Goal: Task Accomplishment & Management: Complete application form

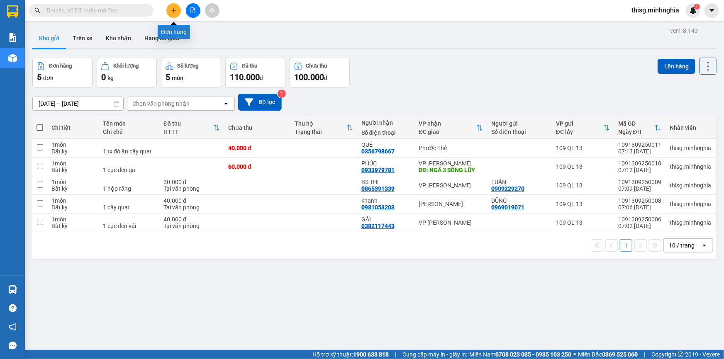
click at [169, 10] on button at bounding box center [173, 10] width 15 height 15
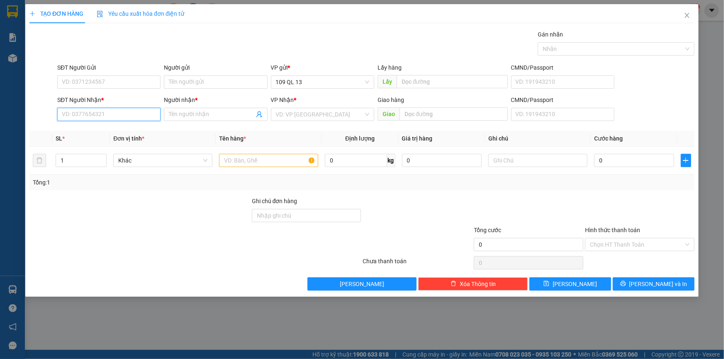
click at [125, 114] on input "SĐT Người Nhận *" at bounding box center [108, 114] width 103 height 13
click at [125, 130] on div "0833338213 - VIỆT" at bounding box center [108, 130] width 93 height 9
type input "0833338213"
type input "VIỆT"
type input "0833338213"
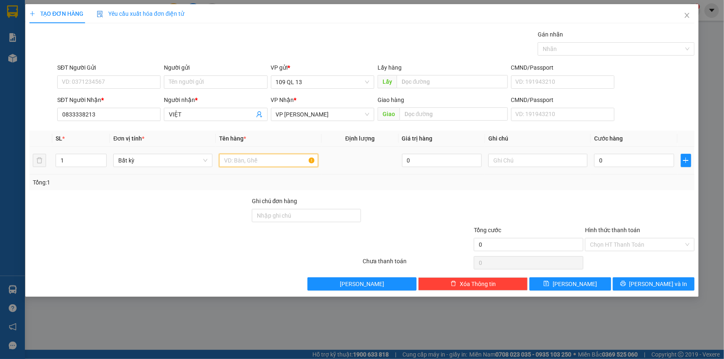
click at [238, 158] on input "text" at bounding box center [268, 160] width 99 height 13
click at [498, 156] on input "text" at bounding box center [537, 160] width 99 height 13
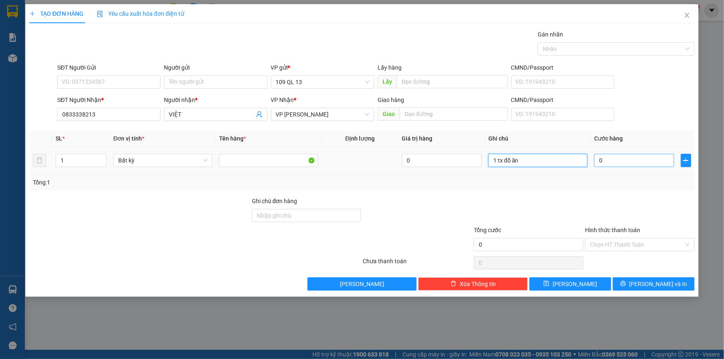
type input "1 tx đồ ăn"
click at [603, 158] on input "0" at bounding box center [634, 160] width 80 height 13
type input "4"
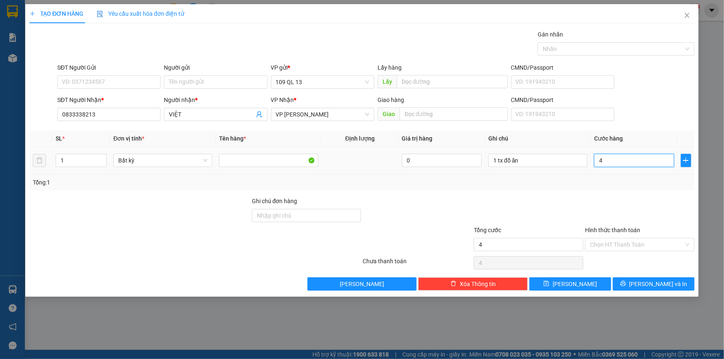
type input "40"
type input "40.000"
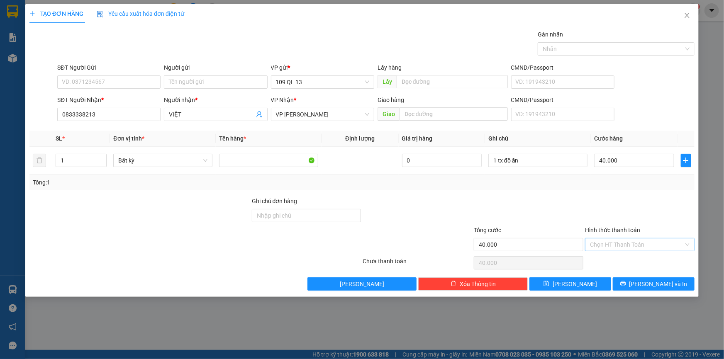
click at [650, 244] on input "Hình thức thanh toán" at bounding box center [637, 244] width 94 height 12
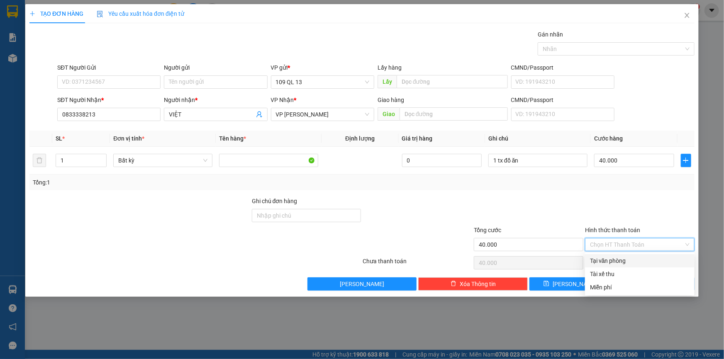
click at [648, 257] on div "Tại văn phòng" at bounding box center [640, 260] width 100 height 9
type input "0"
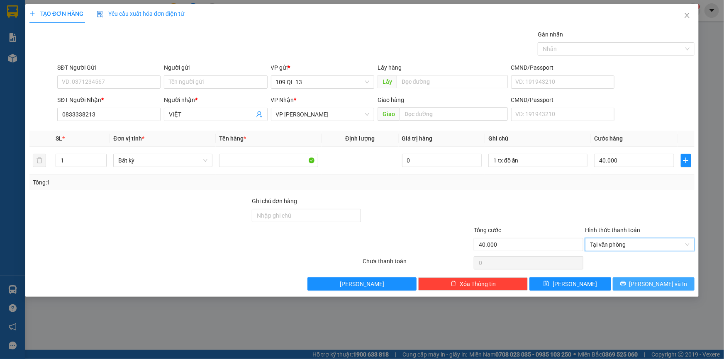
click at [659, 281] on span "Lưu và In" at bounding box center [658, 283] width 58 height 9
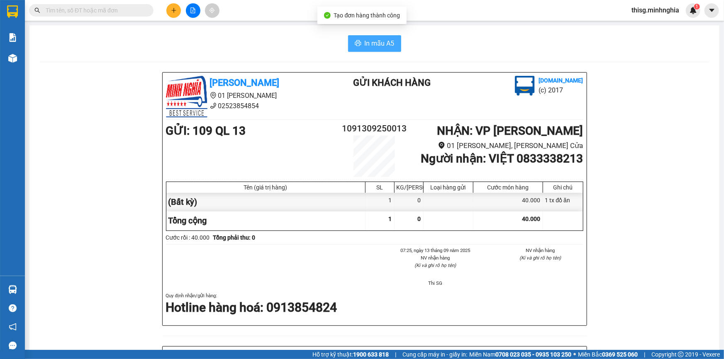
click at [387, 42] on span "In mẫu A5" at bounding box center [379, 43] width 30 height 10
click at [173, 12] on icon "plus" at bounding box center [174, 10] width 6 height 6
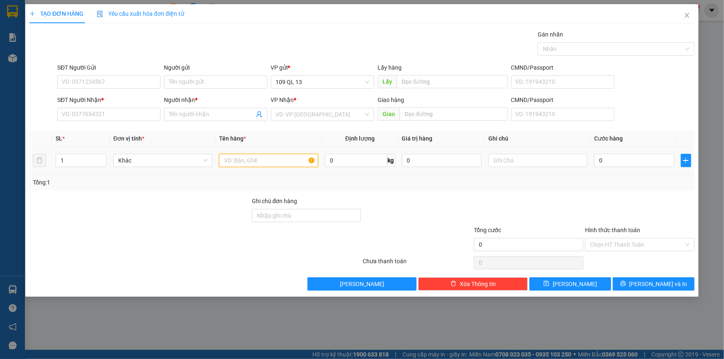
click at [278, 160] on input "text" at bounding box center [268, 160] width 99 height 13
click at [495, 164] on input "text" at bounding box center [537, 160] width 99 height 13
type input "1 hộp răng"
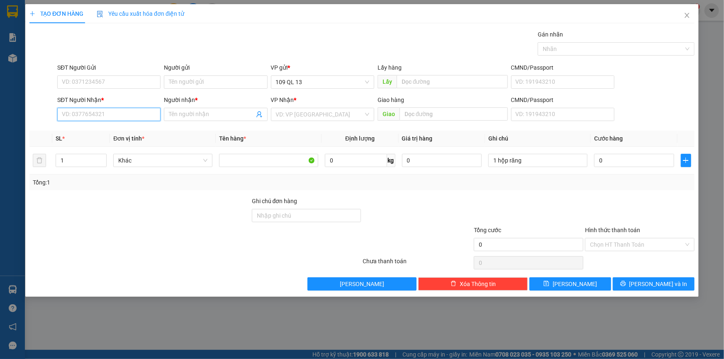
click at [103, 114] on input "SĐT Người Nhận *" at bounding box center [108, 114] width 103 height 13
click at [107, 127] on div "0374048720 - BS. HIỀN" at bounding box center [108, 130] width 93 height 9
type input "0374048720"
type input "BS. HIỀN"
type input "NGÃ 3 GỘP"
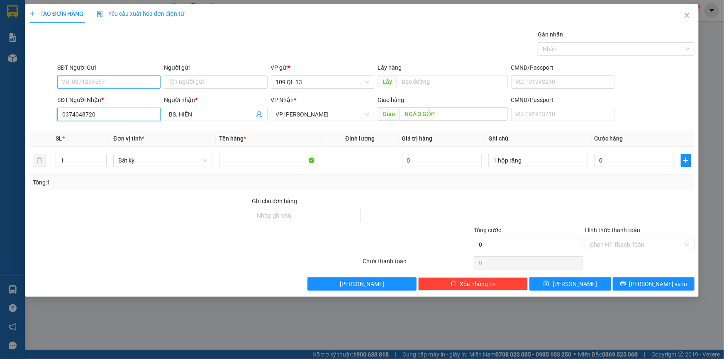
type input "0374048720"
click at [148, 83] on input "SĐT Người Gửi" at bounding box center [108, 81] width 103 height 13
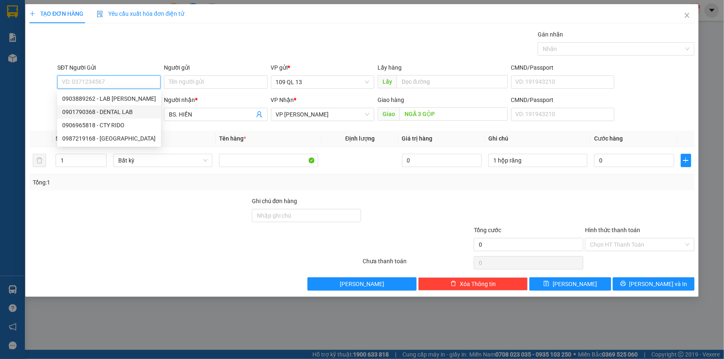
click at [137, 111] on div "0901790368 - DENTAL LAB" at bounding box center [109, 111] width 94 height 9
type input "0901790368"
type input "DENTAL LAB"
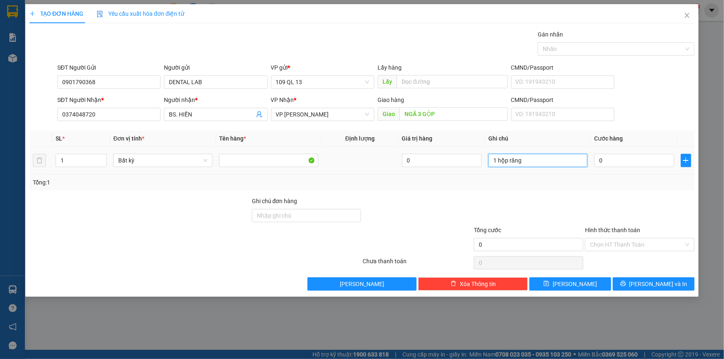
click at [552, 163] on input "1 hộp răng" at bounding box center [537, 160] width 99 height 13
click at [609, 158] on input "0" at bounding box center [634, 160] width 80 height 13
type input "5"
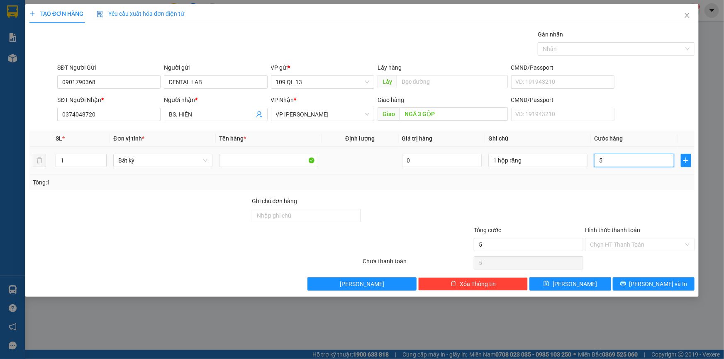
type input "50"
type input "5"
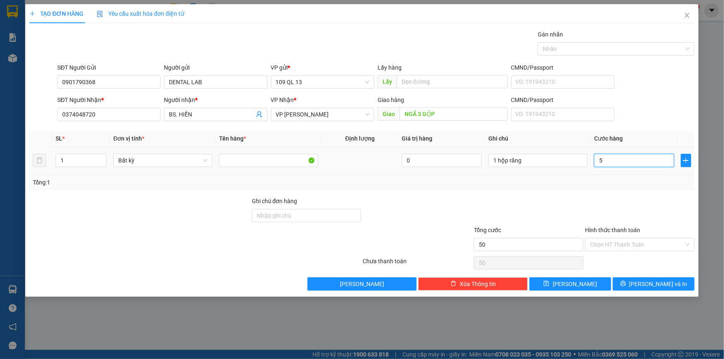
type input "5"
type input "0"
type input "05"
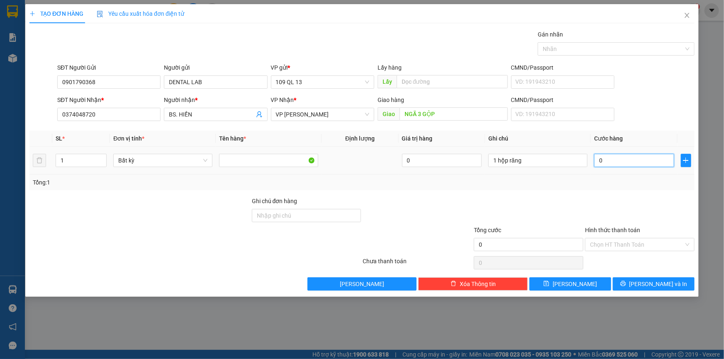
type input "5"
type input "0"
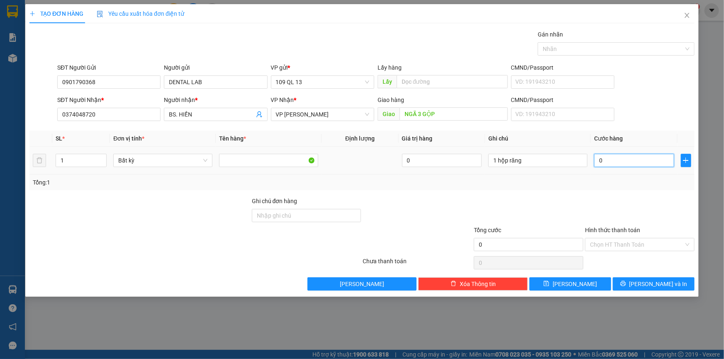
type input "04"
type input "4"
type input "040"
type input "40"
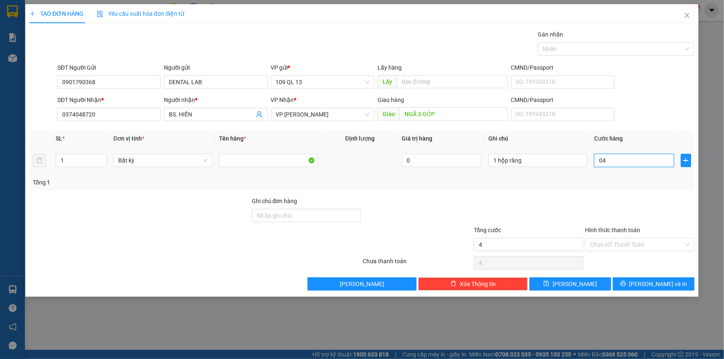
type input "40"
type input "40.000"
click at [647, 243] on input "Hình thức thanh toán" at bounding box center [637, 244] width 94 height 12
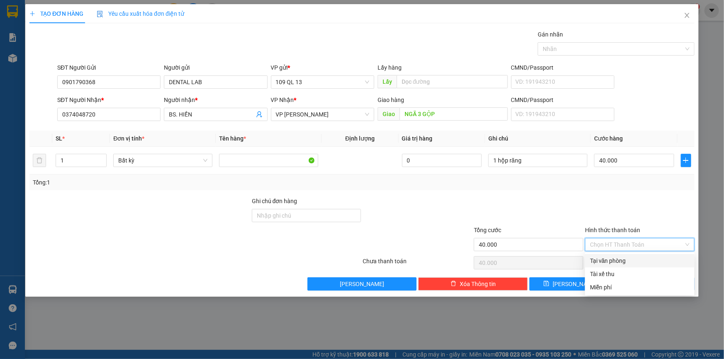
click at [645, 263] on div "Tại văn phòng" at bounding box center [640, 260] width 100 height 9
type input "0"
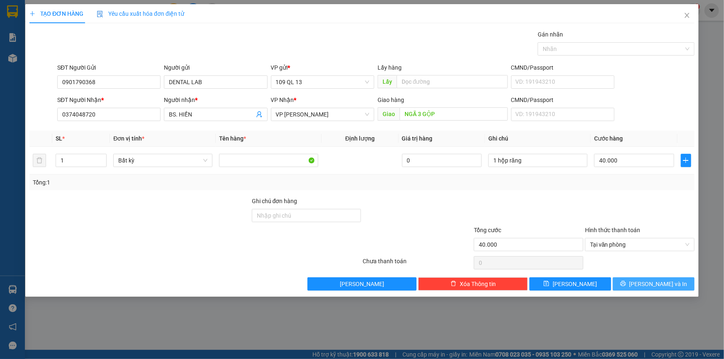
click at [654, 287] on span "Lưu và In" at bounding box center [658, 283] width 58 height 9
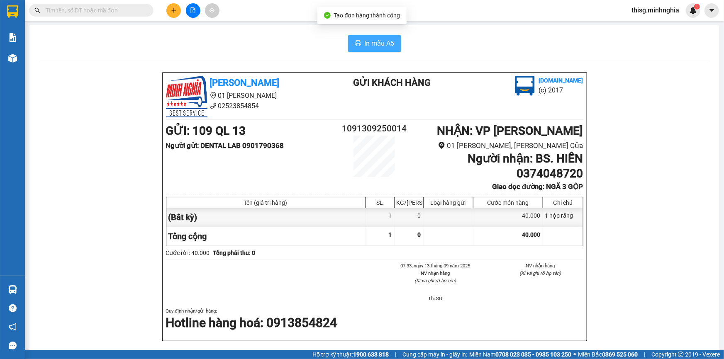
click at [359, 39] on button "In mẫu A5" at bounding box center [374, 43] width 53 height 17
click at [267, 24] on main "In mẫu A5 Minh Nghĩa 01 Đinh Tiên Hoàng 02523854854 Gửi khách hàng Vexere.com (…" at bounding box center [362, 175] width 724 height 350
click at [177, 12] on button at bounding box center [173, 10] width 15 height 15
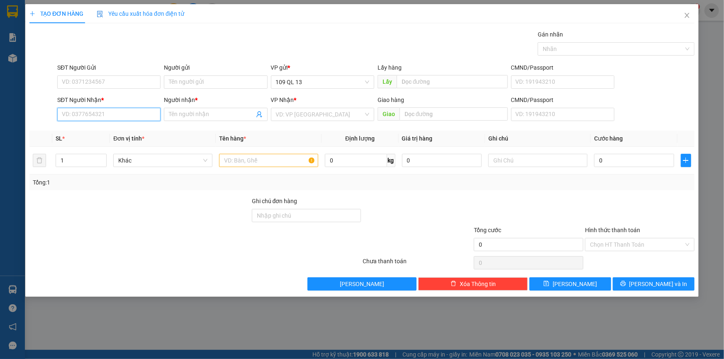
click at [138, 115] on input "SĐT Người Nhận *" at bounding box center [108, 114] width 103 height 13
click at [253, 165] on input "text" at bounding box center [268, 160] width 99 height 13
click at [136, 112] on input "SĐT Người Nhận *" at bounding box center [108, 114] width 103 height 13
click at [138, 130] on div "0945946423 - PHONG" at bounding box center [108, 130] width 93 height 9
type input "0945946423"
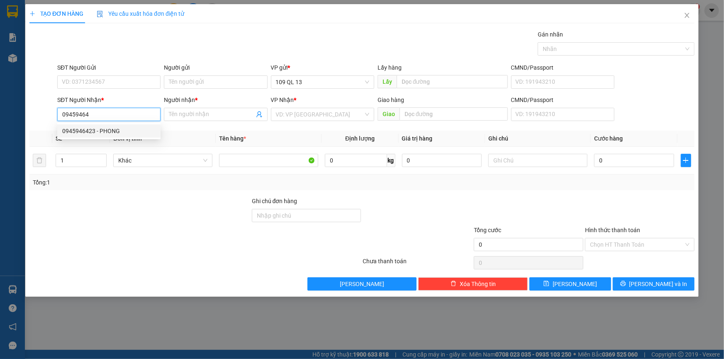
type input "PHONG"
type input "0945946423"
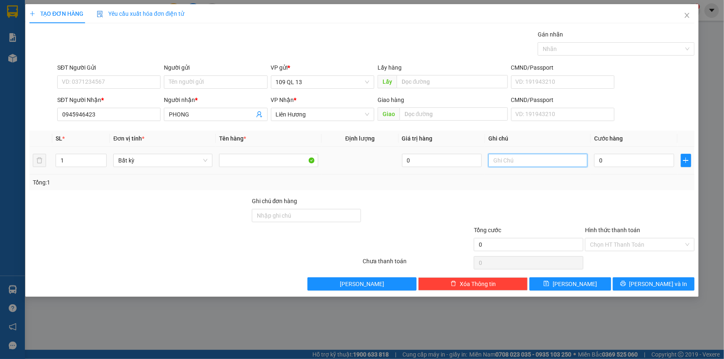
click at [500, 160] on input "text" at bounding box center [537, 160] width 99 height 13
type input "1 cục đen gạo mì gói"
click at [644, 158] on input "0" at bounding box center [634, 160] width 80 height 13
type input "4"
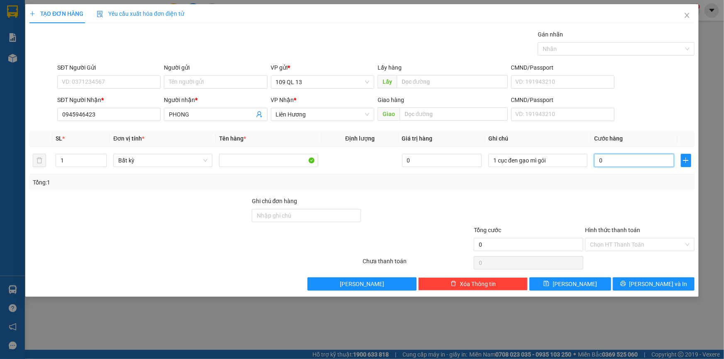
type input "4"
type input "40"
type input "40.000"
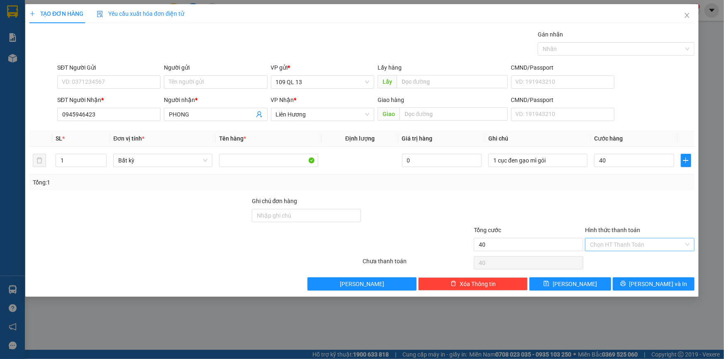
type input "40.000"
click at [630, 240] on input "Hình thức thanh toán" at bounding box center [637, 244] width 94 height 12
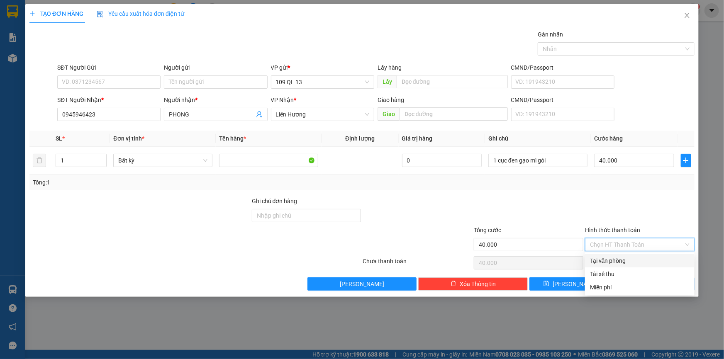
click at [632, 257] on div "Tại văn phòng" at bounding box center [640, 260] width 100 height 9
type input "0"
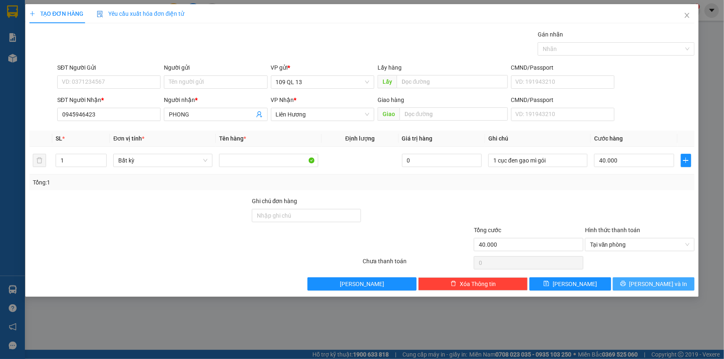
click at [626, 281] on icon "printer" at bounding box center [623, 284] width 6 height 6
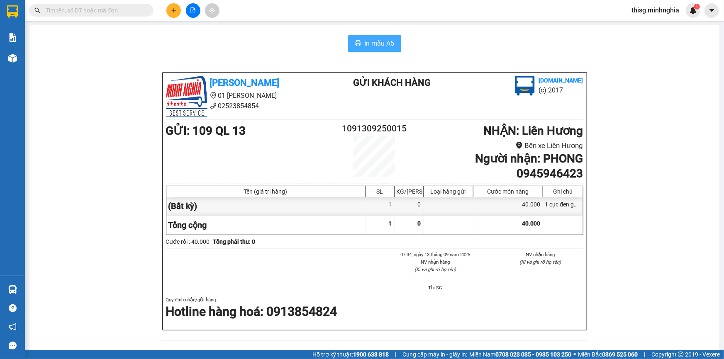
click at [386, 39] on span "In mẫu A5" at bounding box center [379, 43] width 30 height 10
click at [174, 8] on icon "plus" at bounding box center [174, 10] width 6 height 6
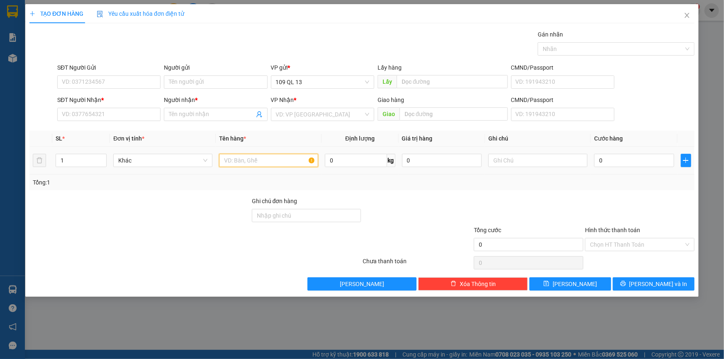
click at [284, 162] on input "text" at bounding box center [268, 160] width 99 height 13
click at [79, 162] on input "1" at bounding box center [81, 160] width 50 height 12
type input "2"
click at [517, 167] on div at bounding box center [537, 160] width 99 height 17
click at [517, 164] on input "text" at bounding box center [537, 160] width 99 height 13
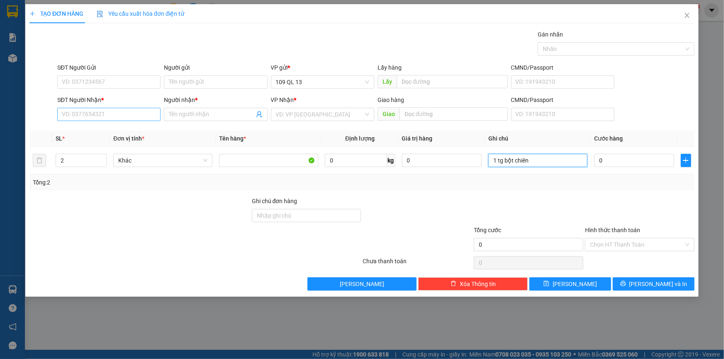
type input "1 tg bột chiên"
click at [64, 117] on input "SĐT Người Nhận *" at bounding box center [108, 114] width 103 height 13
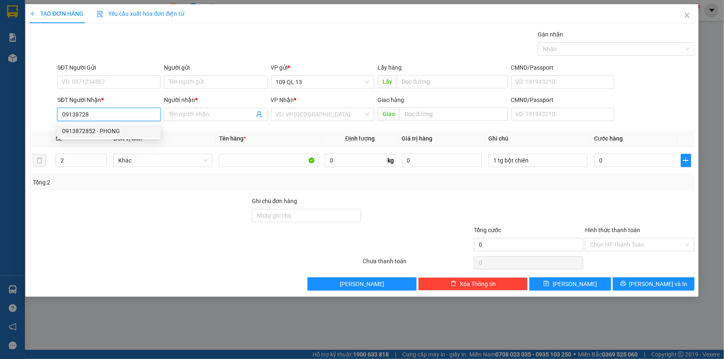
click at [115, 134] on div "0913872852 - PHONG" at bounding box center [108, 130] width 93 height 9
type input "0913872852"
type input "PHONG"
type input "0913872852"
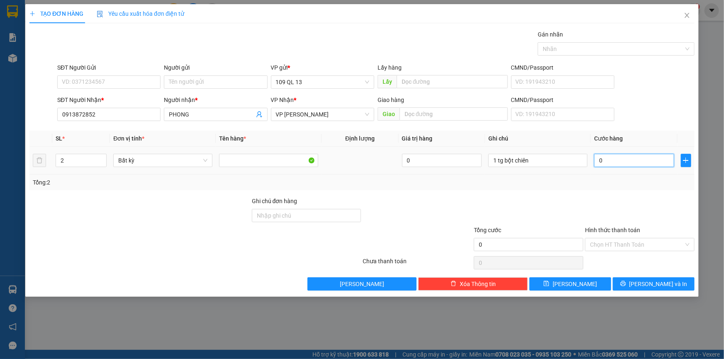
click at [628, 158] on input "0" at bounding box center [634, 160] width 80 height 13
type input "8"
type input "80"
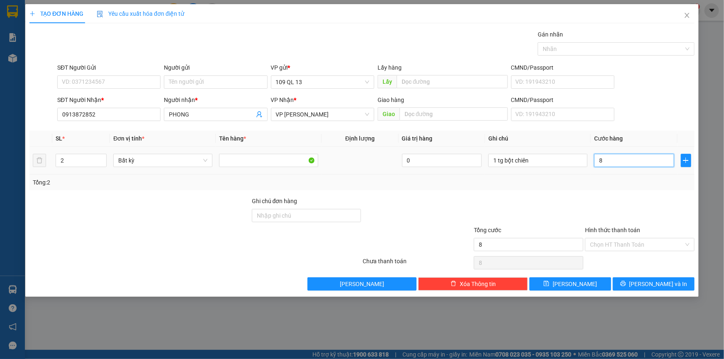
type input "80"
type input "80.000"
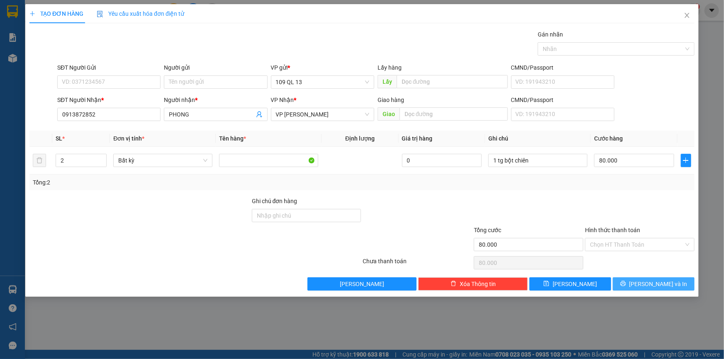
click at [659, 282] on span "Lưu và In" at bounding box center [658, 283] width 58 height 9
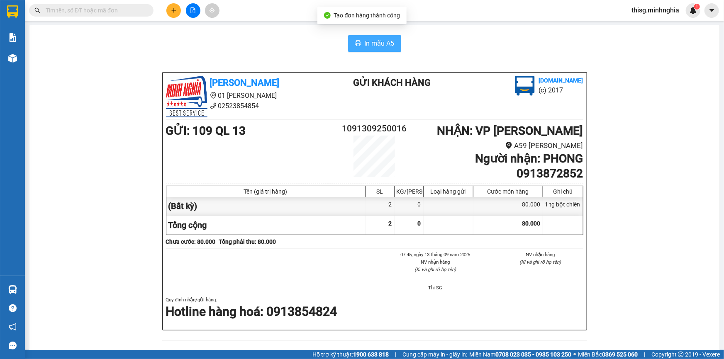
click at [385, 47] on span "In mẫu A5" at bounding box center [379, 43] width 30 height 10
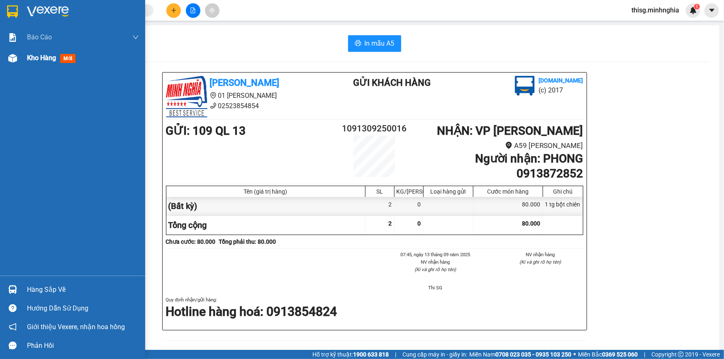
click at [37, 57] on span "Kho hàng" at bounding box center [41, 58] width 29 height 8
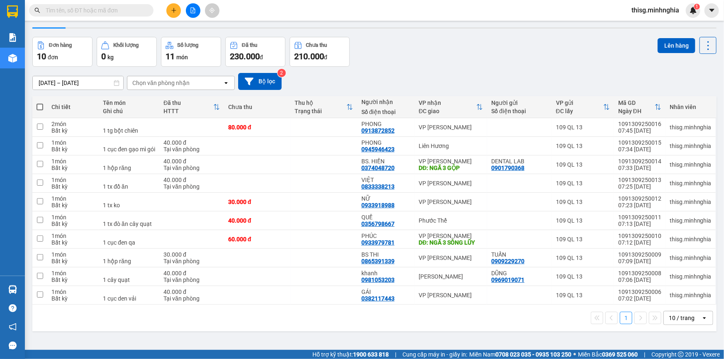
scroll to position [38, 0]
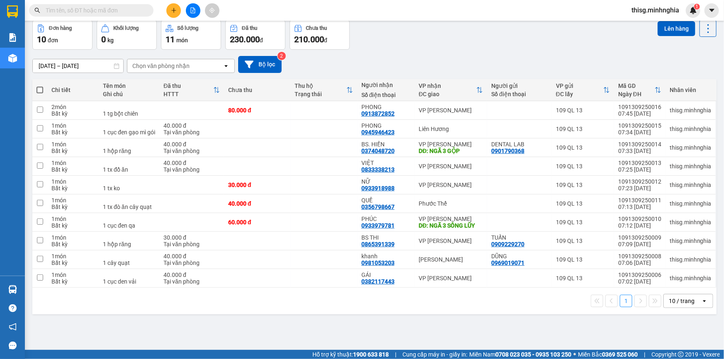
click at [40, 87] on span at bounding box center [39, 90] width 7 height 7
click at [40, 86] on input "checkbox" at bounding box center [40, 86] width 0 height 0
checkbox input "true"
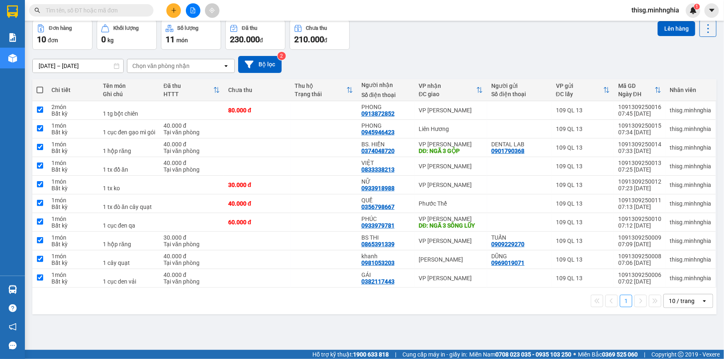
checkbox input "true"
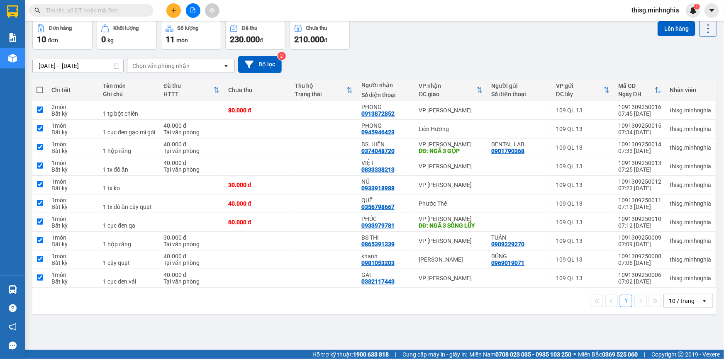
checkbox input "true"
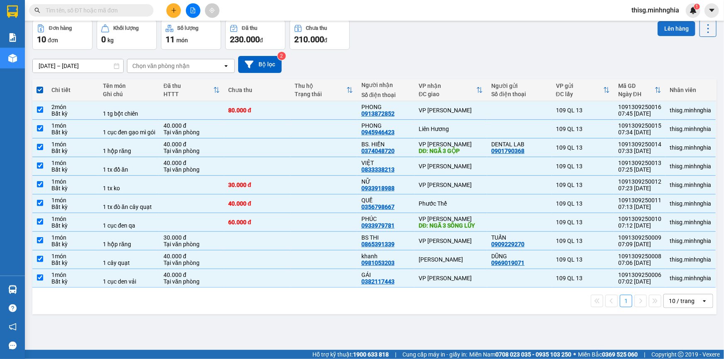
click at [661, 29] on button "Lên hàng" at bounding box center [676, 28] width 38 height 15
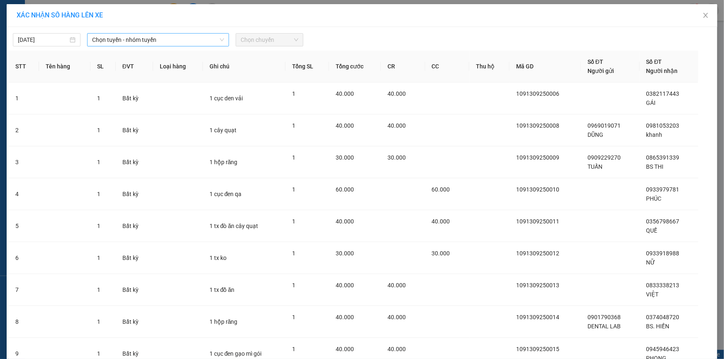
click at [106, 39] on span "Chọn tuyến - nhóm tuyến" at bounding box center [158, 40] width 132 height 12
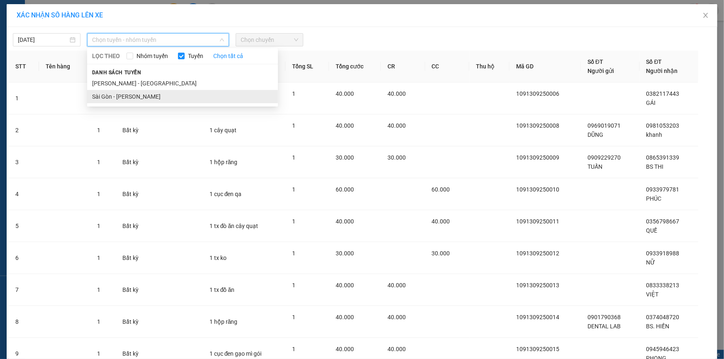
click at [147, 97] on li "Sài Gòn - Phan Rí" at bounding box center [182, 96] width 191 height 13
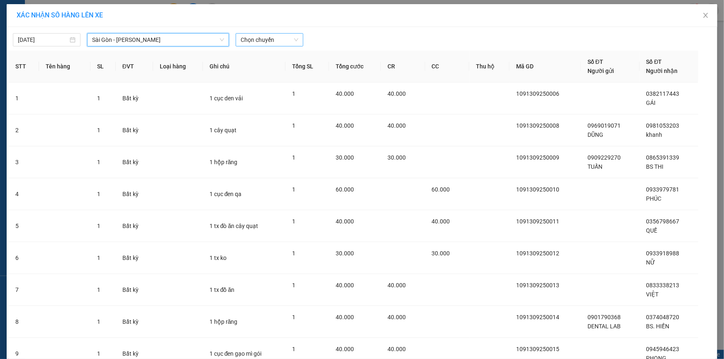
click at [288, 39] on span "Chọn chuyến" at bounding box center [269, 40] width 58 height 12
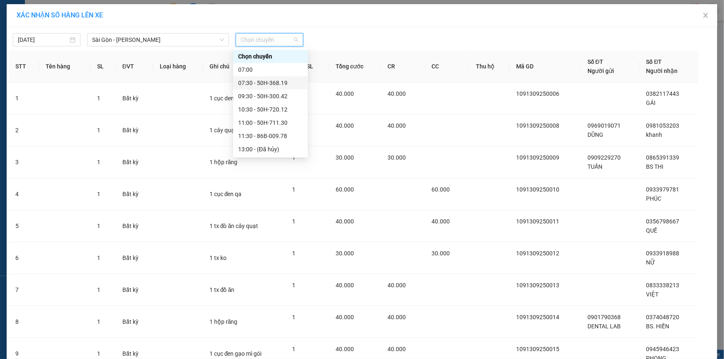
click at [279, 81] on div "07:30 - 50H-368.19" at bounding box center [270, 82] width 65 height 9
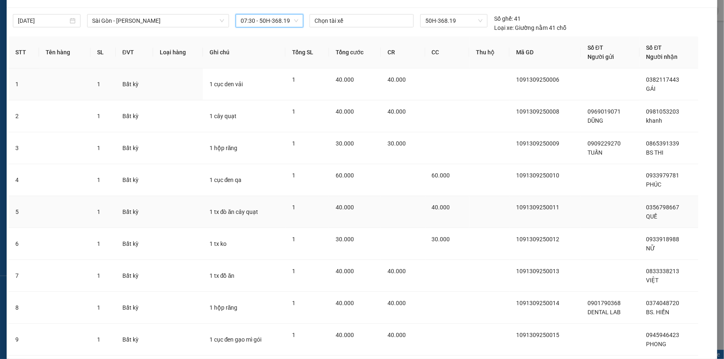
scroll to position [107, 0]
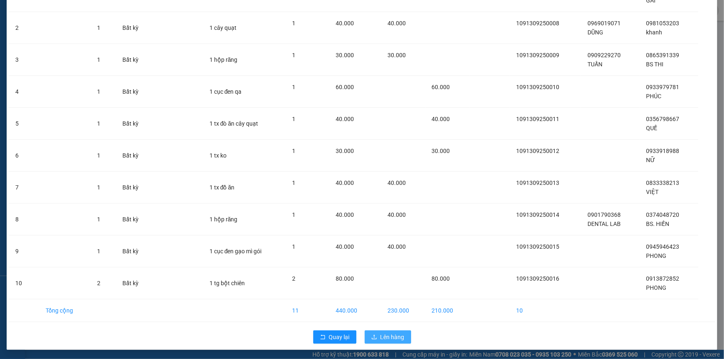
click at [381, 335] on span "Lên hàng" at bounding box center [392, 337] width 24 height 9
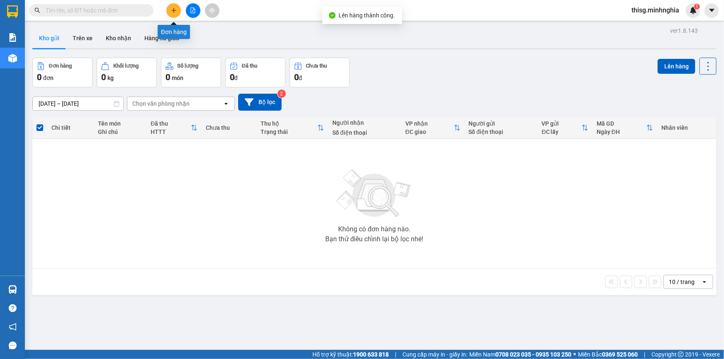
click at [172, 13] on icon "plus" at bounding box center [174, 10] width 6 height 6
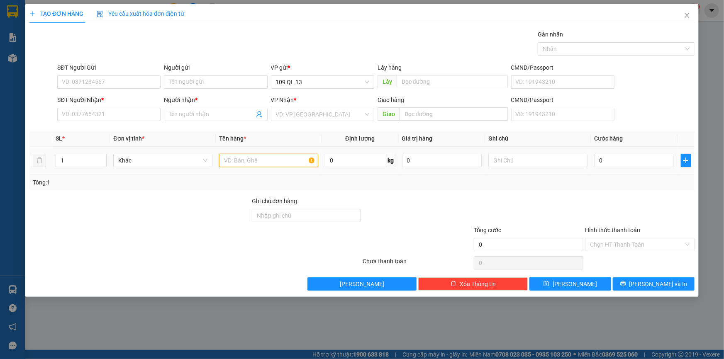
click at [228, 159] on input "text" at bounding box center [268, 160] width 99 height 13
click at [549, 166] on input "text" at bounding box center [537, 160] width 99 height 13
type input "1 tg mĩ phảm"
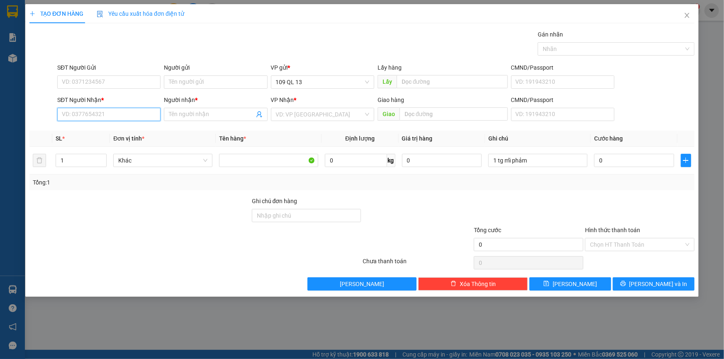
click at [148, 116] on input "SĐT Người Nhận *" at bounding box center [108, 114] width 103 height 13
click at [141, 129] on div "0973421733 - CHỊ BÌNH" at bounding box center [108, 130] width 93 height 9
type input "0973421733"
type input "CHỊ BÌNH"
type input "CHỢ SARA HÀM ĐỨC"
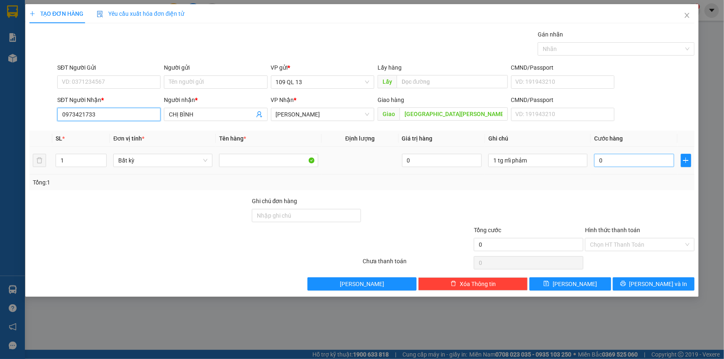
type input "0973421733"
click at [617, 158] on input "0" at bounding box center [634, 160] width 80 height 13
type input "5"
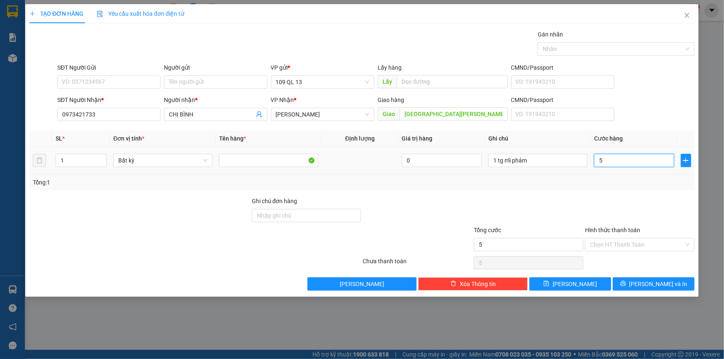
type input "50"
type input "50.000"
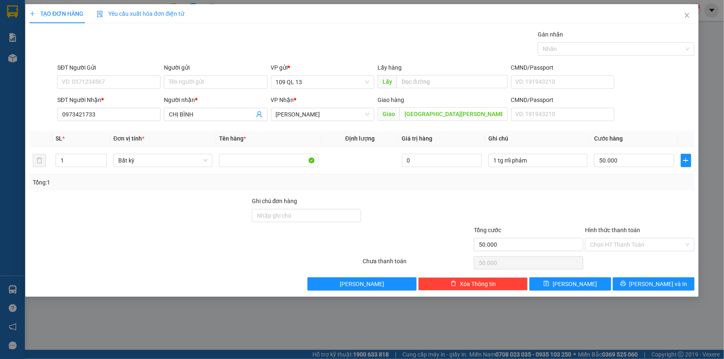
click at [647, 208] on div at bounding box center [639, 211] width 111 height 29
click at [650, 241] on input "Hình thức thanh toán" at bounding box center [637, 244] width 94 height 12
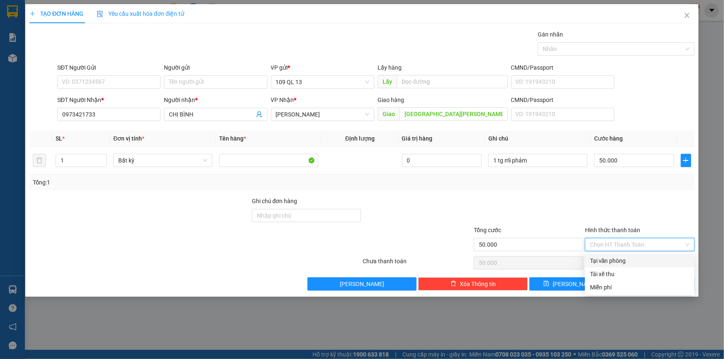
click at [650, 260] on div "Tại văn phòng" at bounding box center [640, 260] width 100 height 9
type input "0"
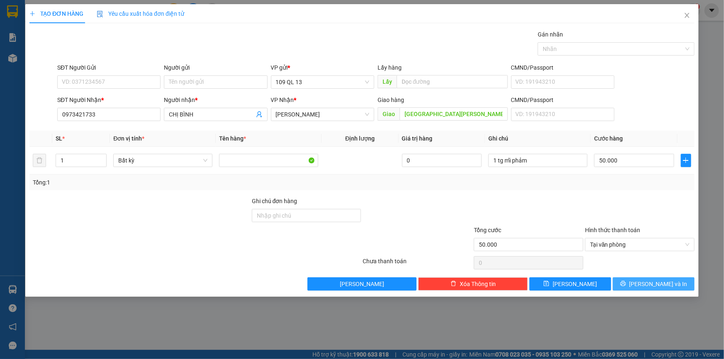
click at [673, 282] on button "Lưu và In" at bounding box center [653, 283] width 82 height 13
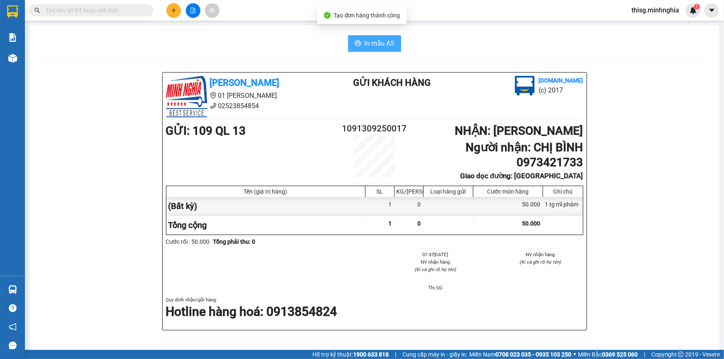
click at [371, 42] on span "In mẫu A5" at bounding box center [379, 43] width 30 height 10
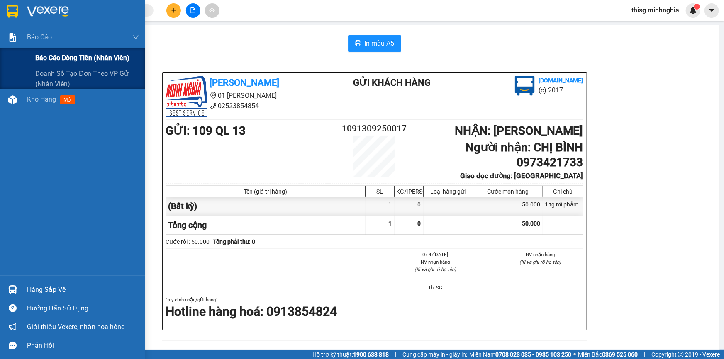
click at [60, 54] on span "Báo cáo dòng tiền (nhân viên)" at bounding box center [82, 58] width 94 height 10
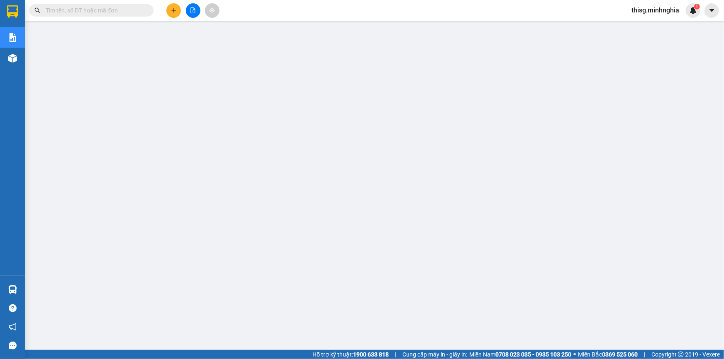
click at [189, 10] on button at bounding box center [193, 10] width 15 height 15
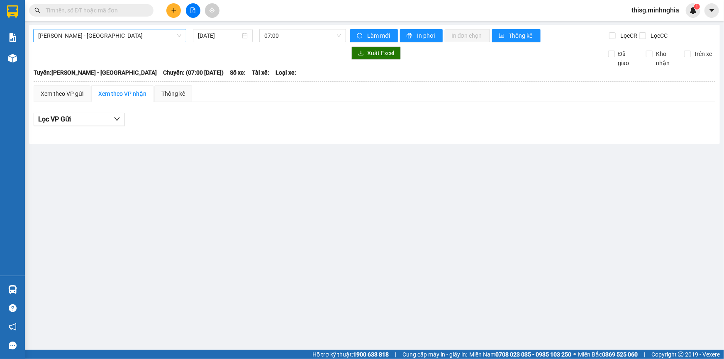
click at [111, 36] on span "Phan Rí - Sài Gòn" at bounding box center [109, 35] width 143 height 12
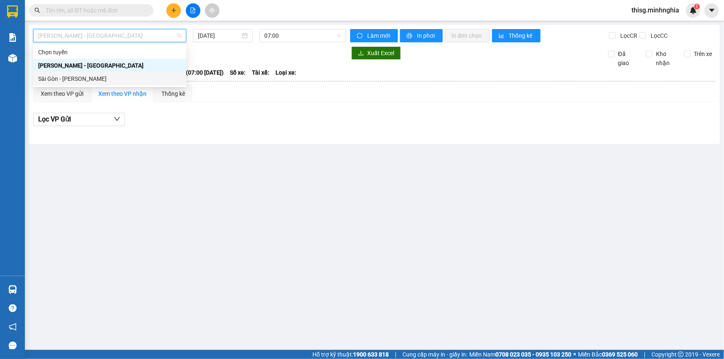
click at [112, 76] on div "Sài Gòn - Phan Rí" at bounding box center [109, 78] width 143 height 9
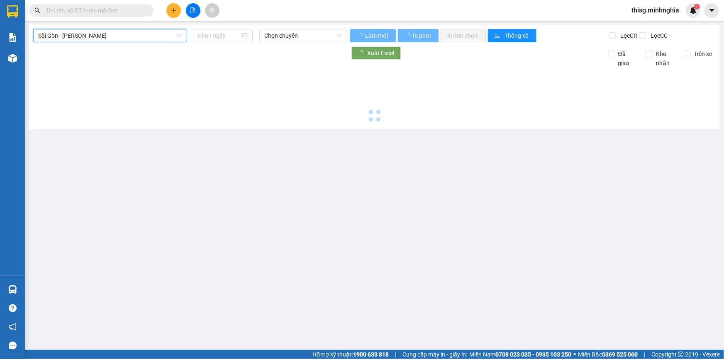
type input "13/09/2025"
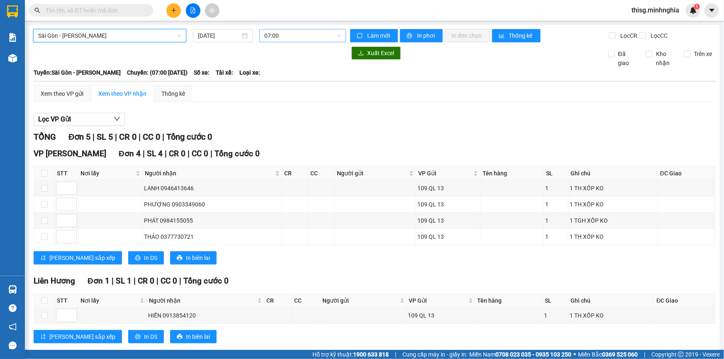
click at [294, 34] on span "07:00" at bounding box center [302, 35] width 77 height 12
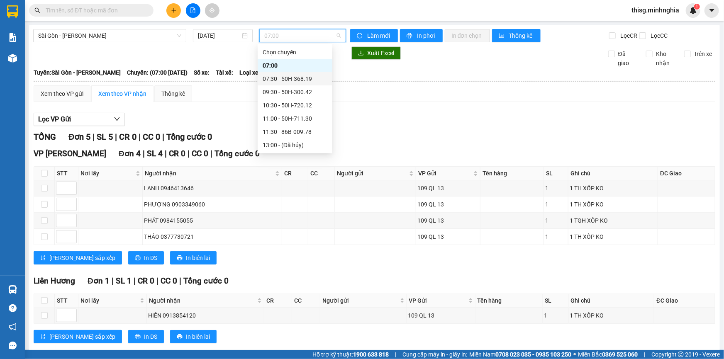
click at [290, 77] on div "07:30 - 50H-368.19" at bounding box center [294, 78] width 65 height 9
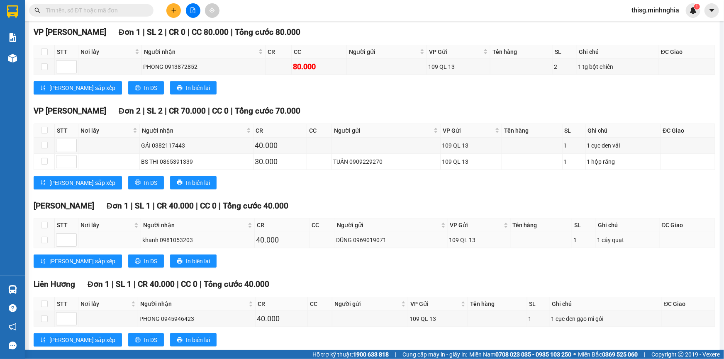
scroll to position [440, 0]
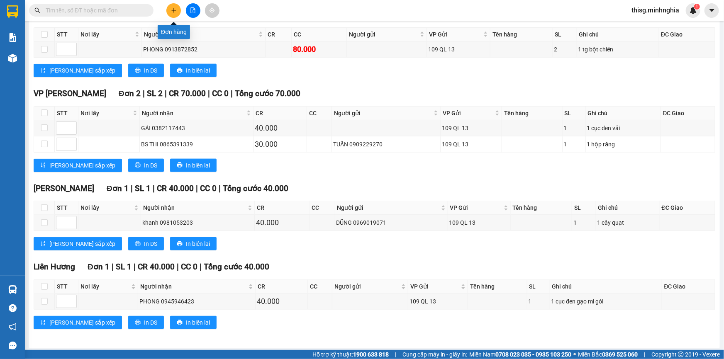
click at [174, 13] on button at bounding box center [173, 10] width 15 height 15
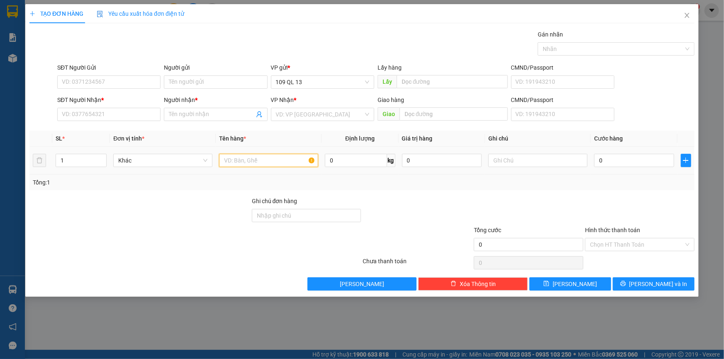
click at [250, 162] on input "text" at bounding box center [268, 160] width 99 height 13
click at [498, 162] on input "text" at bounding box center [537, 160] width 99 height 13
type input "1 bị đen vô lăng"
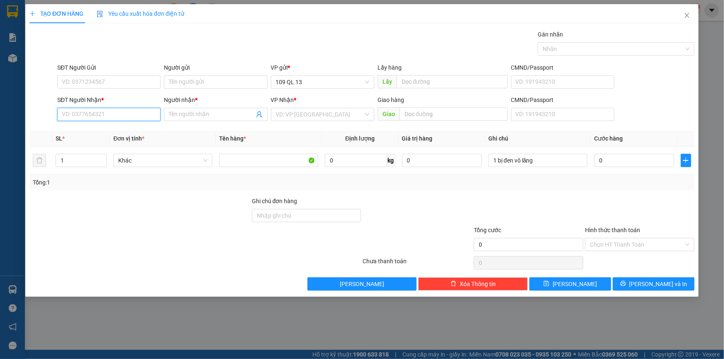
click at [120, 112] on input "SĐT Người Nhận *" at bounding box center [108, 114] width 103 height 13
type input "0944521292"
click at [211, 115] on input "Người nhận *" at bounding box center [211, 114] width 85 height 9
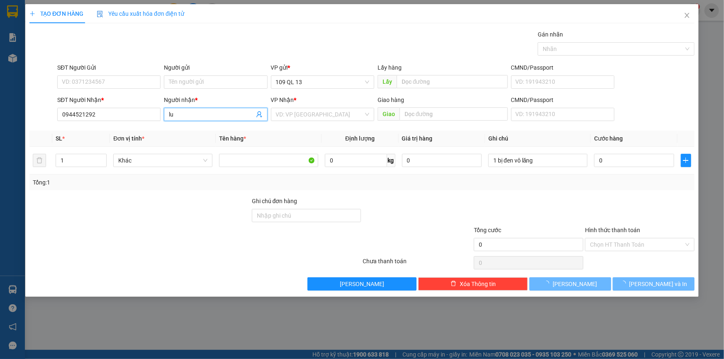
type input "l"
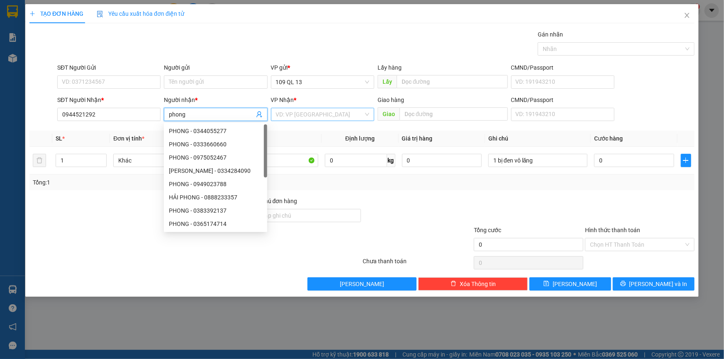
click at [368, 117] on div "VD: VP Sài Gòn" at bounding box center [322, 114] width 103 height 13
type input "phong"
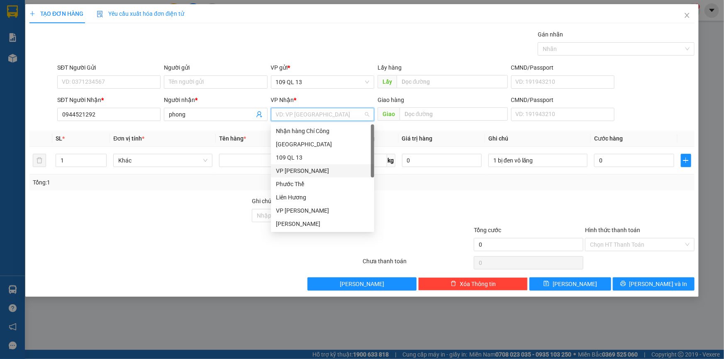
scroll to position [39, 0]
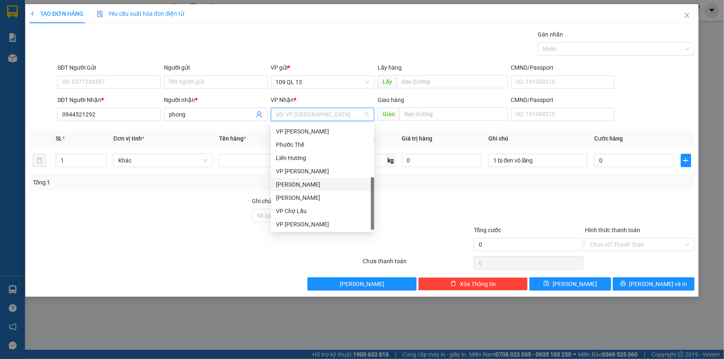
click at [304, 182] on div "Lương Sơn" at bounding box center [322, 184] width 93 height 9
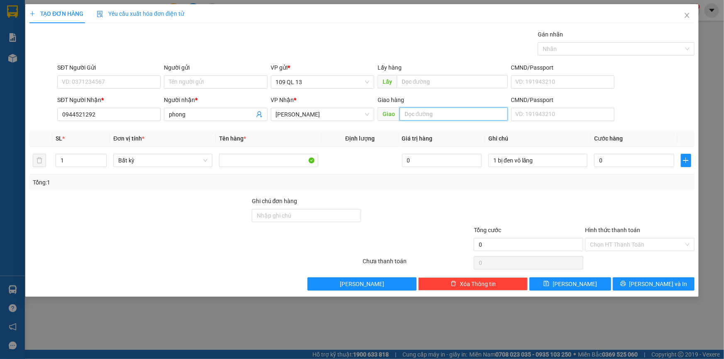
click at [467, 116] on input "text" at bounding box center [453, 113] width 108 height 13
click at [638, 163] on input "0" at bounding box center [634, 160] width 80 height 13
type input "4"
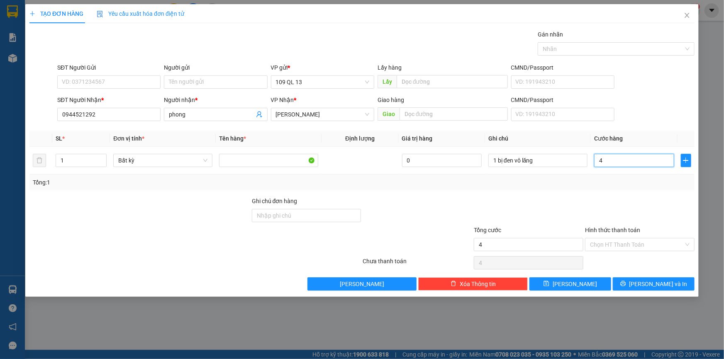
type input "40"
type input "40.000"
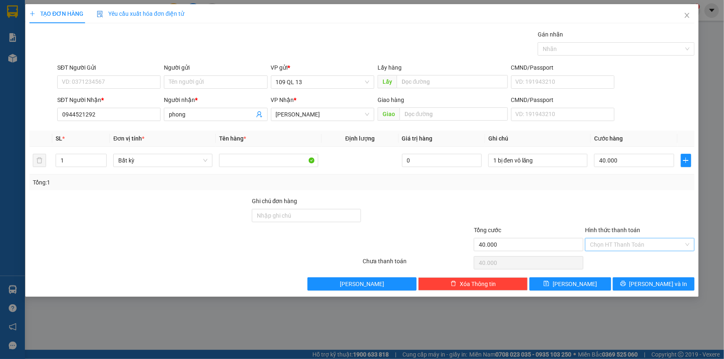
click at [649, 245] on input "Hình thức thanh toán" at bounding box center [637, 244] width 94 height 12
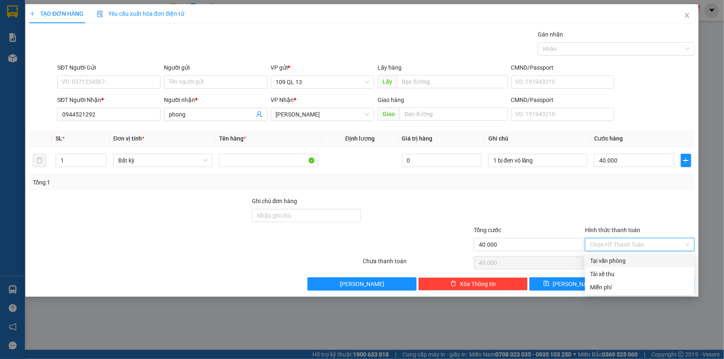
click at [648, 260] on div "Tại văn phòng" at bounding box center [640, 260] width 100 height 9
type input "0"
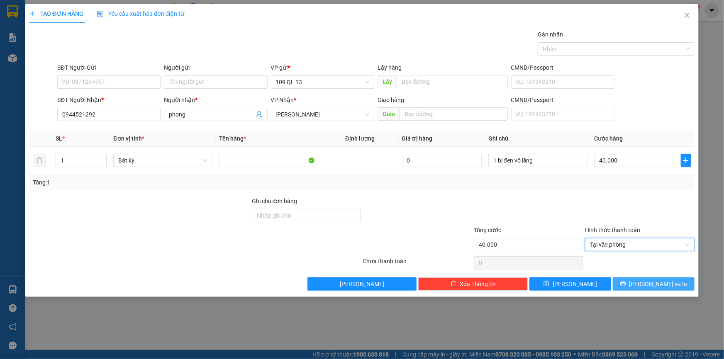
click at [661, 284] on span "Lưu và In" at bounding box center [658, 283] width 58 height 9
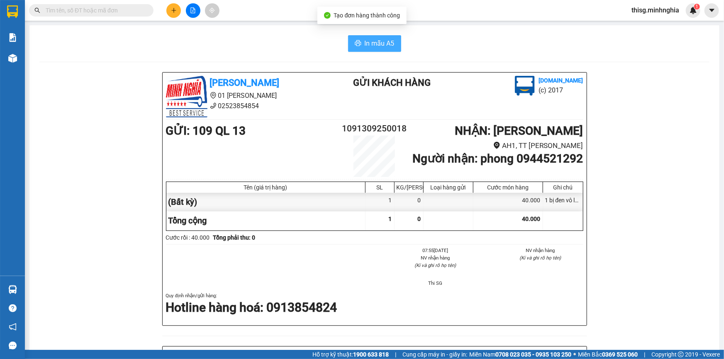
click at [384, 39] on span "In mẫu A5" at bounding box center [379, 43] width 30 height 10
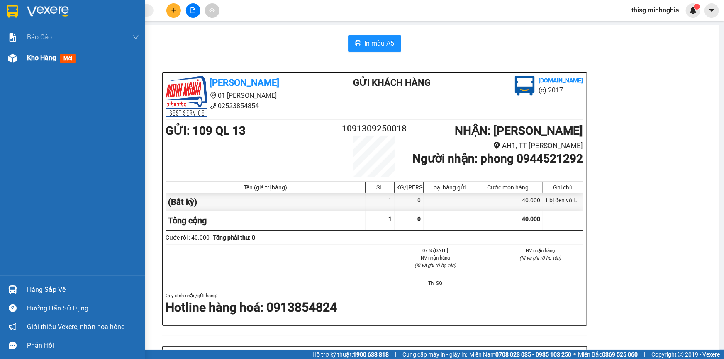
click at [39, 56] on span "Kho hàng" at bounding box center [41, 58] width 29 height 8
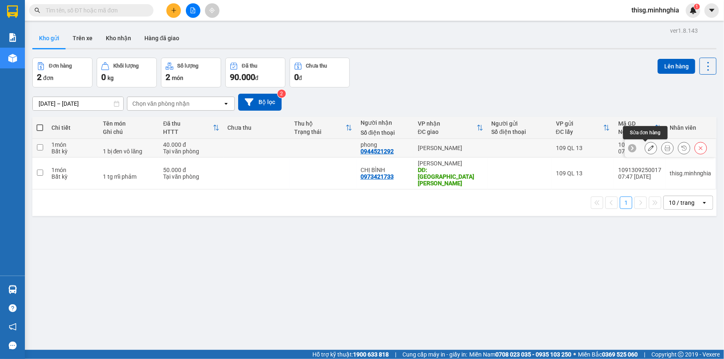
click at [648, 148] on icon at bounding box center [651, 148] width 6 height 6
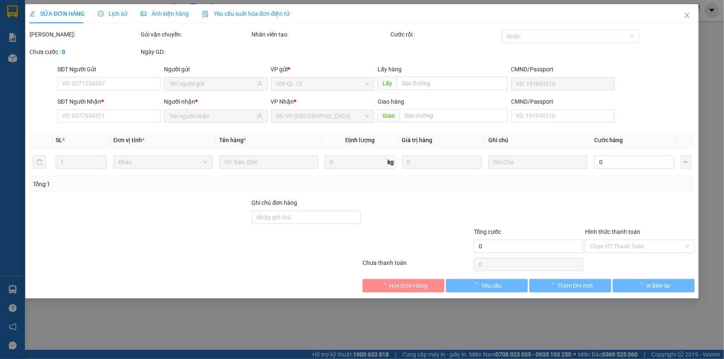
type input "0944521292"
type input "40.000"
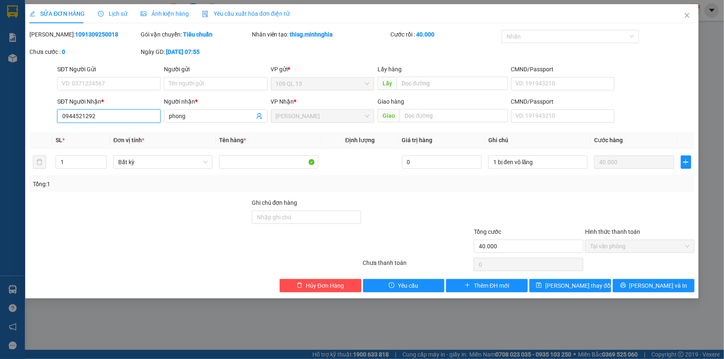
drag, startPoint x: 60, startPoint y: 116, endPoint x: 106, endPoint y: 117, distance: 46.0
click at [106, 117] on input "0944521292" at bounding box center [108, 115] width 103 height 13
click at [303, 281] on button "Hủy Đơn Hàng" at bounding box center [320, 285] width 82 height 13
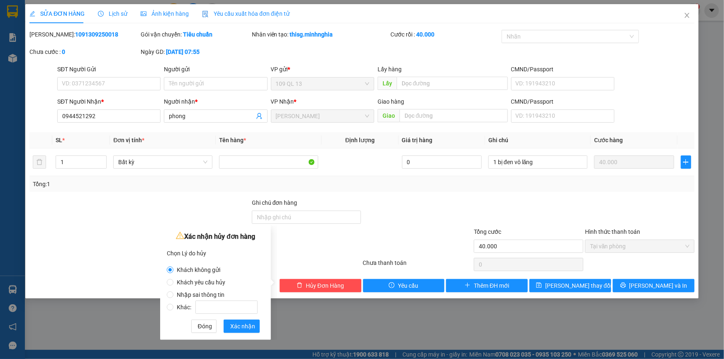
click at [213, 293] on span "Nhập sai thông tin" at bounding box center [200, 294] width 54 height 7
click at [173, 293] on input "Nhập sai thông tin" at bounding box center [170, 294] width 7 height 7
radio input "true"
radio input "false"
click at [247, 324] on span "Xác nhận" at bounding box center [242, 326] width 25 height 9
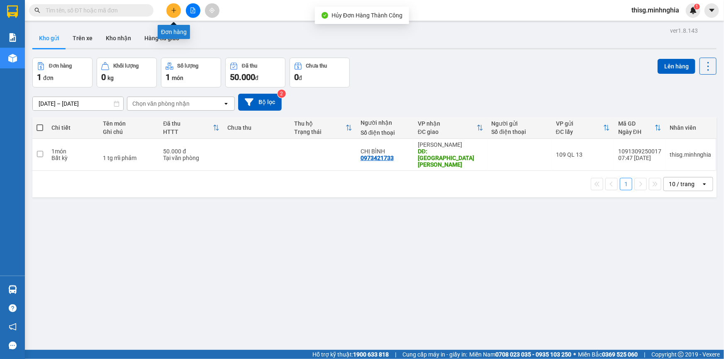
click at [176, 9] on icon "plus" at bounding box center [174, 10] width 6 height 6
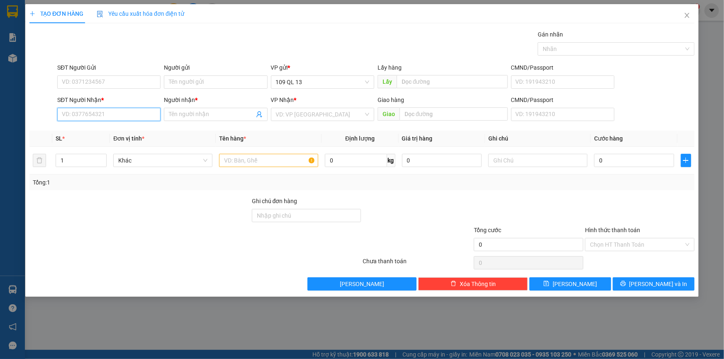
click at [116, 118] on input "SĐT Người Nhận *" at bounding box center [108, 114] width 103 height 13
click at [116, 118] on input "0368390" at bounding box center [108, 114] width 103 height 13
click at [76, 114] on input "036839054" at bounding box center [108, 114] width 103 height 13
click at [121, 133] on div "0364390544 - TUẤN" at bounding box center [108, 130] width 93 height 9
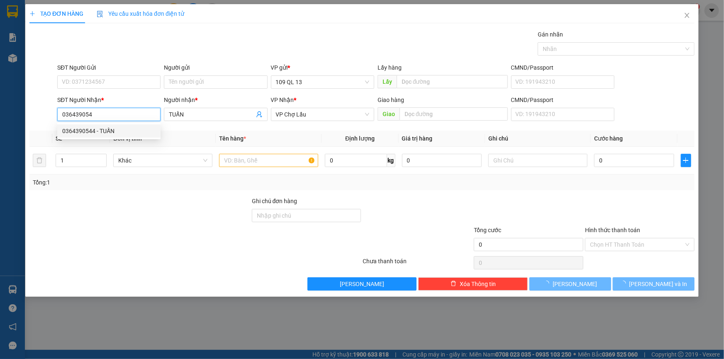
type input "0364390544"
type input "TUẤN"
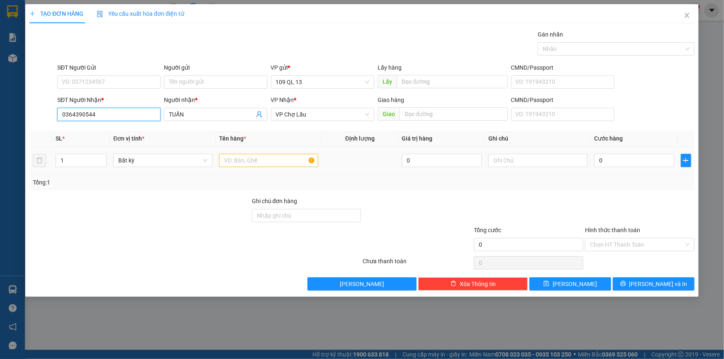
type input "0364390544"
click at [290, 162] on input "text" at bounding box center [268, 160] width 99 height 13
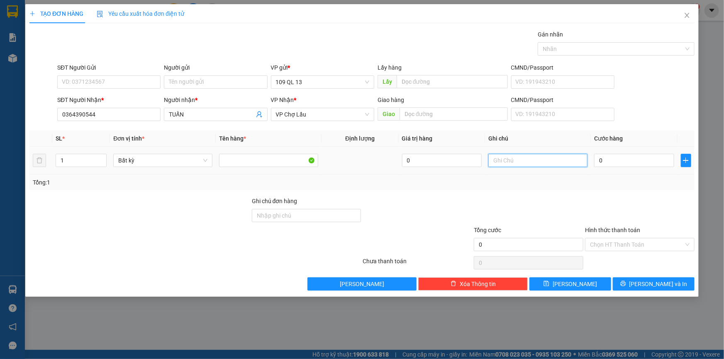
click at [558, 158] on input "text" at bounding box center [537, 160] width 99 height 13
type input "1 tg khoai mỡ"
click at [633, 157] on input "0" at bounding box center [634, 160] width 80 height 13
type input "4"
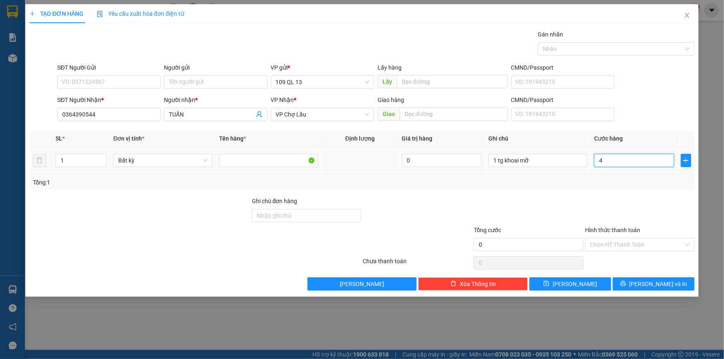
type input "4"
type input "44"
type input "440"
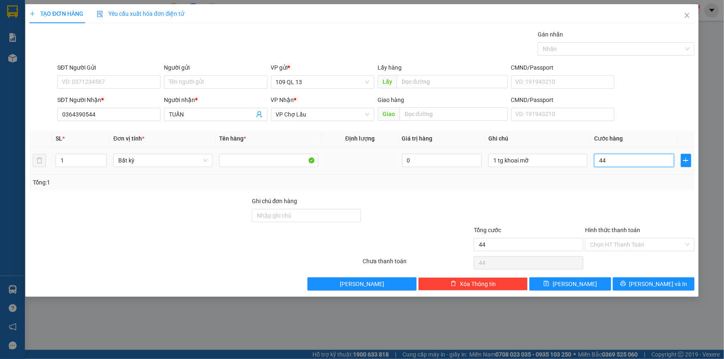
type input "440"
type input "44"
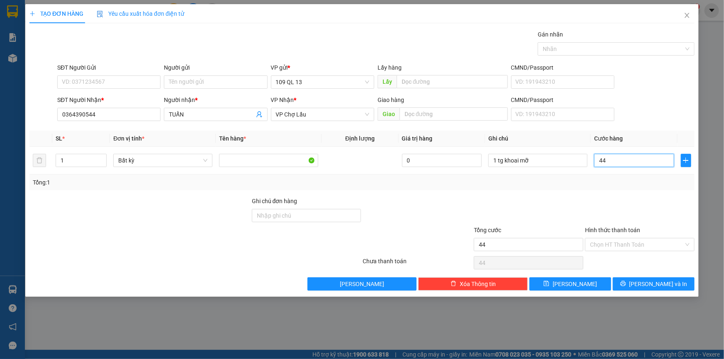
type input "4"
type input "40"
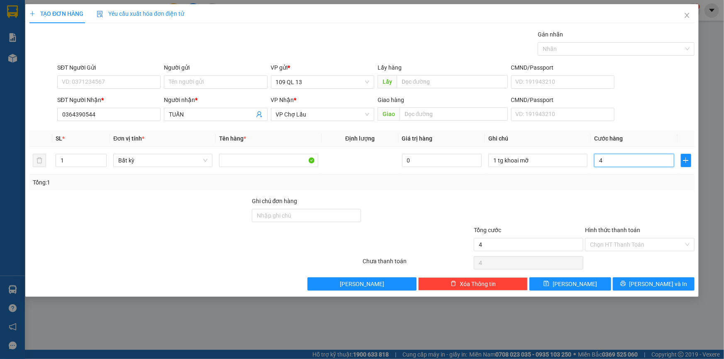
type input "40"
type input "40.000"
click at [663, 281] on span "Lưu và In" at bounding box center [658, 283] width 58 height 9
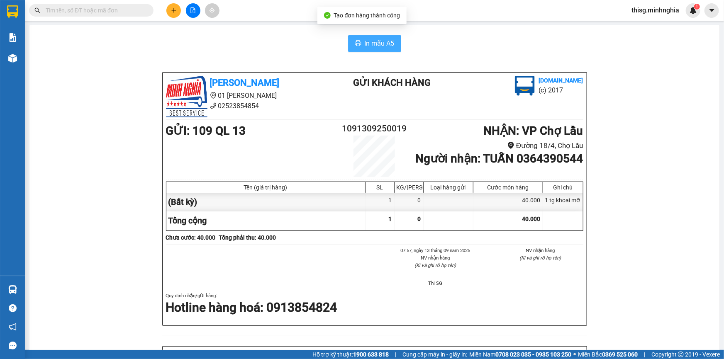
click at [370, 46] on span "In mẫu A5" at bounding box center [379, 43] width 30 height 10
click at [170, 11] on button at bounding box center [173, 10] width 15 height 15
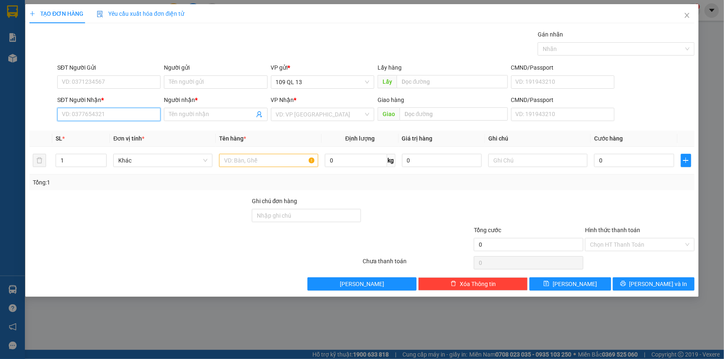
paste input "0944521292"
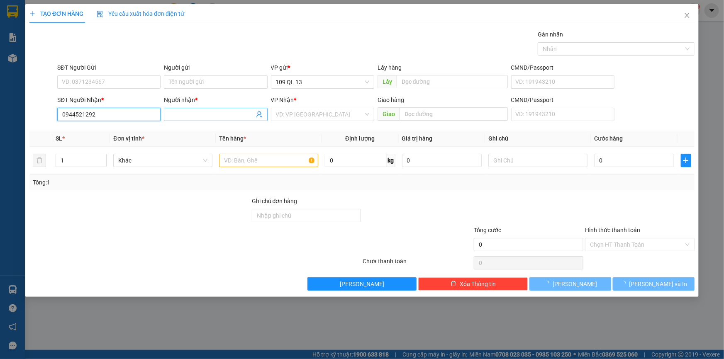
type input "0944521292"
click at [217, 113] on input "Người nhận *" at bounding box center [211, 114] width 85 height 9
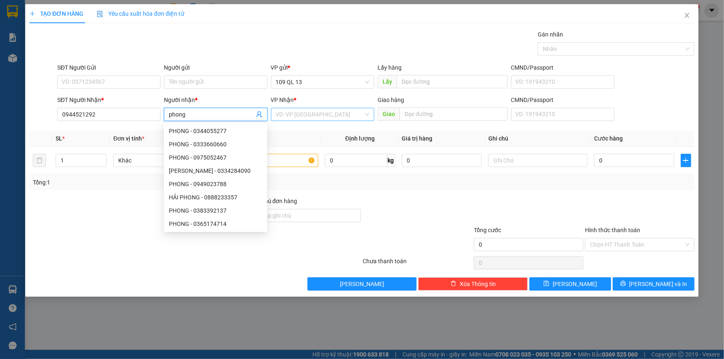
type input "phong"
click at [328, 116] on input "search" at bounding box center [319, 114] width 87 height 12
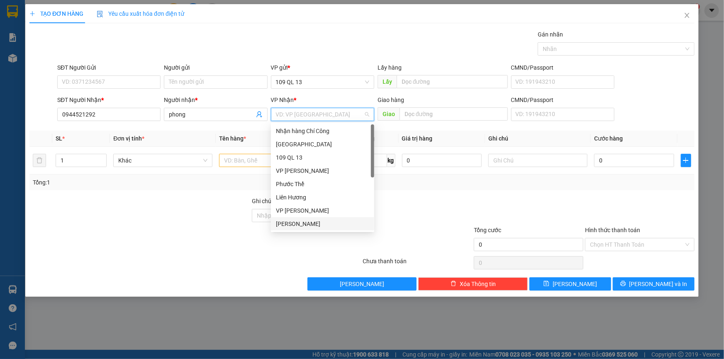
click at [303, 226] on div "Lương Sơn" at bounding box center [322, 223] width 93 height 9
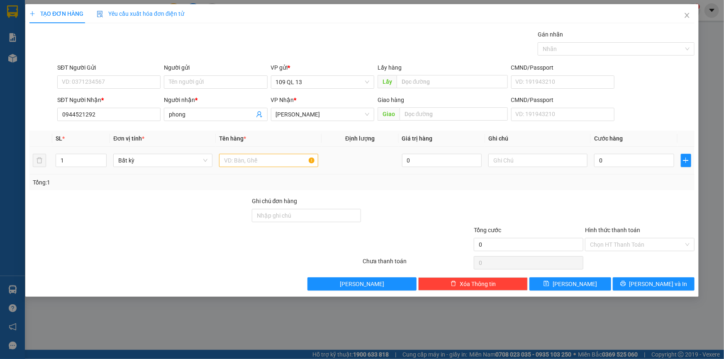
click at [262, 167] on div at bounding box center [268, 160] width 99 height 17
click at [260, 159] on input "text" at bounding box center [268, 160] width 99 height 13
click at [542, 161] on input "text" at bounding box center [537, 160] width 99 height 13
type input "1 bị đen vô lăng"
click at [655, 158] on input "0" at bounding box center [634, 160] width 80 height 13
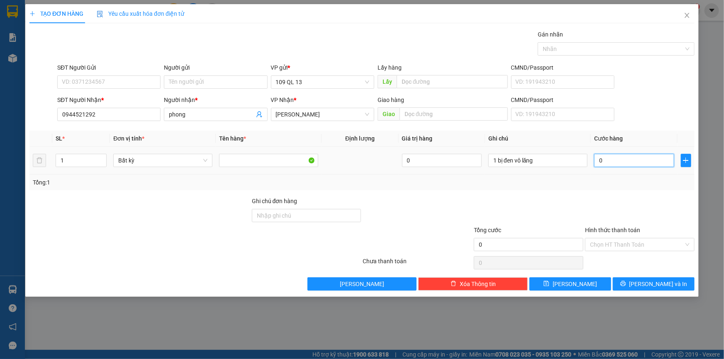
type input "4"
type input "40"
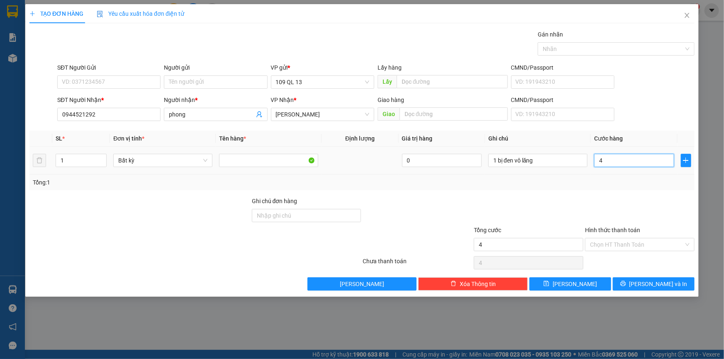
type input "40"
type input "40.000"
click at [658, 281] on span "Lưu và In" at bounding box center [658, 283] width 58 height 9
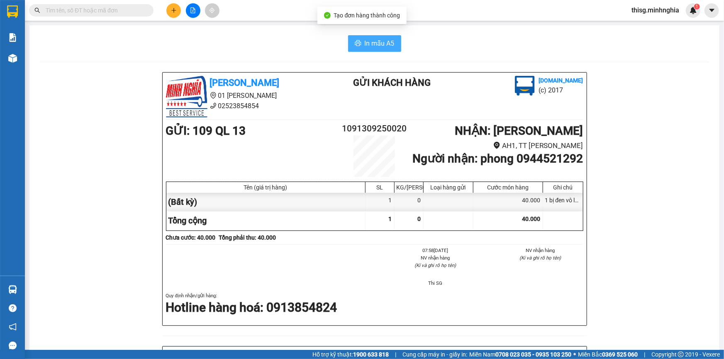
click at [365, 46] on span "In mẫu A5" at bounding box center [379, 43] width 30 height 10
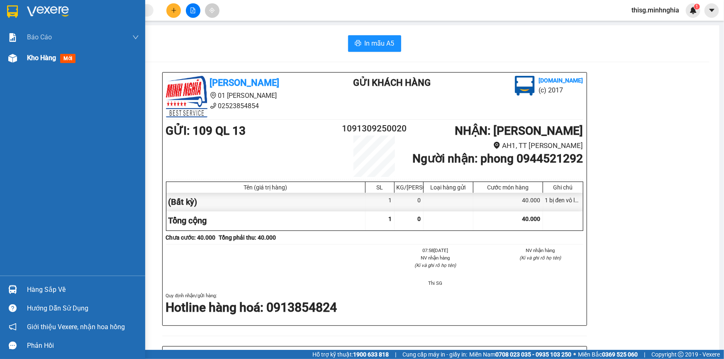
click at [41, 58] on span "Kho hàng" at bounding box center [41, 58] width 29 height 8
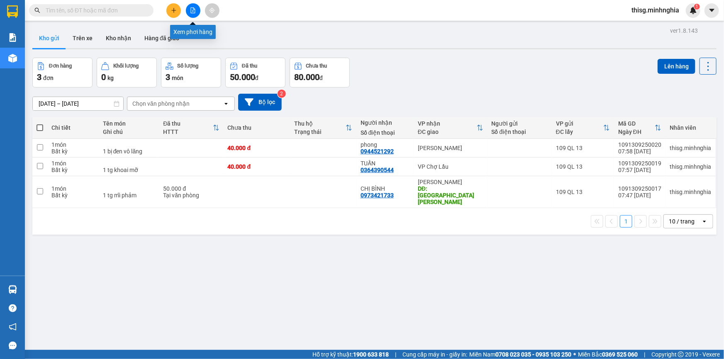
click at [188, 10] on button at bounding box center [193, 10] width 15 height 15
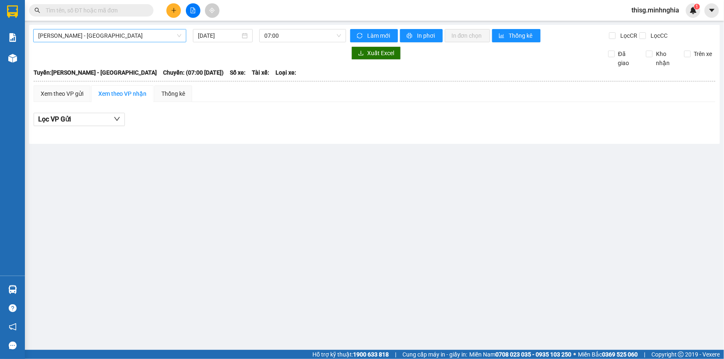
click at [114, 37] on span "Phan Rí - Sài Gòn" at bounding box center [109, 35] width 143 height 12
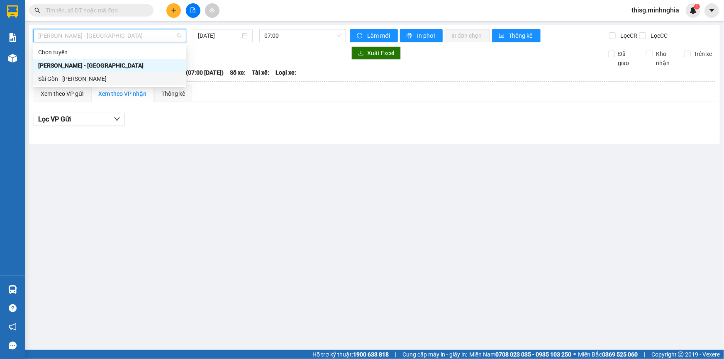
click at [109, 80] on div "Sài Gòn - Phan Rí" at bounding box center [109, 78] width 143 height 9
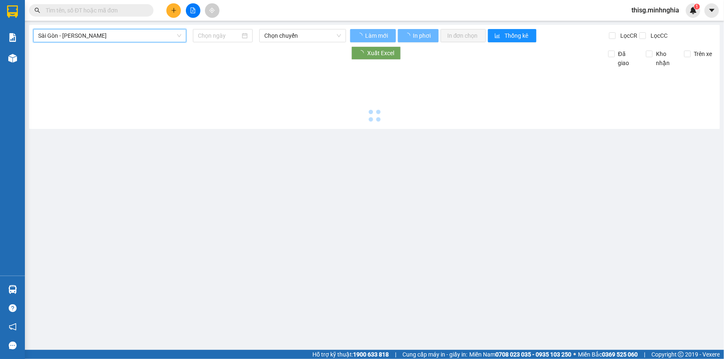
type input "13/09/2025"
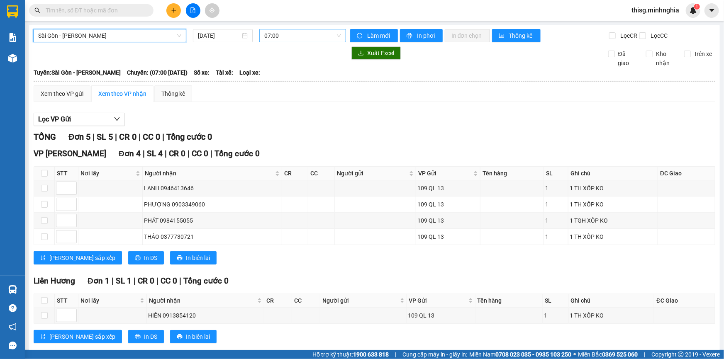
click at [284, 34] on span "07:00" at bounding box center [302, 35] width 77 height 12
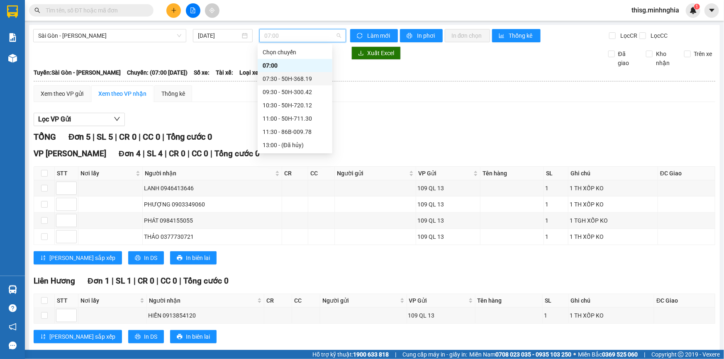
click at [289, 80] on div "07:30 - 50H-368.19" at bounding box center [294, 78] width 65 height 9
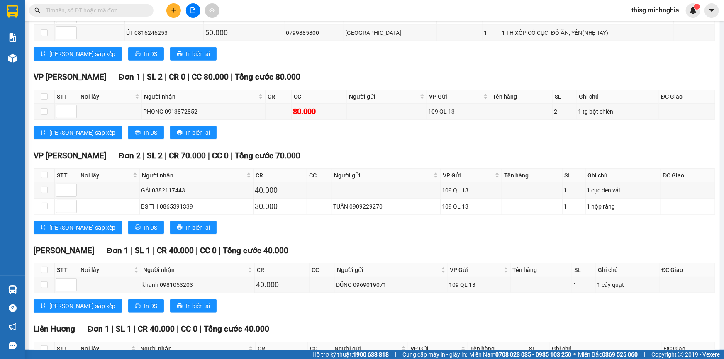
scroll to position [365, 0]
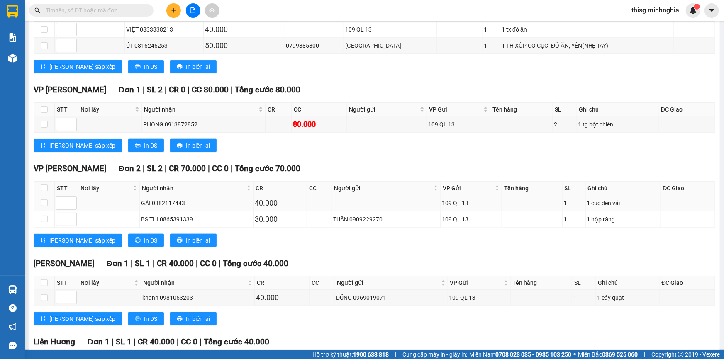
click at [661, 204] on td at bounding box center [688, 203] width 54 height 16
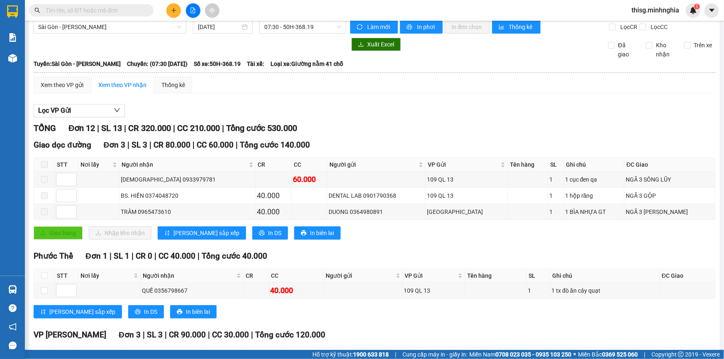
scroll to position [0, 0]
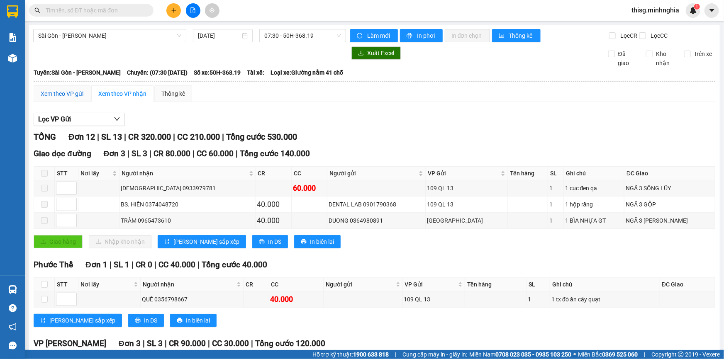
click at [63, 92] on div "Xem theo VP gửi" at bounding box center [62, 93] width 43 height 9
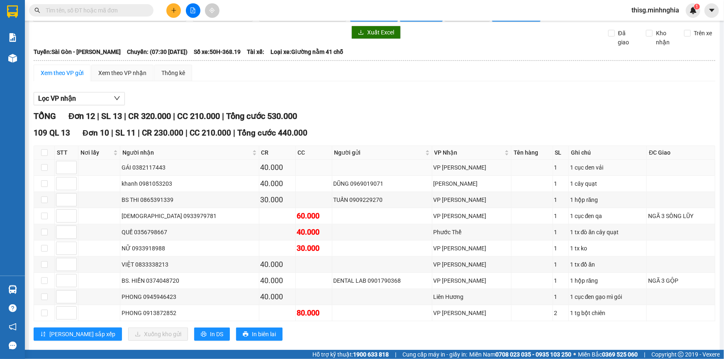
scroll to position [37, 0]
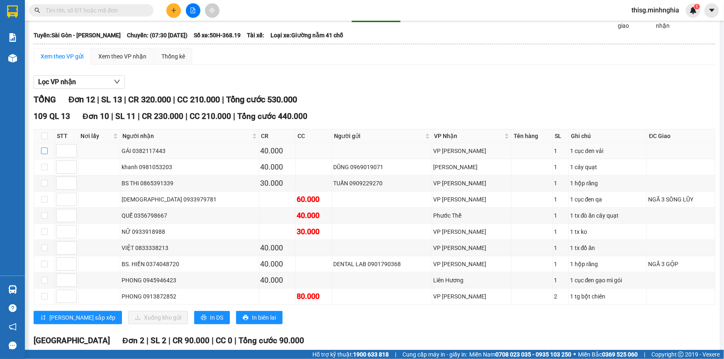
click at [43, 151] on input "checkbox" at bounding box center [44, 151] width 7 height 7
checkbox input "true"
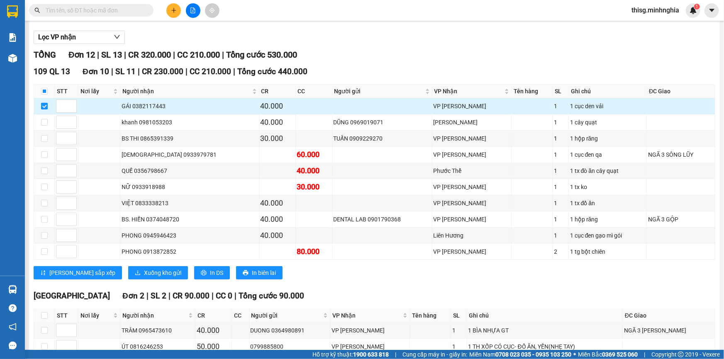
scroll to position [113, 0]
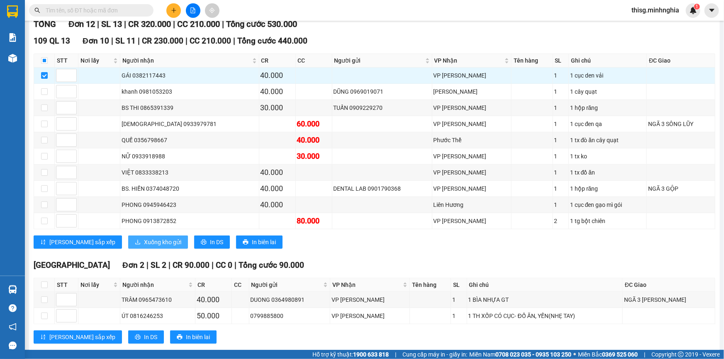
click at [144, 241] on span "Xuống kho gửi" at bounding box center [162, 242] width 37 height 9
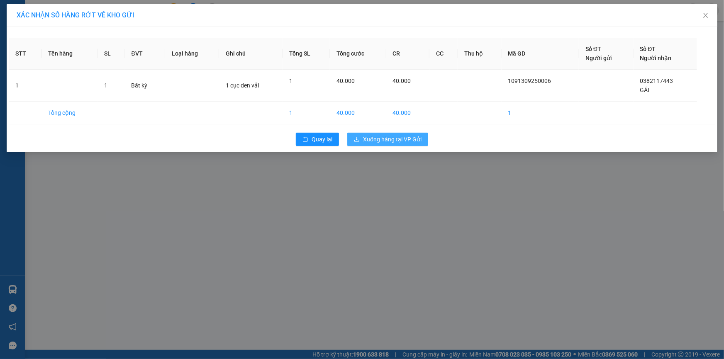
click at [381, 142] on span "Xuống hàng tại VP Gửi" at bounding box center [392, 139] width 58 height 9
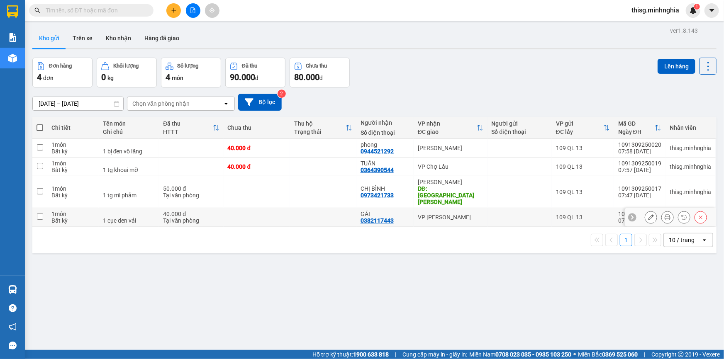
click at [37, 214] on input "checkbox" at bounding box center [40, 217] width 6 height 6
checkbox input "true"
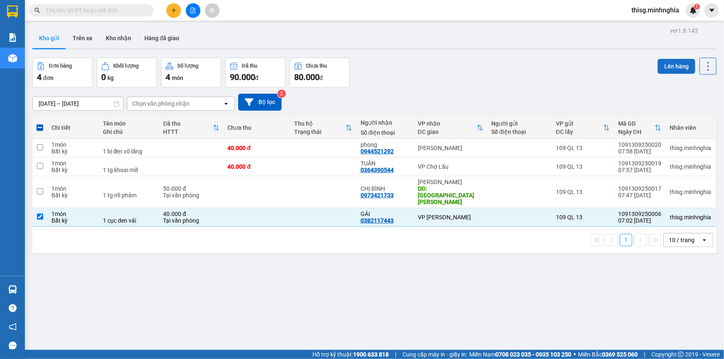
click at [658, 69] on button "Lên hàng" at bounding box center [676, 66] width 38 height 15
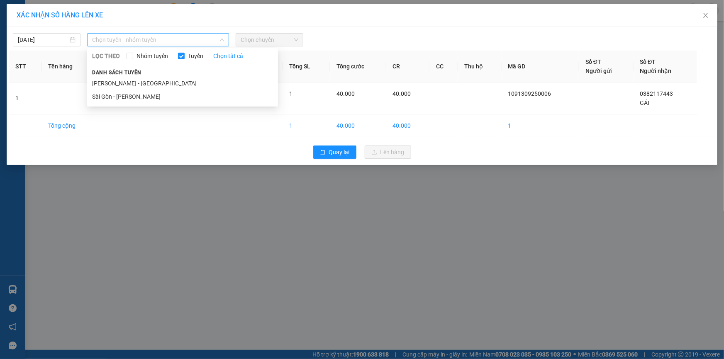
click at [187, 36] on span "Chọn tuyến - nhóm tuyến" at bounding box center [158, 40] width 132 height 12
click at [172, 92] on li "Sài Gòn - Phan Rí" at bounding box center [182, 96] width 191 height 13
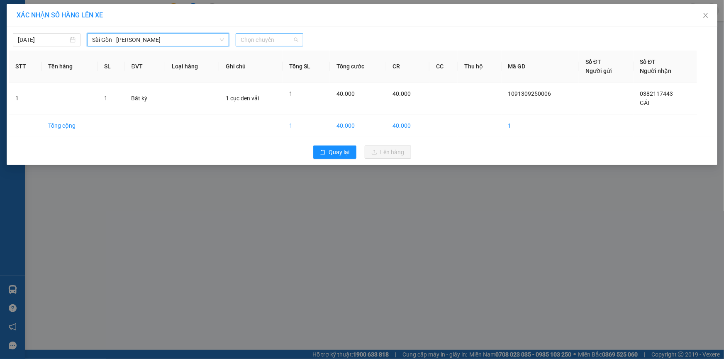
click at [294, 37] on span "Chọn chuyến" at bounding box center [269, 40] width 58 height 12
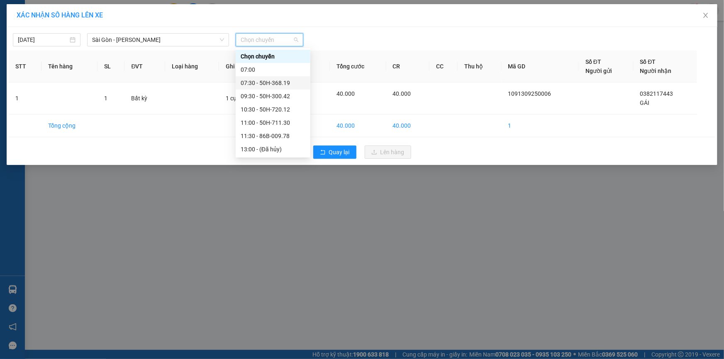
click at [286, 80] on div "07:30 - 50H-368.19" at bounding box center [272, 82] width 65 height 9
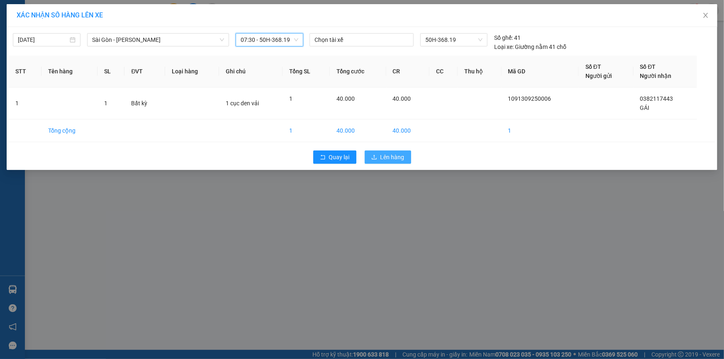
click at [384, 155] on span "Lên hàng" at bounding box center [392, 157] width 24 height 9
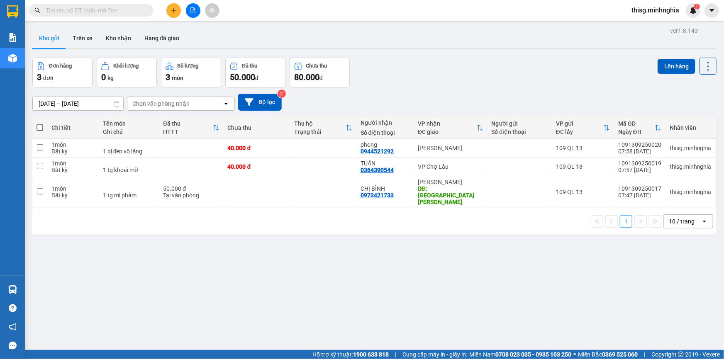
click at [129, 12] on input "text" at bounding box center [95, 10] width 98 height 9
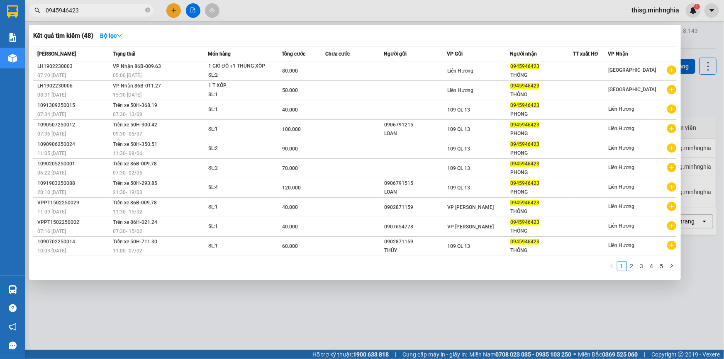
type input "0945946423"
drag, startPoint x: 39, startPoint y: 11, endPoint x: 43, endPoint y: 12, distance: 4.2
click at [43, 12] on div "0945946423" at bounding box center [81, 10] width 162 height 12
click at [43, 8] on span "0945946423" at bounding box center [91, 10] width 124 height 12
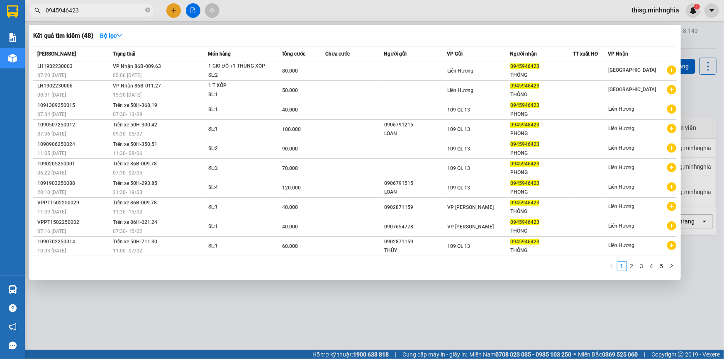
drag, startPoint x: 43, startPoint y: 8, endPoint x: 85, endPoint y: 12, distance: 42.4
click at [85, 12] on span "0945946423" at bounding box center [91, 10] width 124 height 12
drag, startPoint x: 45, startPoint y: 8, endPoint x: 93, endPoint y: 12, distance: 48.3
click at [93, 12] on span "0945946423" at bounding box center [91, 10] width 124 height 12
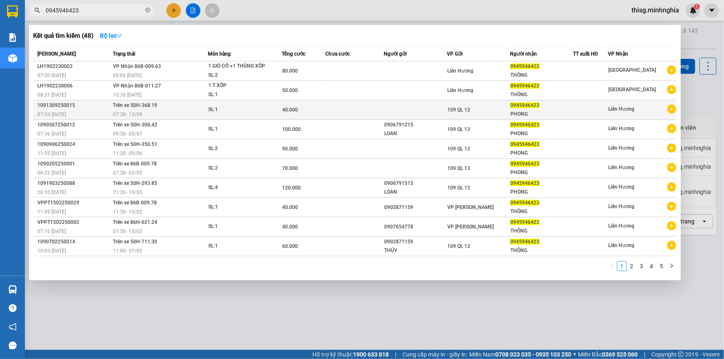
click at [477, 107] on div "109 QL 13" at bounding box center [478, 109] width 62 height 9
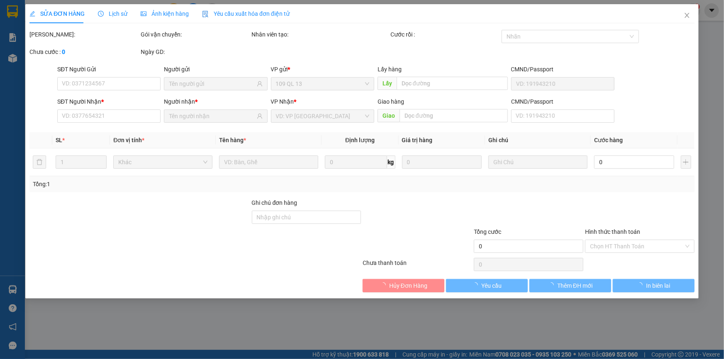
type input "0945946423"
type input "40.000"
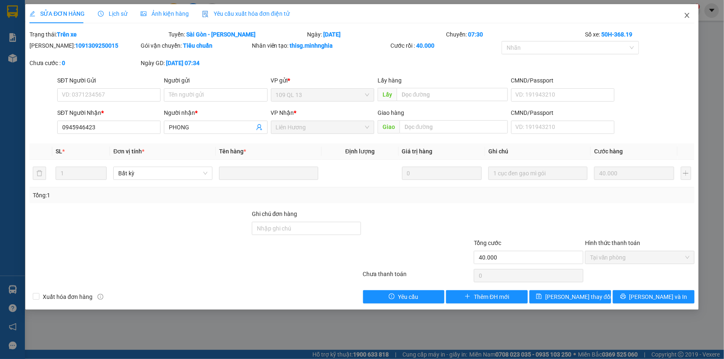
click at [686, 15] on icon "close" at bounding box center [686, 15] width 7 height 7
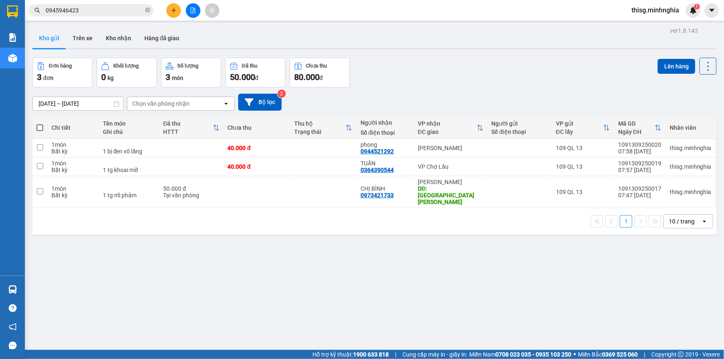
click at [97, 10] on input "0945946423" at bounding box center [95, 10] width 98 height 9
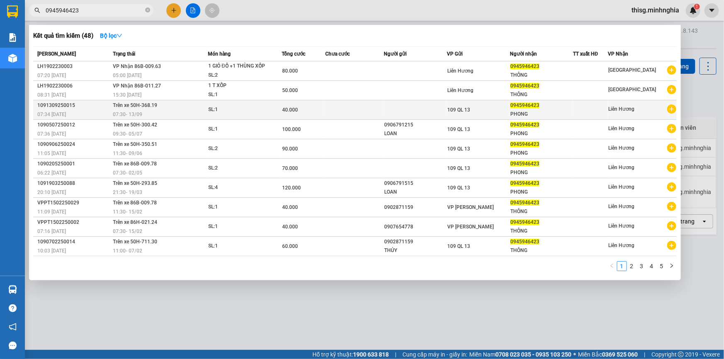
click at [577, 114] on td at bounding box center [590, 109] width 35 height 19
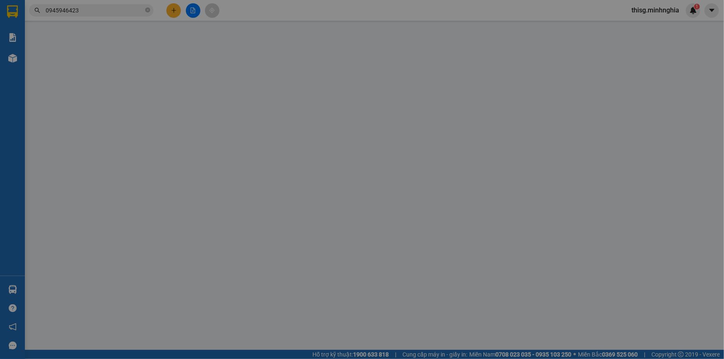
type input "0945946423"
type input "40.000"
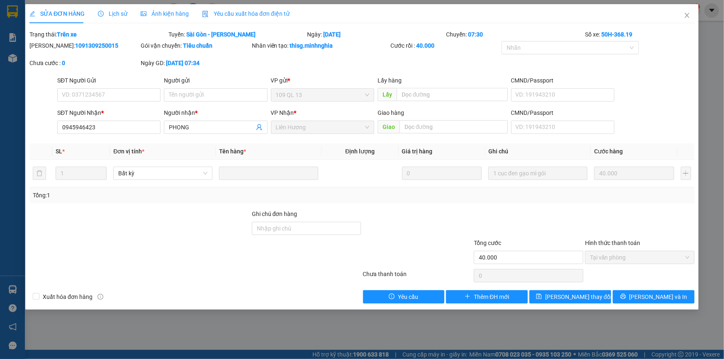
click at [227, 120] on div "Người nhận *" at bounding box center [215, 114] width 103 height 12
click at [227, 129] on input "PHONG" at bounding box center [211, 127] width 85 height 9
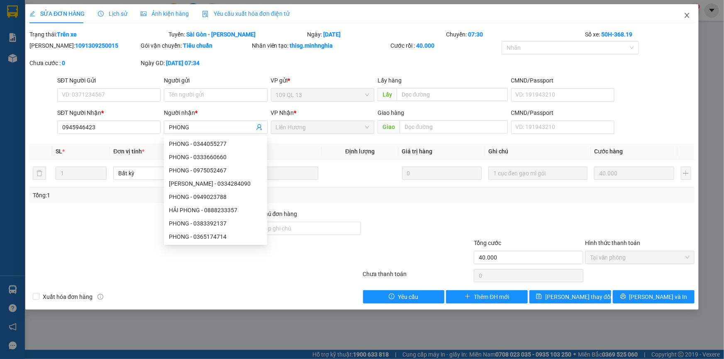
click at [685, 17] on icon "close" at bounding box center [686, 15] width 7 height 7
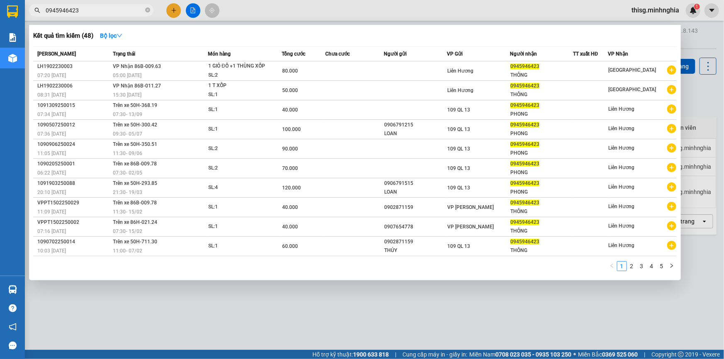
click at [118, 13] on input "0945946423" at bounding box center [95, 10] width 98 height 9
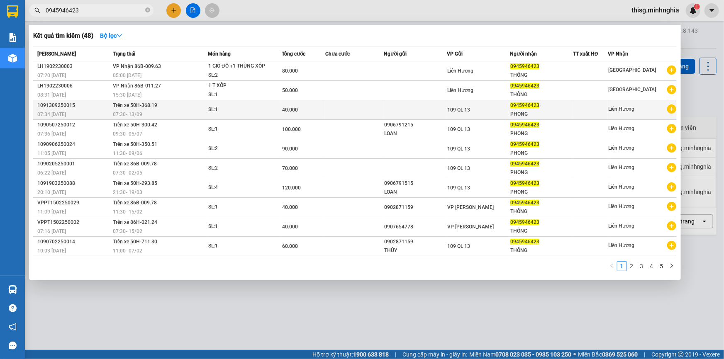
click at [578, 109] on div at bounding box center [590, 110] width 34 height 9
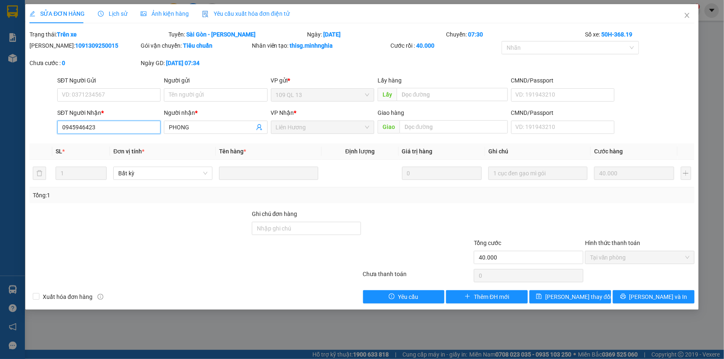
click at [120, 129] on input "0945946423" at bounding box center [108, 127] width 103 height 13
click at [687, 12] on icon "close" at bounding box center [686, 15] width 7 height 7
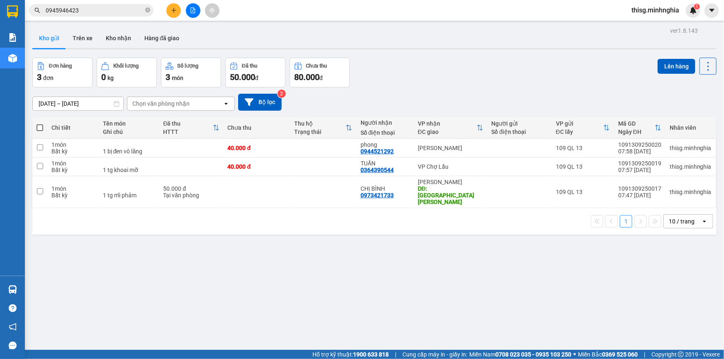
click at [120, 7] on input "0945946423" at bounding box center [95, 10] width 98 height 9
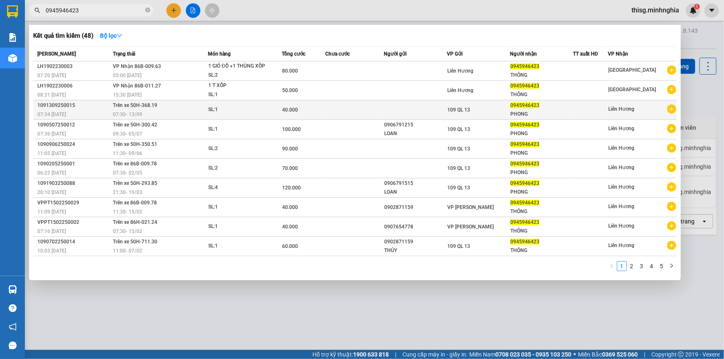
click at [484, 109] on div "109 QL 13" at bounding box center [478, 109] width 62 height 9
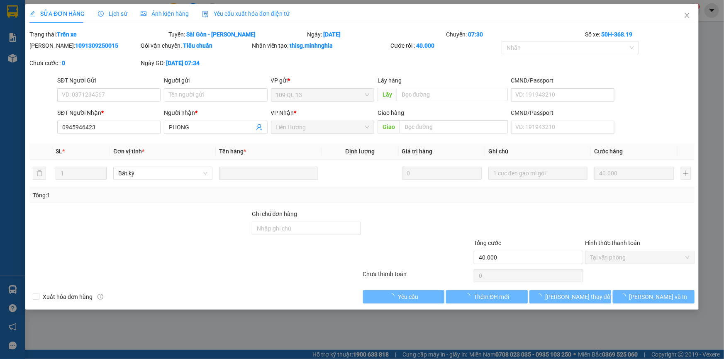
type input "0945946423"
type input "40.000"
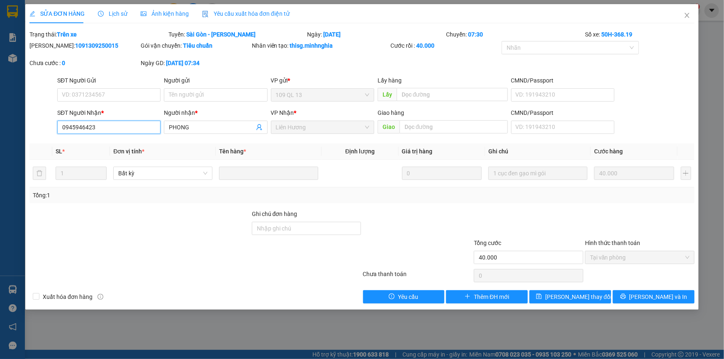
drag, startPoint x: 60, startPoint y: 126, endPoint x: 106, endPoint y: 126, distance: 46.4
click at [106, 126] on input "0945946423" at bounding box center [108, 127] width 103 height 13
click at [688, 15] on icon "close" at bounding box center [686, 15] width 5 height 5
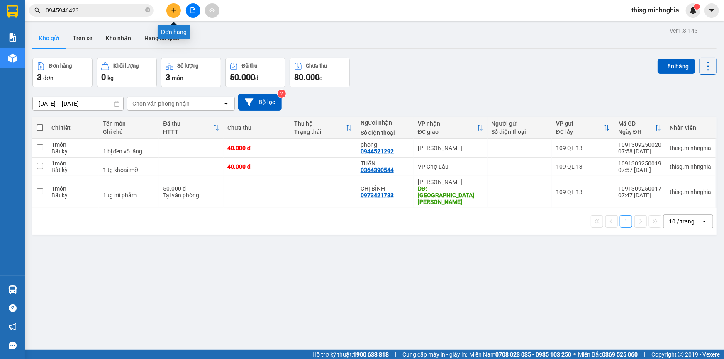
click at [172, 8] on icon "plus" at bounding box center [174, 10] width 6 height 6
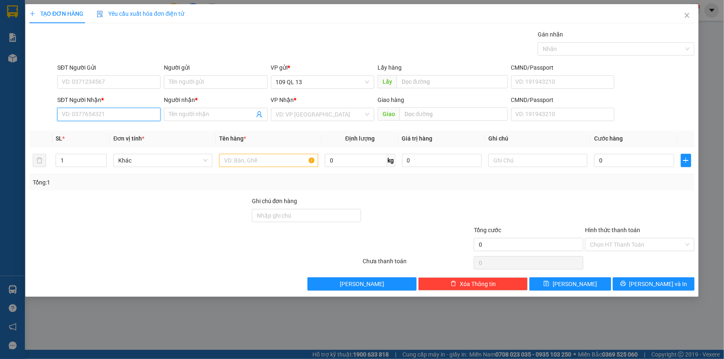
paste input "0945946423"
click at [148, 112] on input "0945946423" at bounding box center [108, 114] width 103 height 13
type input "0945946423"
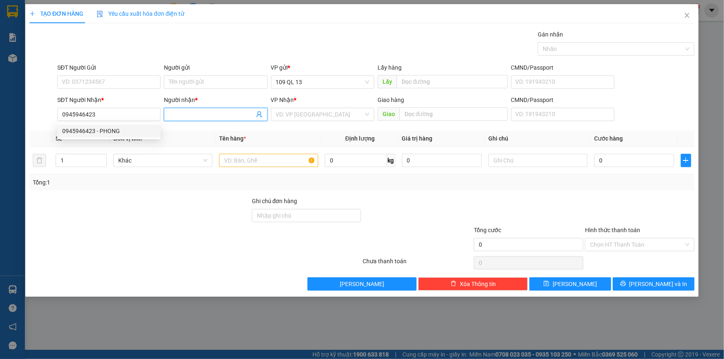
click at [188, 119] on input "Người nhận *" at bounding box center [211, 114] width 85 height 9
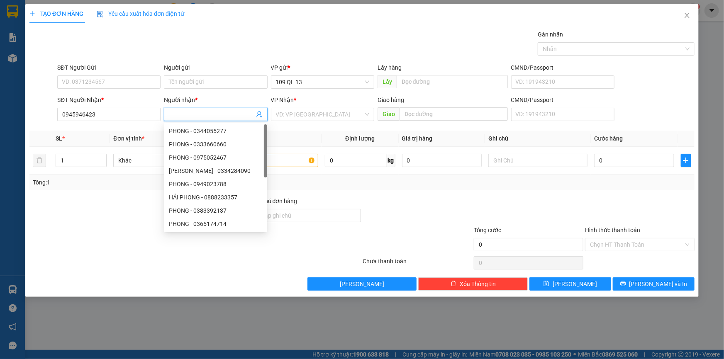
type input "r"
type input "thông"
click at [333, 113] on input "search" at bounding box center [319, 114] width 87 height 12
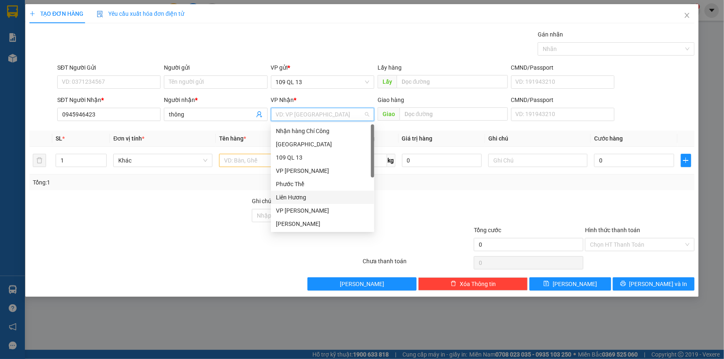
click at [307, 198] on div "Liên Hương" at bounding box center [322, 197] width 93 height 9
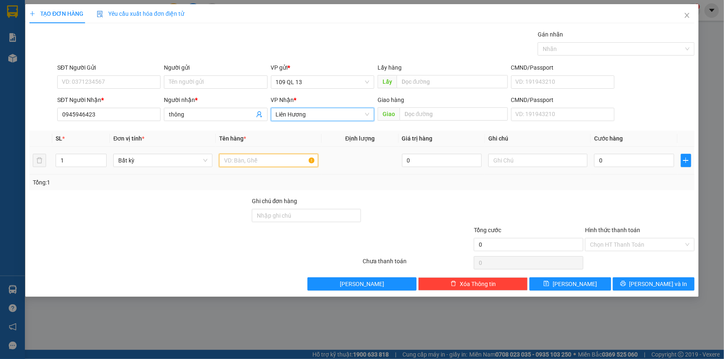
click at [253, 160] on input "text" at bounding box center [268, 160] width 99 height 13
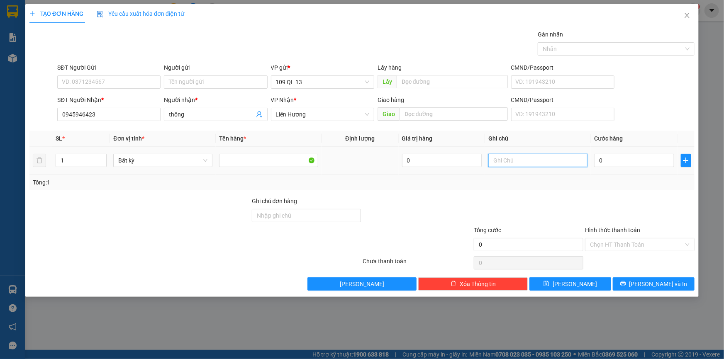
click at [519, 160] on input "text" at bounding box center [537, 160] width 99 height 13
type input "1 tx đồ ăn"
click at [607, 161] on input "0" at bounding box center [634, 160] width 80 height 13
type input "4"
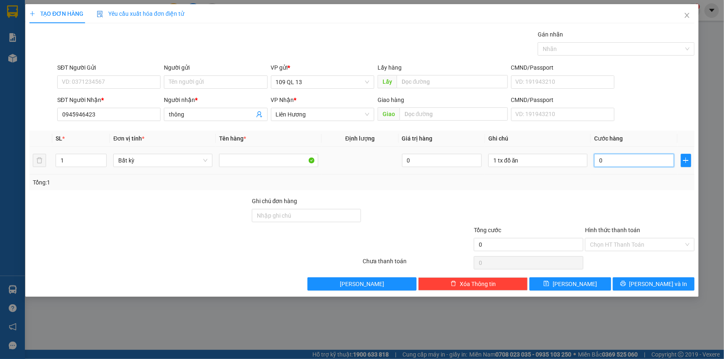
type input "4"
type input "40"
type input "40.000"
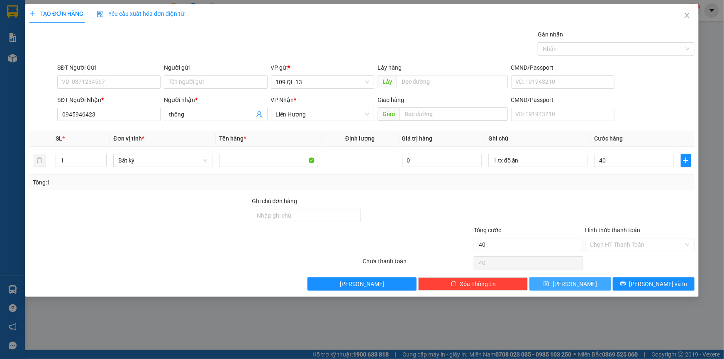
type input "40.000"
click at [581, 284] on button "Lưu" at bounding box center [570, 283] width 82 height 13
type input "0"
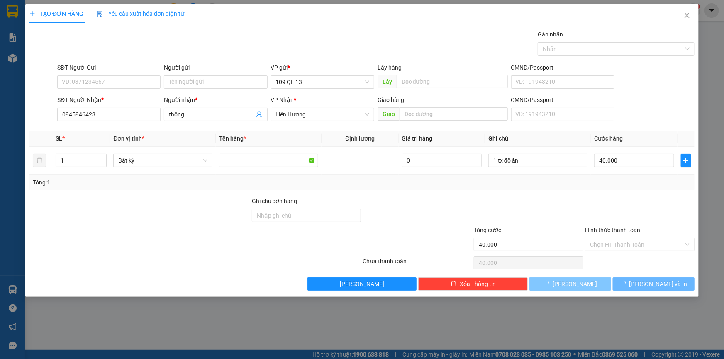
type input "0"
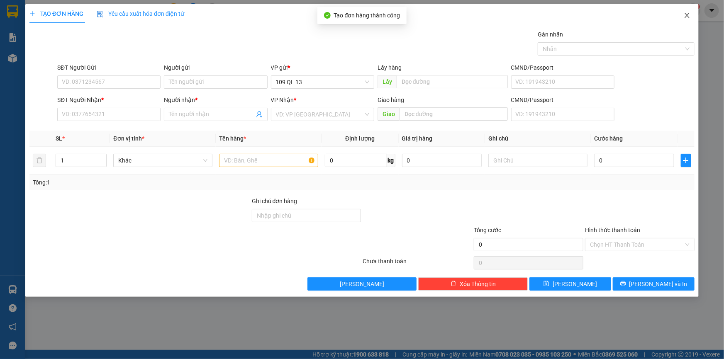
click at [685, 17] on icon "close" at bounding box center [686, 15] width 7 height 7
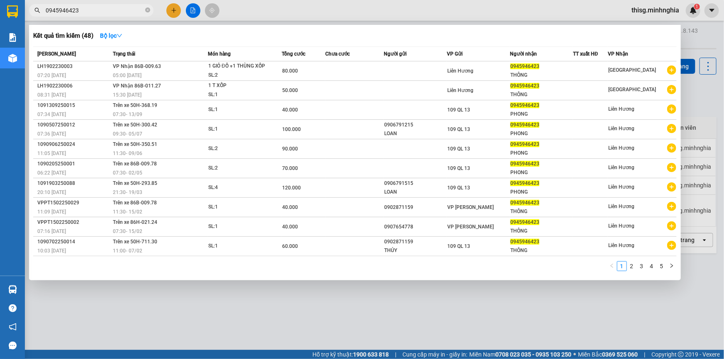
click at [102, 8] on input "0945946423" at bounding box center [95, 10] width 98 height 9
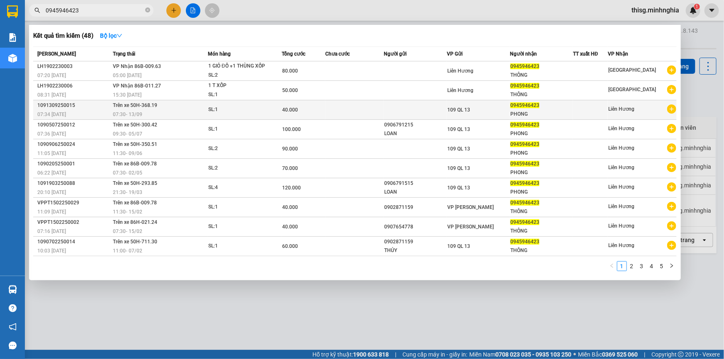
click at [257, 112] on div "SL: 1" at bounding box center [239, 109] width 62 height 9
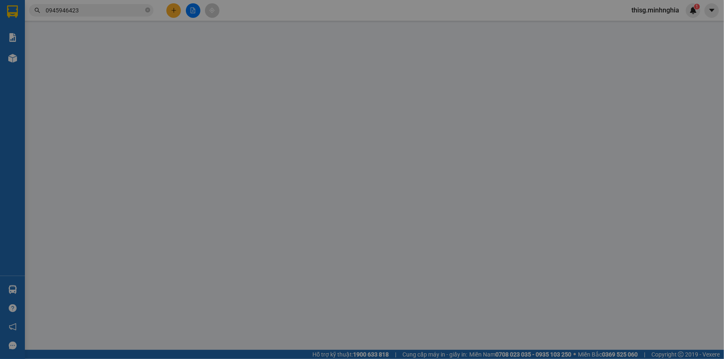
type input "0945946423"
type input "40.000"
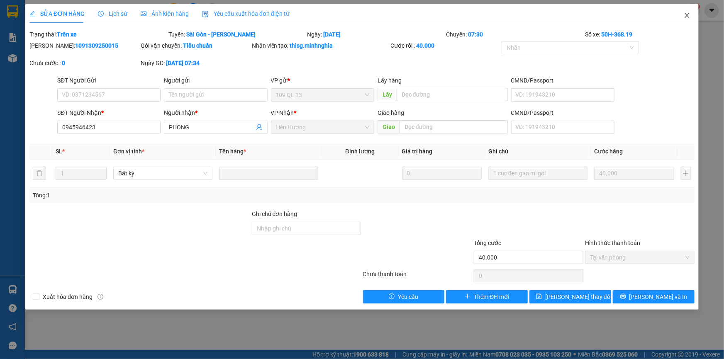
click at [685, 13] on icon "close" at bounding box center [686, 15] width 7 height 7
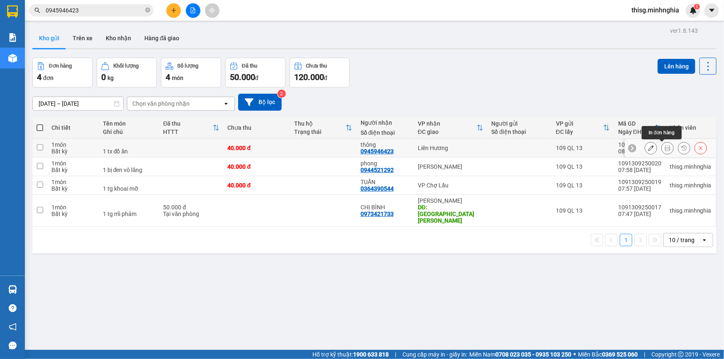
click at [664, 150] on icon at bounding box center [667, 148] width 6 height 6
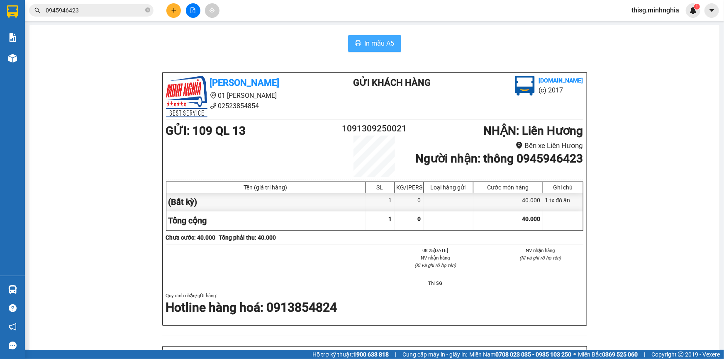
click at [377, 41] on span "In mẫu A5" at bounding box center [379, 43] width 30 height 10
click at [112, 11] on input "0945946423" at bounding box center [95, 10] width 98 height 9
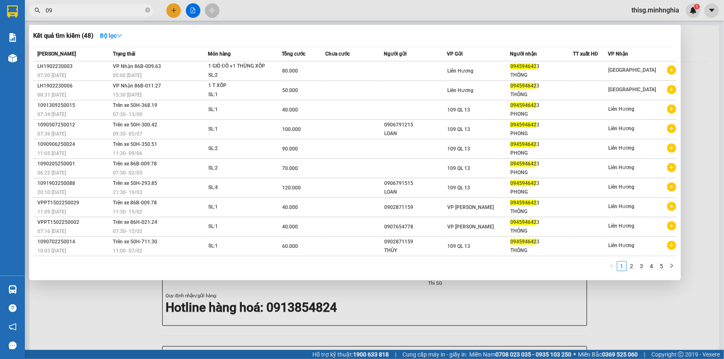
type input "0"
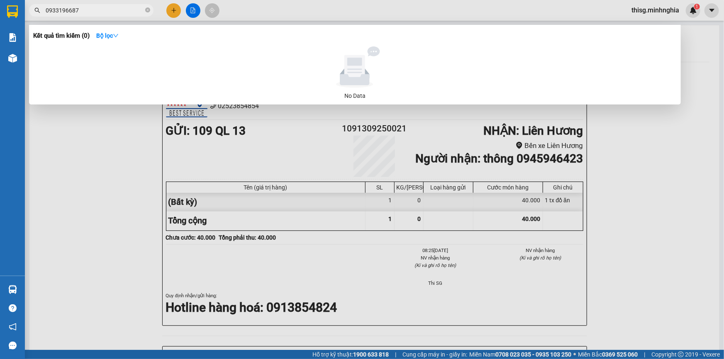
click at [109, 8] on input "0933196687" at bounding box center [95, 10] width 98 height 9
type input "0"
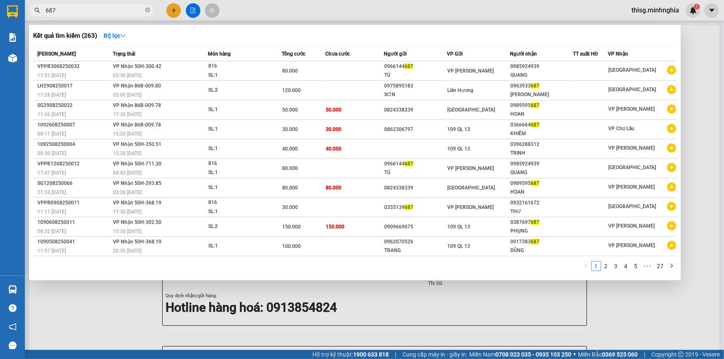
click at [100, 13] on input "687" at bounding box center [95, 10] width 98 height 9
type input "6"
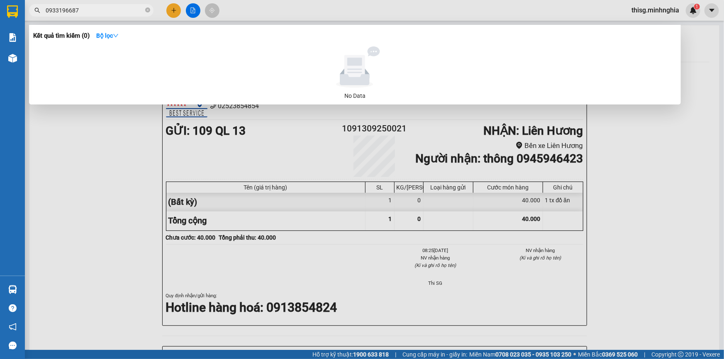
drag, startPoint x: 41, startPoint y: 9, endPoint x: 90, endPoint y: 10, distance: 48.5
click at [90, 10] on span "0933196687" at bounding box center [91, 10] width 124 height 12
click at [43, 9] on span "0933196687" at bounding box center [91, 10] width 124 height 12
click at [90, 12] on input "0933196687" at bounding box center [95, 10] width 98 height 9
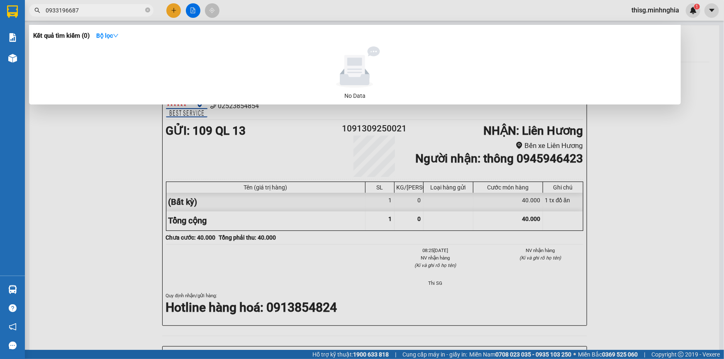
drag, startPoint x: 45, startPoint y: 10, endPoint x: 90, endPoint y: 10, distance: 45.2
click at [90, 10] on input "0933196687" at bounding box center [95, 10] width 98 height 9
drag, startPoint x: 90, startPoint y: 10, endPoint x: 699, endPoint y: 212, distance: 640.8
click at [699, 212] on div at bounding box center [362, 179] width 724 height 359
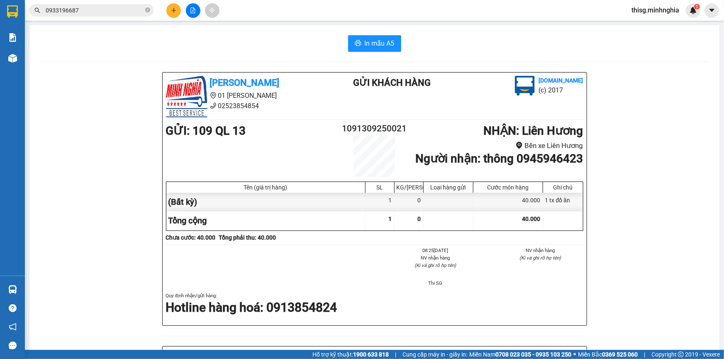
click at [131, 13] on input "0933196687" at bounding box center [95, 10] width 98 height 9
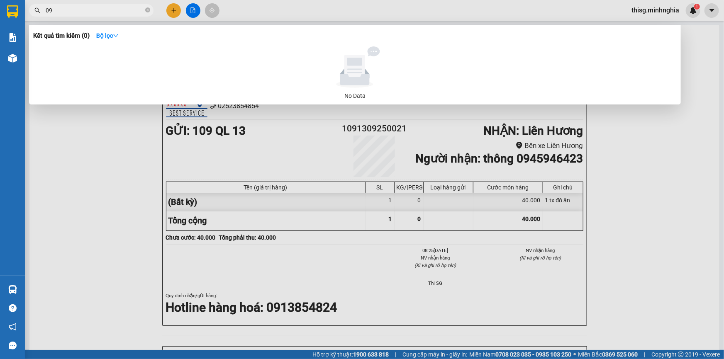
type input "0"
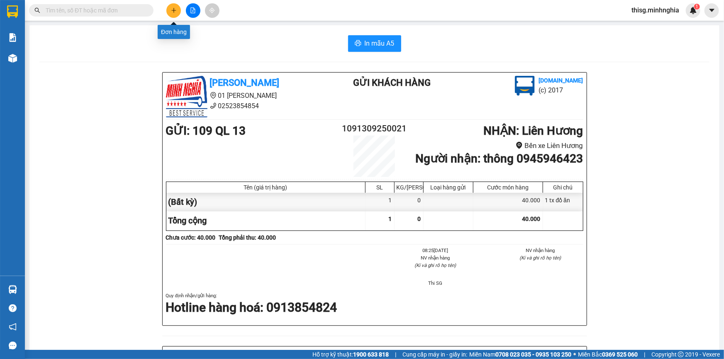
click at [171, 10] on icon "plus" at bounding box center [174, 10] width 6 height 6
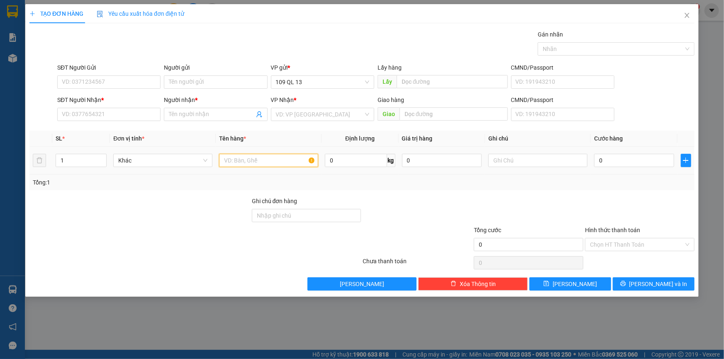
click at [263, 159] on input "text" at bounding box center [268, 160] width 99 height 13
click at [554, 160] on input "text" at bounding box center [537, 160] width 99 height 13
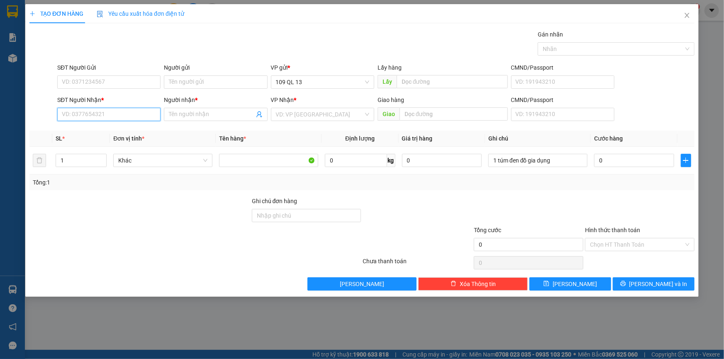
click at [107, 114] on input "SĐT Người Nhận *" at bounding box center [108, 114] width 103 height 13
click at [607, 163] on input "0" at bounding box center [634, 160] width 80 height 13
click at [305, 114] on input "search" at bounding box center [319, 114] width 87 height 12
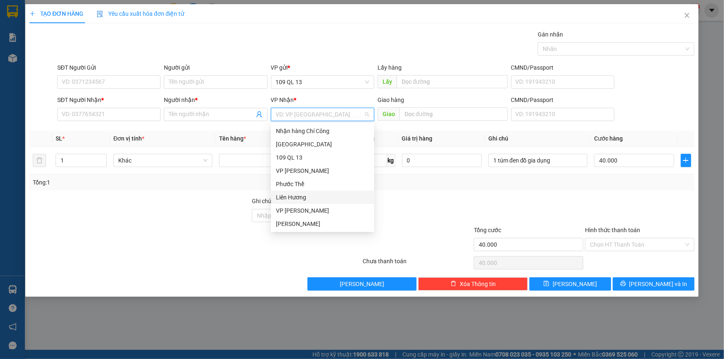
scroll to position [39, 0]
click at [297, 133] on div "VP Phan Rí" at bounding box center [322, 131] width 93 height 9
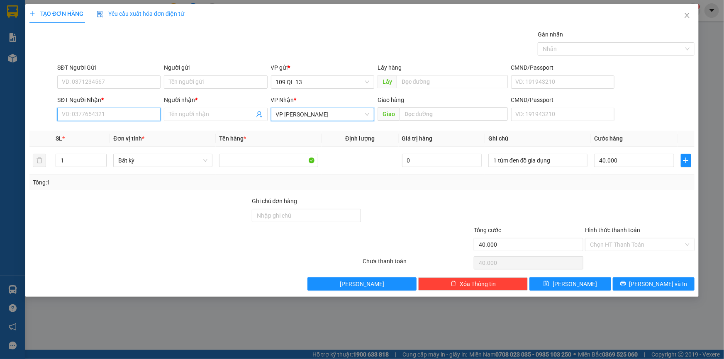
click at [120, 115] on input "SĐT Người Nhận *" at bounding box center [108, 114] width 103 height 13
click at [230, 114] on input "Người nhận *" at bounding box center [211, 114] width 85 height 9
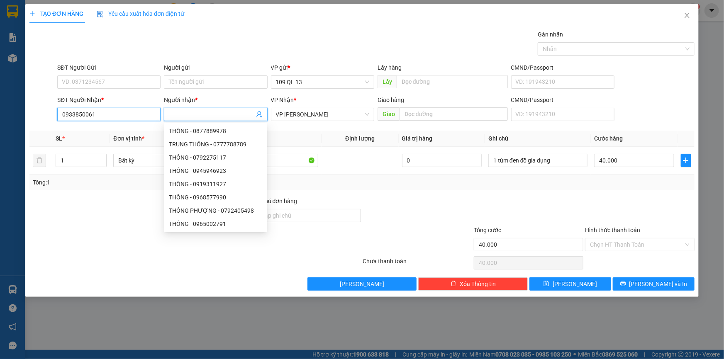
click at [137, 117] on input "0933850061" at bounding box center [108, 114] width 103 height 13
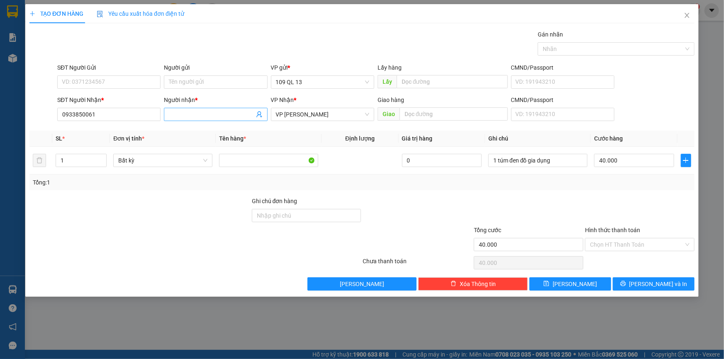
click at [196, 114] on input "Người nhận *" at bounding box center [211, 114] width 85 height 9
click at [652, 198] on div at bounding box center [639, 211] width 111 height 29
click at [661, 281] on span "Lưu và In" at bounding box center [658, 283] width 58 height 9
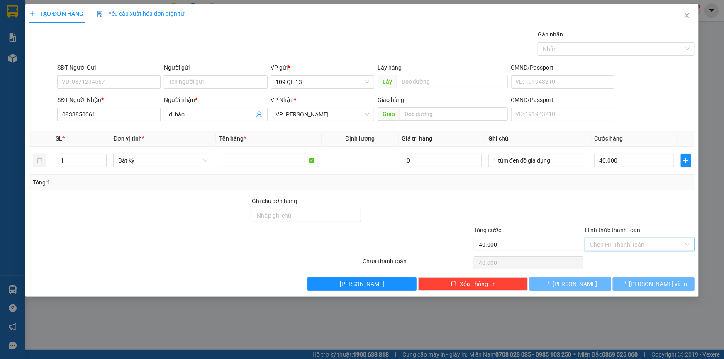
click at [624, 245] on input "Hình thức thanh toán" at bounding box center [637, 244] width 94 height 12
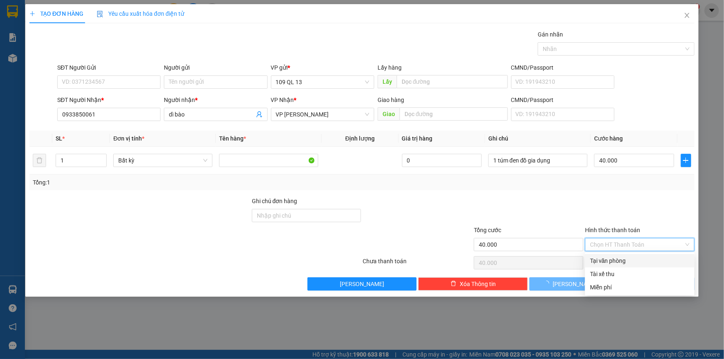
click at [513, 182] on div "Tổng: 1" at bounding box center [362, 182] width 658 height 9
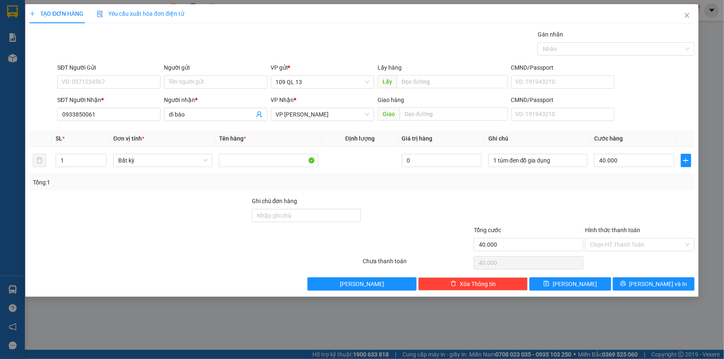
click at [627, 209] on div at bounding box center [639, 211] width 111 height 29
click at [640, 245] on input "Hình thức thanh toán" at bounding box center [637, 244] width 94 height 12
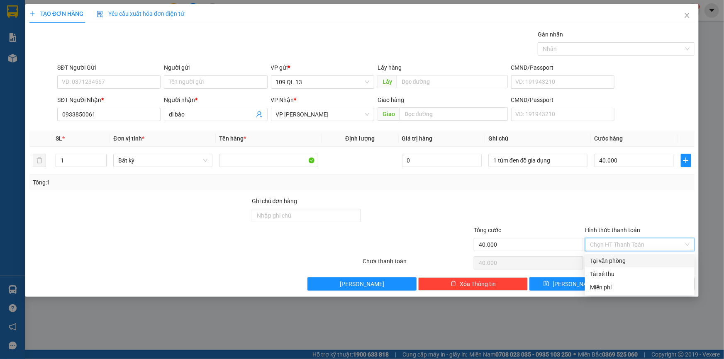
click at [636, 258] on div "Tại văn phòng" at bounding box center [640, 260] width 100 height 9
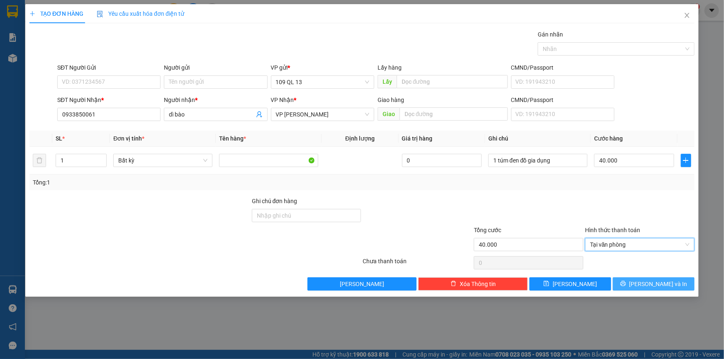
click at [656, 287] on span "Lưu và In" at bounding box center [658, 283] width 58 height 9
drag, startPoint x: 649, startPoint y: 289, endPoint x: 649, endPoint y: 285, distance: 4.6
click at [649, 288] on button "Lưu và In" at bounding box center [653, 283] width 82 height 13
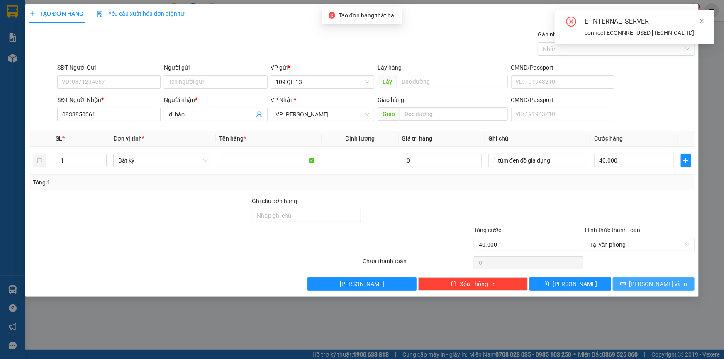
click at [649, 284] on span "Lưu và In" at bounding box center [658, 283] width 58 height 9
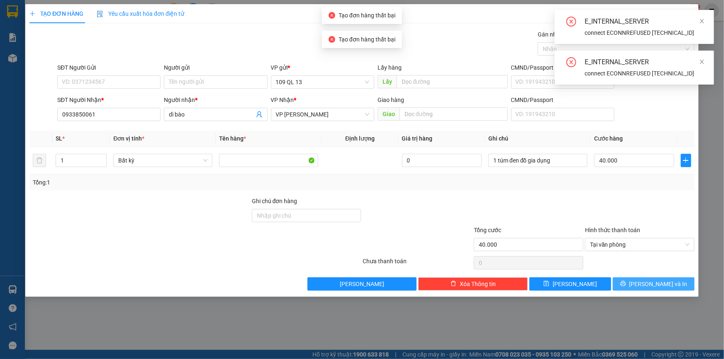
click at [649, 283] on span "Lưu và In" at bounding box center [658, 283] width 58 height 9
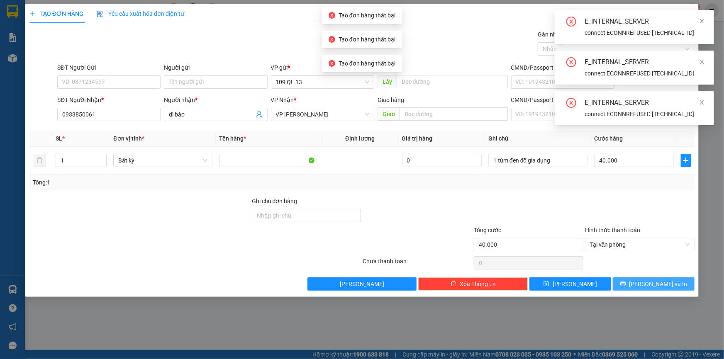
click at [649, 283] on span "Lưu và In" at bounding box center [658, 283] width 58 height 9
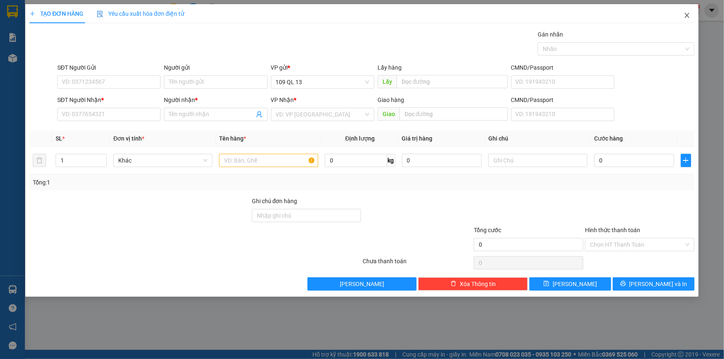
click at [685, 17] on icon "close" at bounding box center [686, 15] width 7 height 7
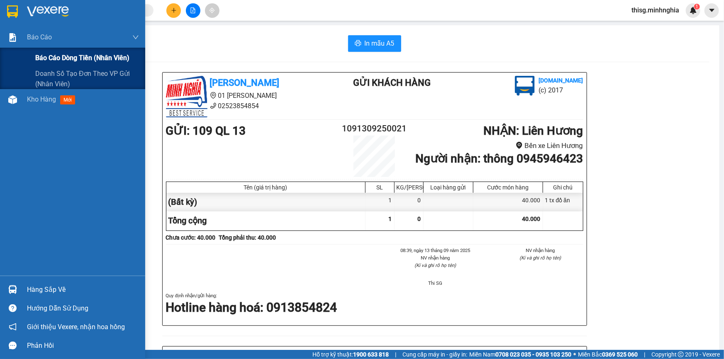
click at [48, 51] on div "Báo cáo dòng tiền (nhân viên)" at bounding box center [87, 58] width 104 height 21
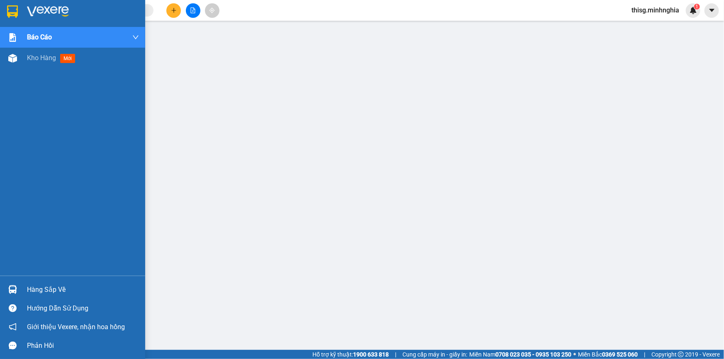
click at [41, 102] on div "Báo cáo Báo cáo dòng tiền (nhân viên) Doanh số tạo đơn theo VP gửi (nhân viên) …" at bounding box center [72, 151] width 145 height 249
click at [41, 68] on div "Báo cáo Báo cáo dòng tiền (nhân viên) Doanh số tạo đơn theo VP gửi (nhân viên) …" at bounding box center [72, 151] width 145 height 249
click at [44, 60] on span "Kho hàng" at bounding box center [41, 58] width 29 height 8
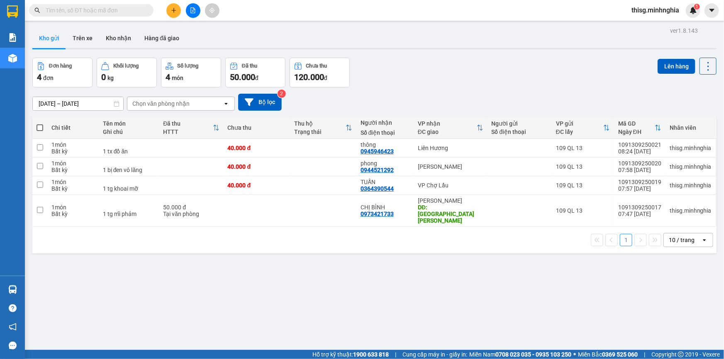
click at [179, 10] on button at bounding box center [173, 10] width 15 height 15
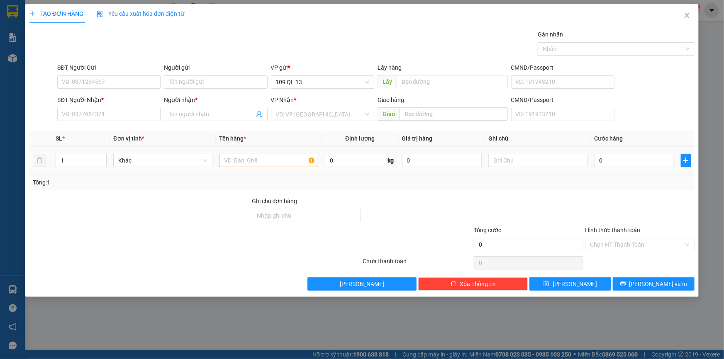
click at [279, 153] on div at bounding box center [268, 160] width 99 height 17
click at [518, 155] on input "text" at bounding box center [537, 160] width 99 height 13
click at [245, 161] on input "text" at bounding box center [268, 160] width 99 height 13
click at [134, 114] on input "SĐT Người Nhận *" at bounding box center [108, 114] width 103 height 13
click at [538, 160] on input "text" at bounding box center [537, 160] width 99 height 13
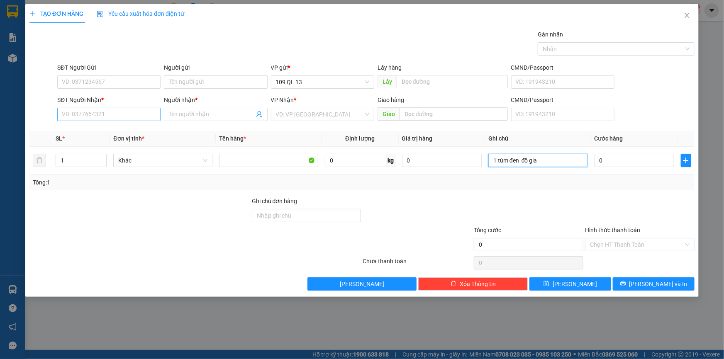
type input "1 túm đen đồ gia"
click at [100, 116] on input "SĐT Người Nhận *" at bounding box center [108, 114] width 103 height 13
type input "0933850061"
click at [192, 114] on input "Người nhận *" at bounding box center [211, 114] width 85 height 9
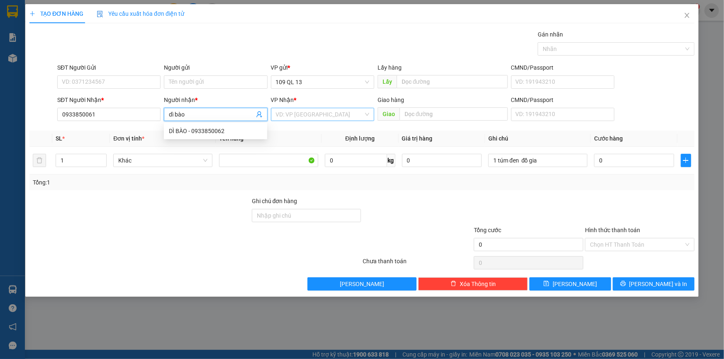
type input "dì bào"
click at [300, 114] on input "search" at bounding box center [319, 114] width 87 height 12
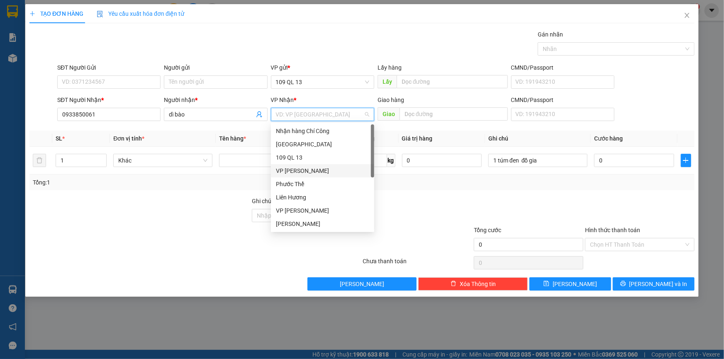
click at [302, 171] on div "VP Phan Rí" at bounding box center [322, 170] width 93 height 9
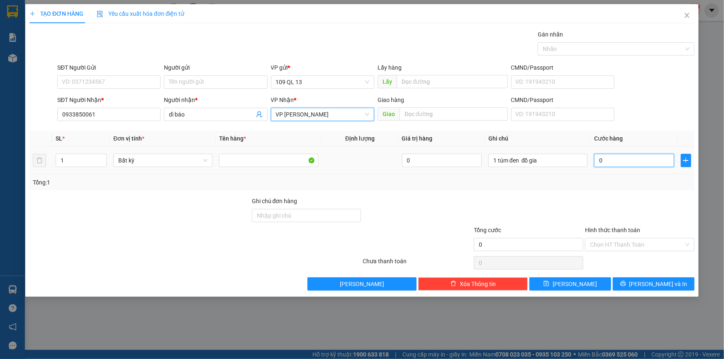
click at [620, 160] on input "0" at bounding box center [634, 160] width 80 height 13
type input "4"
type input "40"
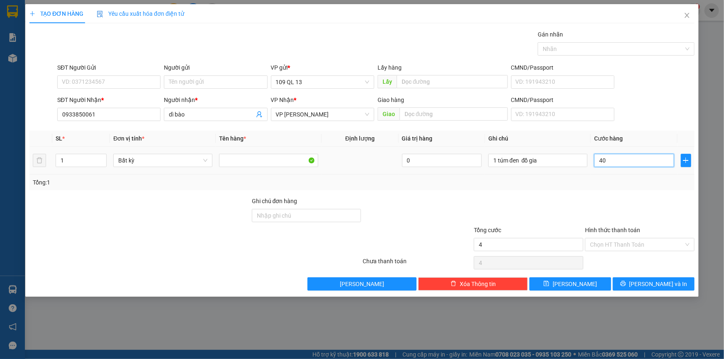
type input "40"
type input "40.000"
click at [669, 240] on input "Hình thức thanh toán" at bounding box center [637, 244] width 94 height 12
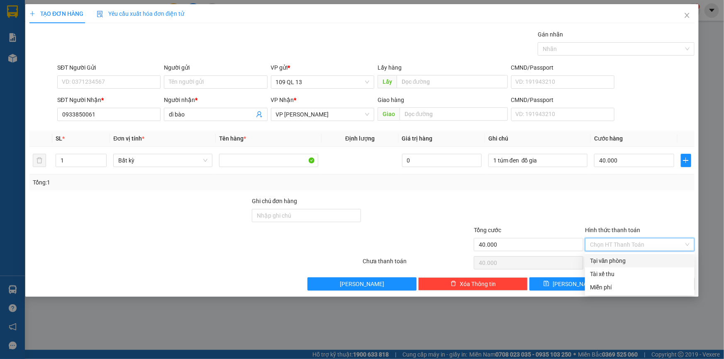
click at [656, 262] on div "Tại văn phòng" at bounding box center [640, 260] width 100 height 9
type input "0"
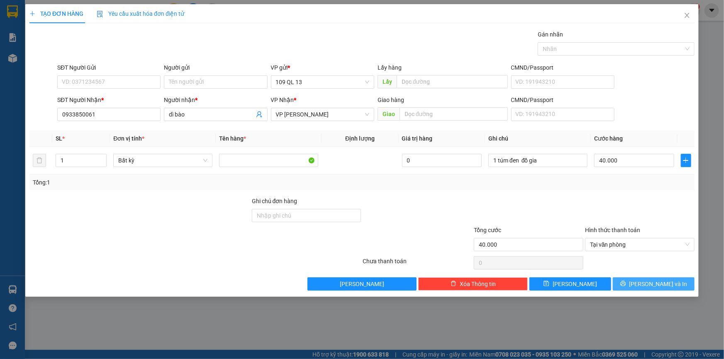
click at [663, 280] on span "Lưu và In" at bounding box center [658, 283] width 58 height 9
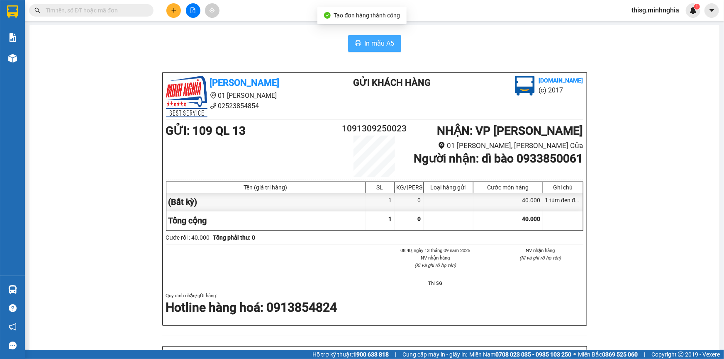
click at [376, 51] on button "In mẫu A5" at bounding box center [374, 43] width 53 height 17
click at [376, 49] on span "In mẫu A5" at bounding box center [379, 43] width 30 height 10
click at [166, 5] on div at bounding box center [193, 10] width 62 height 15
click at [172, 10] on icon "plus" at bounding box center [173, 10] width 5 height 0
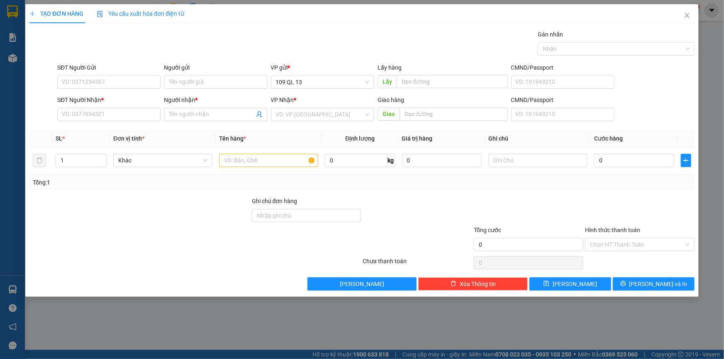
click at [139, 122] on div "SĐT Người Nhận * VD: 0377654321" at bounding box center [108, 109] width 103 height 29
click at [247, 167] on div at bounding box center [268, 160] width 99 height 17
click at [250, 161] on input "text" at bounding box center [268, 160] width 99 height 13
click at [516, 162] on input "text" at bounding box center [537, 160] width 99 height 13
type input "1 tg"
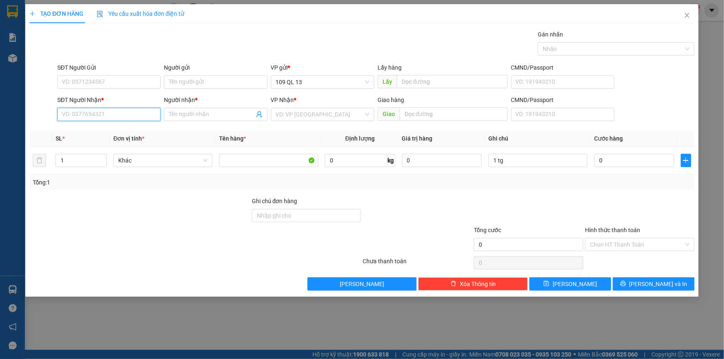
click at [111, 117] on input "SĐT Người Nhận *" at bounding box center [108, 114] width 103 height 13
type input "0353901782"
click at [194, 114] on input "Người nhận *" at bounding box center [211, 114] width 85 height 9
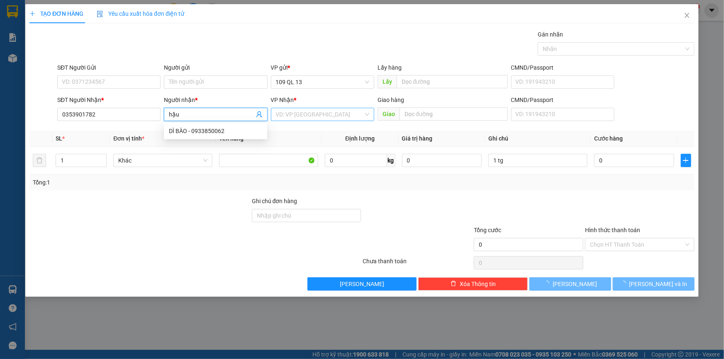
type input "hậu"
click at [336, 112] on input "search" at bounding box center [319, 114] width 87 height 12
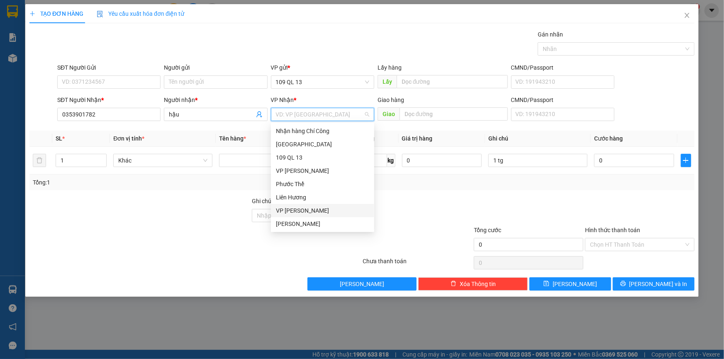
click at [298, 211] on div "VP Phan Thiết" at bounding box center [322, 210] width 93 height 9
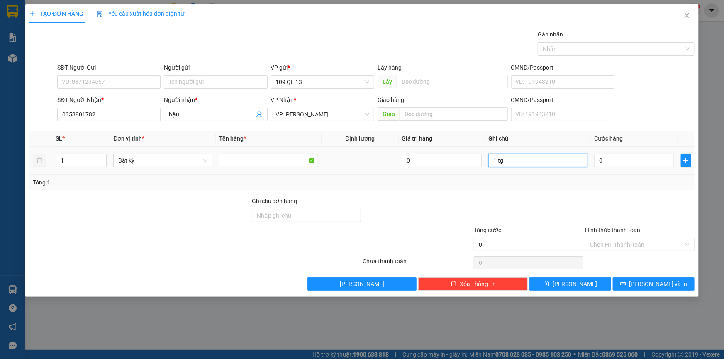
click at [561, 165] on input "1 tg" at bounding box center [537, 160] width 99 height 13
type input "1 tg thuốc"
click at [613, 159] on input "0" at bounding box center [634, 160] width 80 height 13
type input "7"
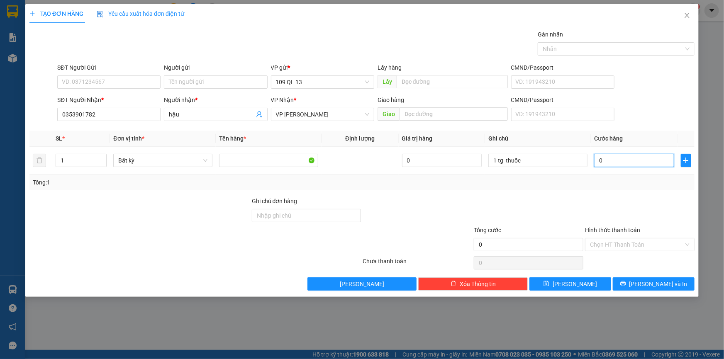
type input "7"
type input "70"
type input "70.000"
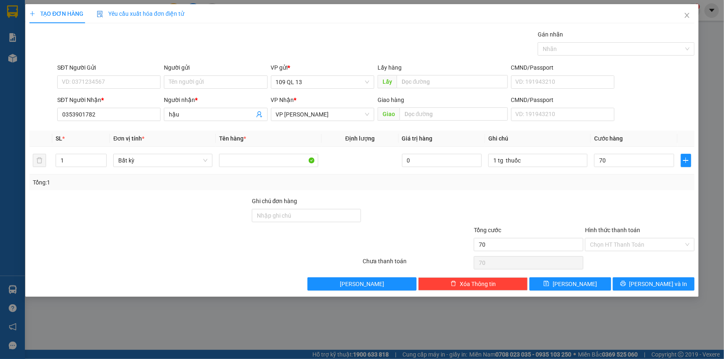
type input "70.000"
click at [637, 209] on div at bounding box center [639, 211] width 111 height 29
click at [646, 283] on span "Lưu và In" at bounding box center [658, 283] width 58 height 9
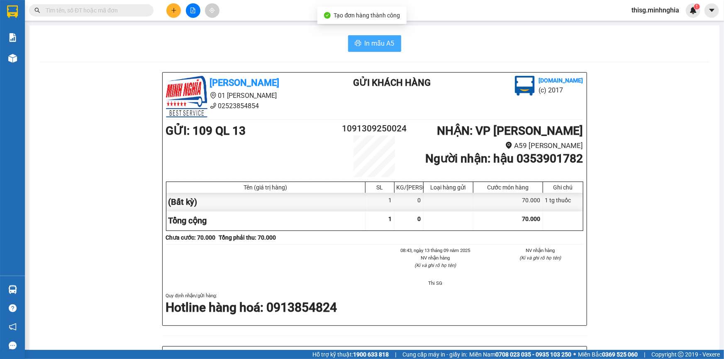
click at [395, 39] on button "In mẫu A5" at bounding box center [374, 43] width 53 height 17
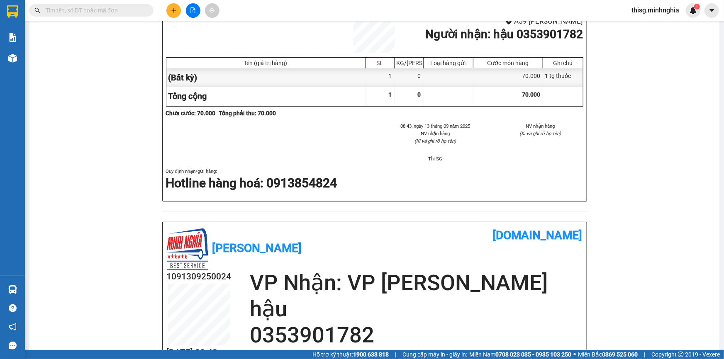
scroll to position [188, 0]
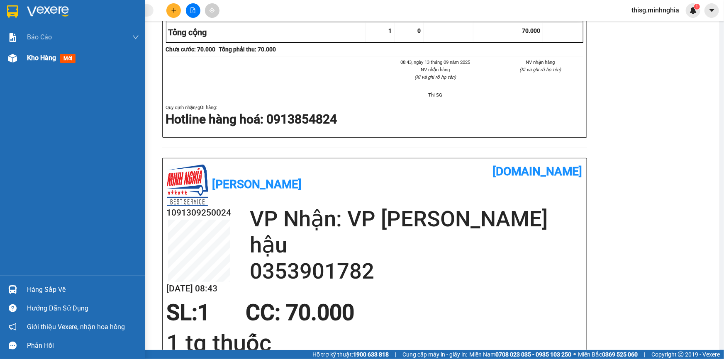
click at [22, 54] on div "Kho hàng mới" at bounding box center [72, 58] width 145 height 21
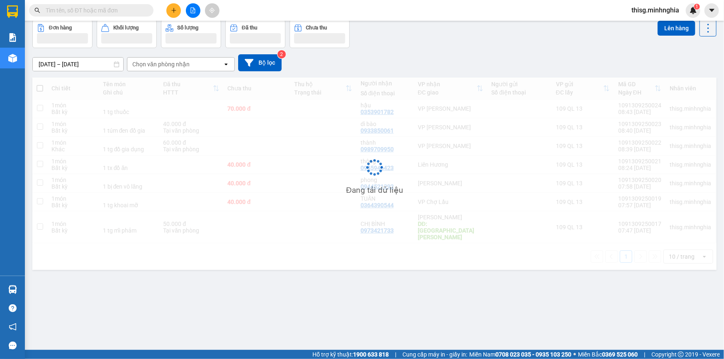
scroll to position [38, 0]
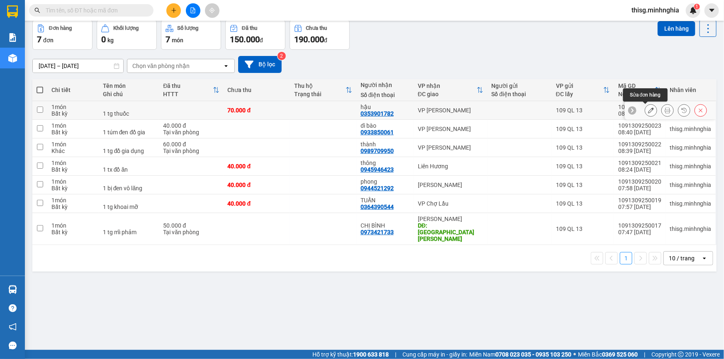
click at [645, 106] on button at bounding box center [651, 110] width 12 height 15
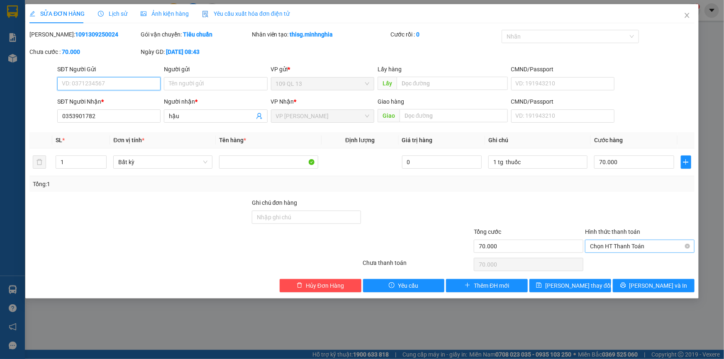
click at [630, 240] on span "Chọn HT Thanh Toán" at bounding box center [640, 246] width 100 height 12
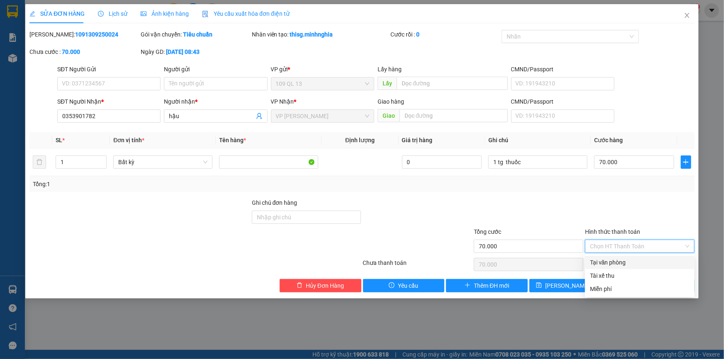
click at [632, 260] on div "Tại văn phòng" at bounding box center [640, 262] width 100 height 9
type input "0"
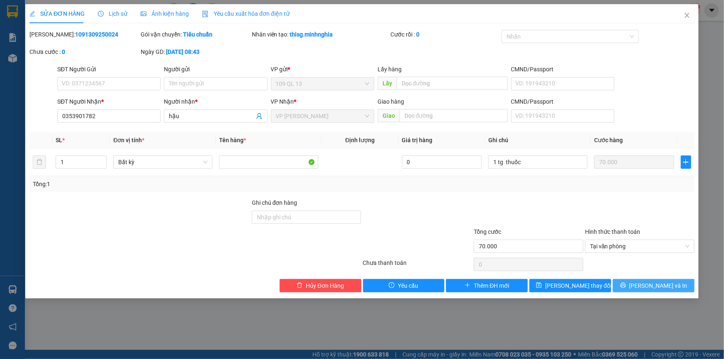
click at [653, 282] on span "Lưu và In" at bounding box center [658, 285] width 58 height 9
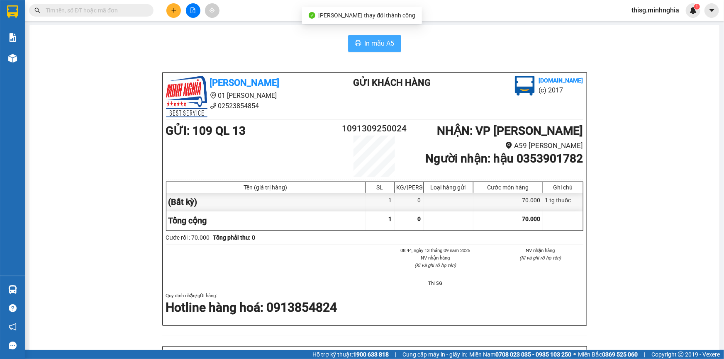
click at [373, 41] on span "In mẫu A5" at bounding box center [379, 43] width 30 height 10
click at [178, 8] on button at bounding box center [173, 10] width 15 height 15
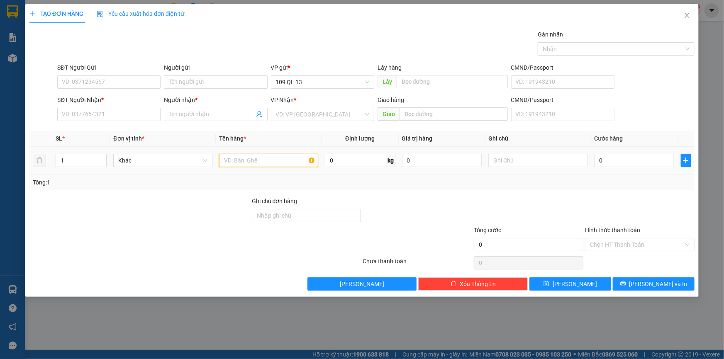
click at [250, 159] on input "text" at bounding box center [268, 160] width 99 height 13
click at [504, 163] on input "text" at bounding box center [537, 160] width 99 height 13
type input "1 bao trắng nem"
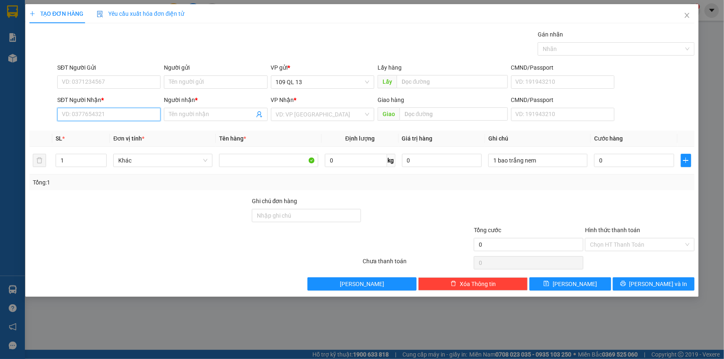
click at [128, 117] on input "SĐT Người Nhận *" at bounding box center [108, 114] width 103 height 13
click at [117, 131] on div "0975539731 - DÌ HỒNG" at bounding box center [108, 130] width 93 height 9
type input "0975539731"
type input "DÌ HỒNG"
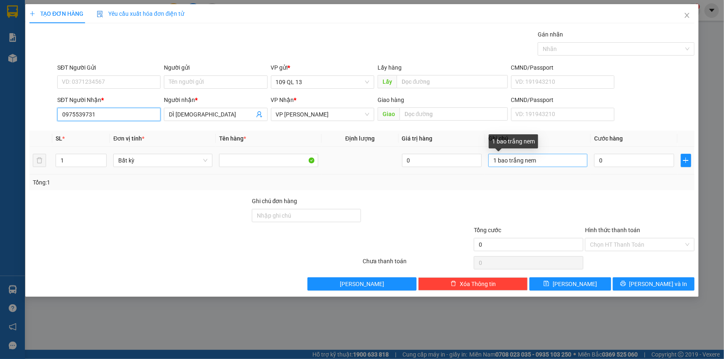
type input "0975539731"
click at [564, 159] on input "1 bao trắng nem" at bounding box center [537, 160] width 99 height 13
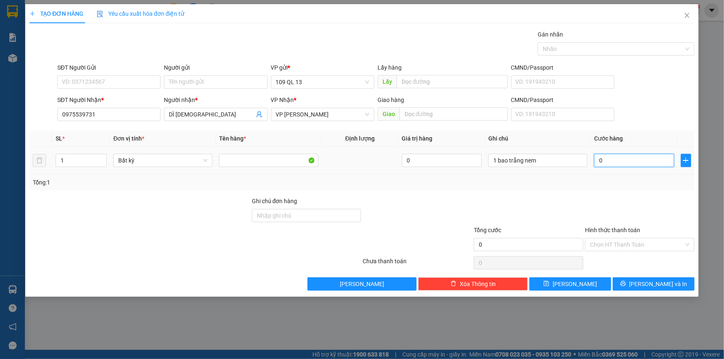
click at [625, 163] on input "0" at bounding box center [634, 160] width 80 height 13
type input "3"
type input "30"
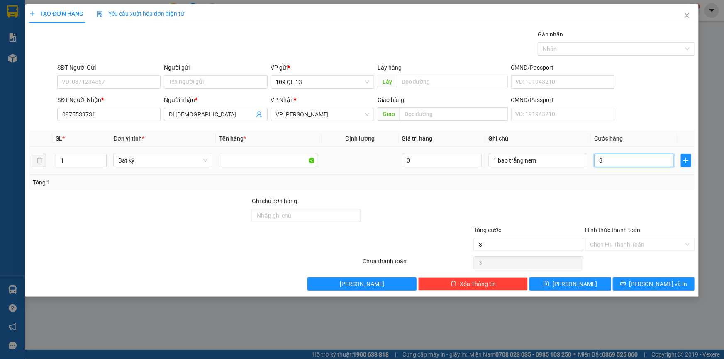
type input "30"
click at [655, 244] on input "Hình thức thanh toán" at bounding box center [637, 244] width 94 height 12
type input "30.000"
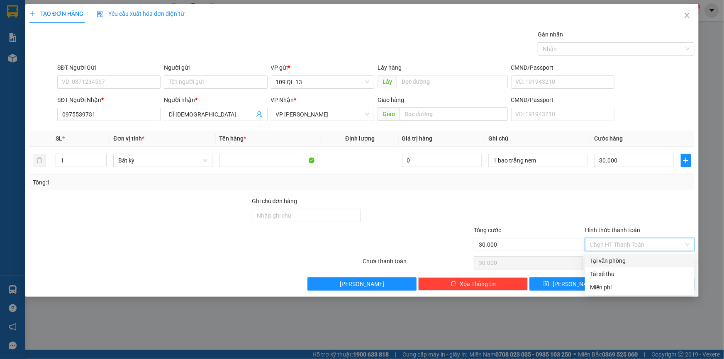
click at [653, 259] on div "Tại văn phòng" at bounding box center [640, 260] width 100 height 9
type input "0"
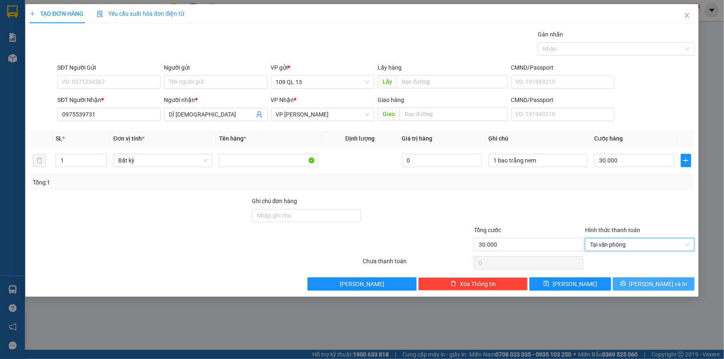
click at [662, 279] on span "Lưu và In" at bounding box center [658, 283] width 58 height 9
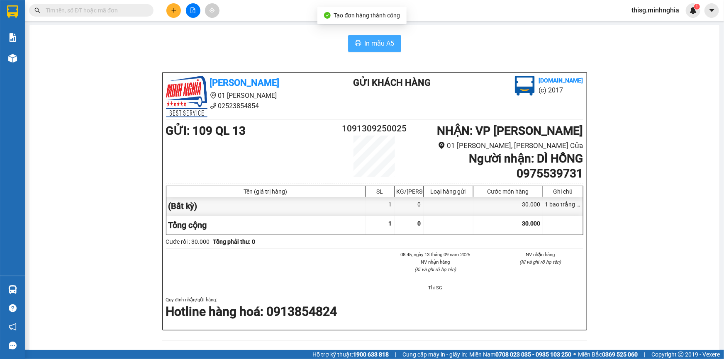
click at [382, 40] on span "In mẫu A5" at bounding box center [379, 43] width 30 height 10
click at [255, 52] on div "In mẫu A5 Minh Nghĩa 01 Đinh Tiên Hoàng 02523854854 Gửi khách hàng Vexere.com (…" at bounding box center [374, 339] width 690 height 629
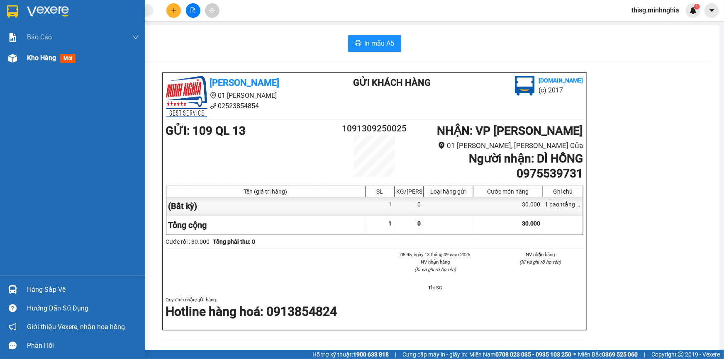
click at [33, 60] on span "Kho hàng" at bounding box center [41, 58] width 29 height 8
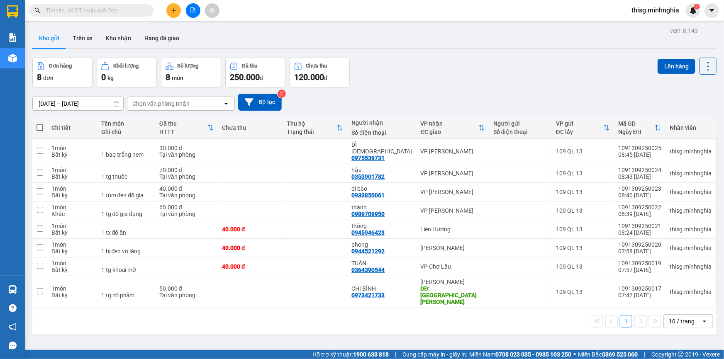
scroll to position [37, 0]
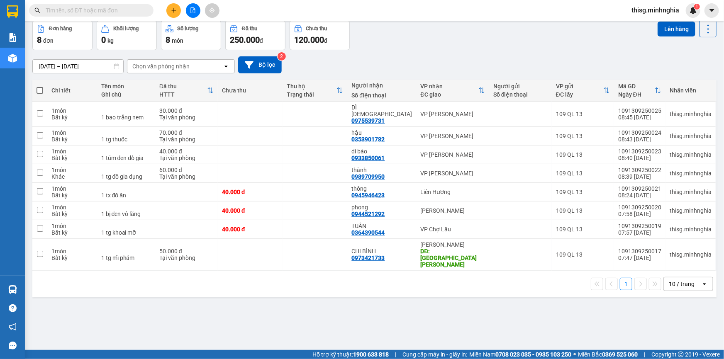
click at [58, 8] on input "text" at bounding box center [95, 10] width 98 height 9
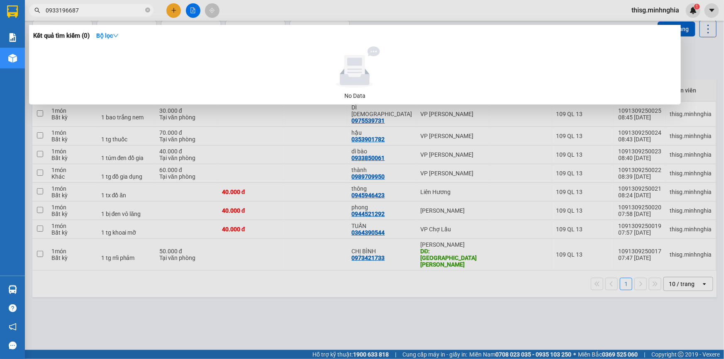
type input "0933196687"
click at [173, 11] on div at bounding box center [362, 179] width 724 height 359
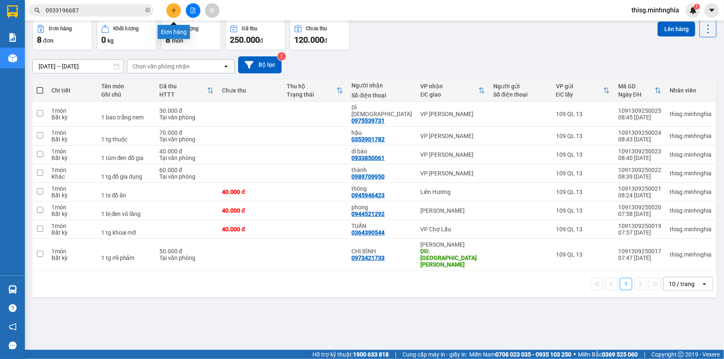
click at [172, 10] on icon "plus" at bounding box center [174, 10] width 6 height 6
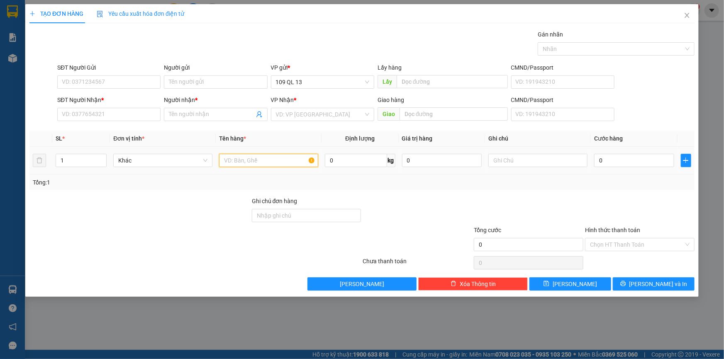
click at [245, 160] on input "text" at bounding box center [268, 160] width 99 height 13
click at [502, 163] on input "text" at bounding box center [537, 160] width 99 height 13
type input "1 tx bánh"
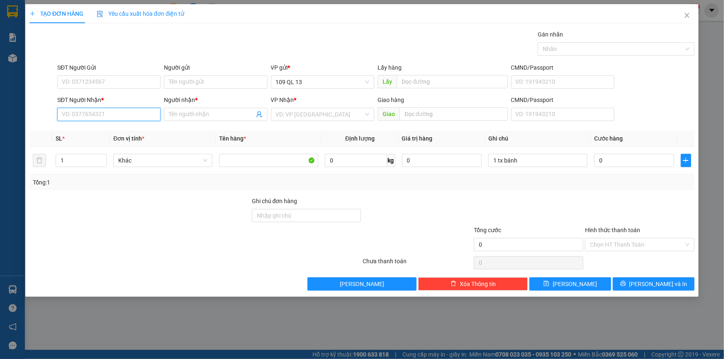
click at [129, 117] on input "SĐT Người Nhận *" at bounding box center [108, 114] width 103 height 13
type input "0908920547"
click at [95, 131] on div "0908920547 - CHỊ HẠNH" at bounding box center [108, 130] width 93 height 9
type input "CHỊ HẠNH"
type input "0908920547"
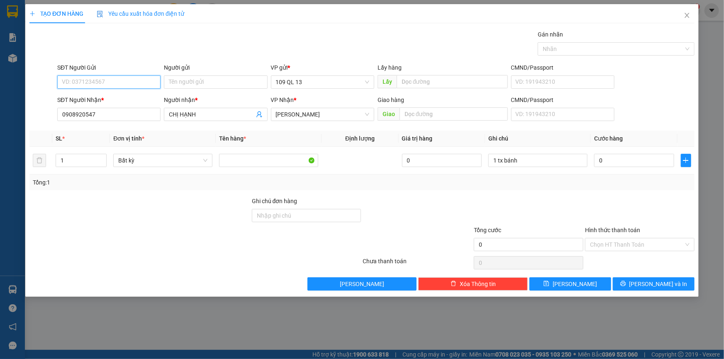
click at [109, 82] on input "SĐT Người Gửi" at bounding box center [108, 81] width 103 height 13
click at [106, 109] on div "0903659467" at bounding box center [108, 111] width 93 height 9
type input "0903659467"
click at [629, 163] on input "0" at bounding box center [634, 160] width 80 height 13
type input "5"
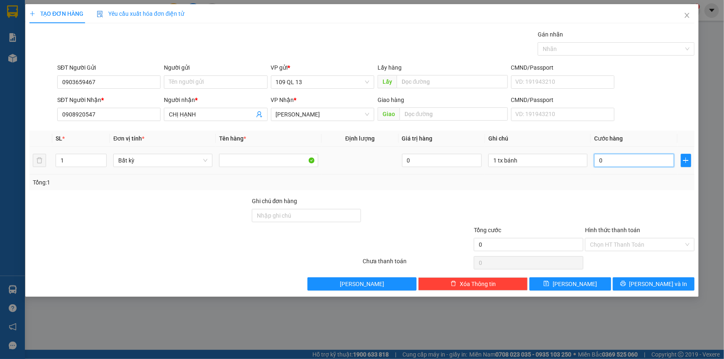
type input "5"
type input "50"
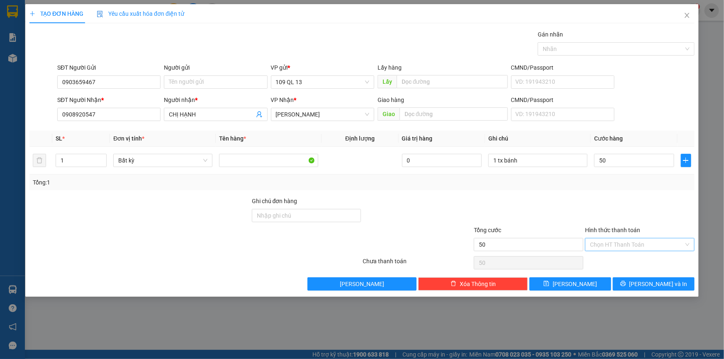
type input "50.000"
click at [663, 243] on input "Hình thức thanh toán" at bounding box center [637, 244] width 94 height 12
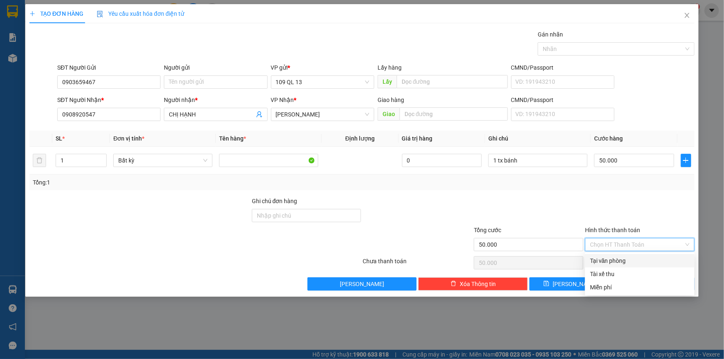
click at [655, 260] on div "Tại văn phòng" at bounding box center [640, 260] width 100 height 9
type input "0"
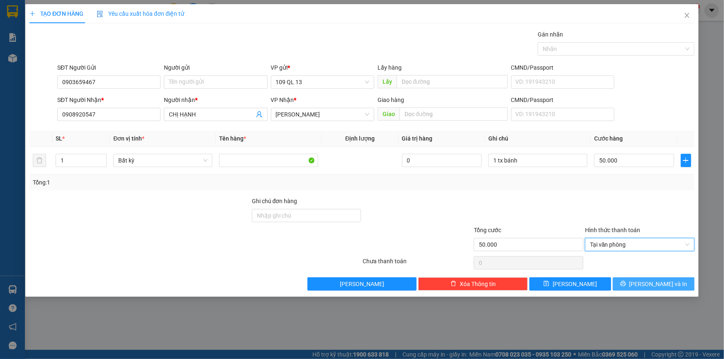
click at [655, 281] on span "Lưu và In" at bounding box center [658, 283] width 58 height 9
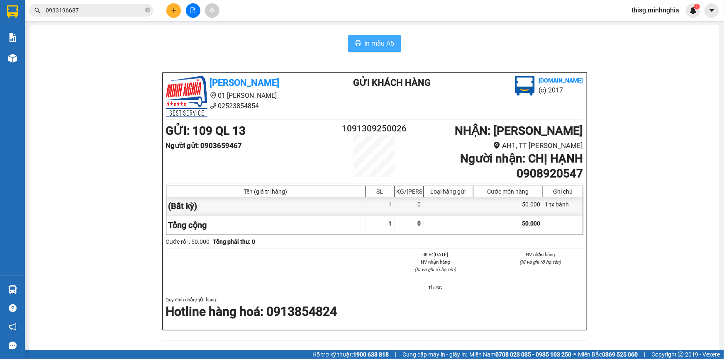
click at [381, 37] on button "In mẫu A5" at bounding box center [374, 43] width 53 height 17
click at [171, 11] on icon "plus" at bounding box center [174, 10] width 6 height 6
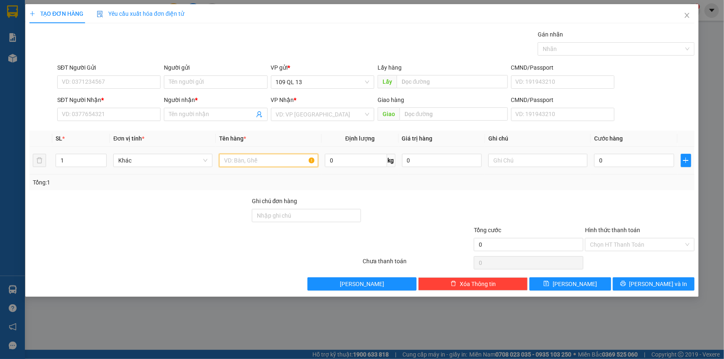
click at [252, 159] on input "text" at bounding box center [268, 160] width 99 height 13
click at [143, 112] on input "SĐT Người Nhận *" at bounding box center [108, 114] width 103 height 13
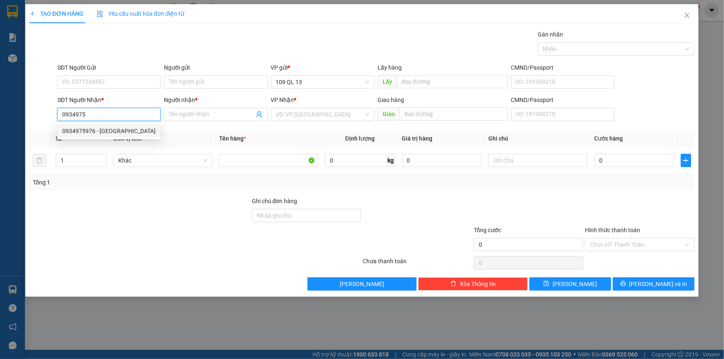
click at [101, 133] on div "0934975976 - BS SƠN" at bounding box center [108, 130] width 93 height 9
type input "0934975976"
type input "BS SƠN"
type input "0934975976"
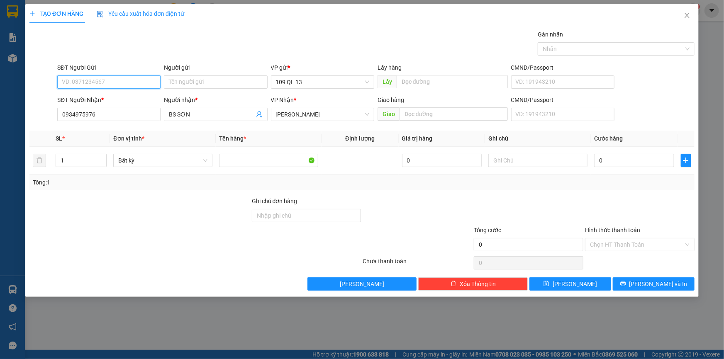
click at [119, 87] on input "SĐT Người Gửi" at bounding box center [108, 81] width 103 height 13
click at [119, 95] on div "0188606727 - NHẬT NGUYỆT" at bounding box center [108, 98] width 93 height 9
type input "0188606727"
type input "NHẬT NGUYỆT"
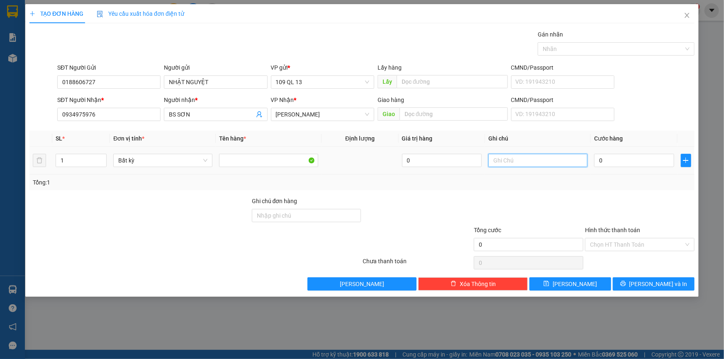
click at [541, 159] on input "text" at bounding box center [537, 160] width 99 height 13
type input "1 hộp răng"
click at [614, 157] on input "0" at bounding box center [634, 160] width 80 height 13
type input "3"
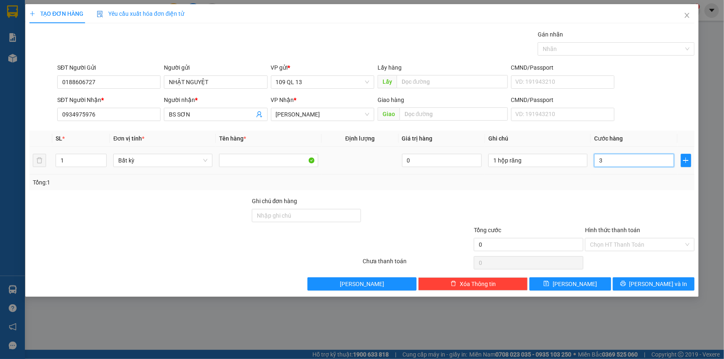
type input "3"
type input "30"
type input "30.000"
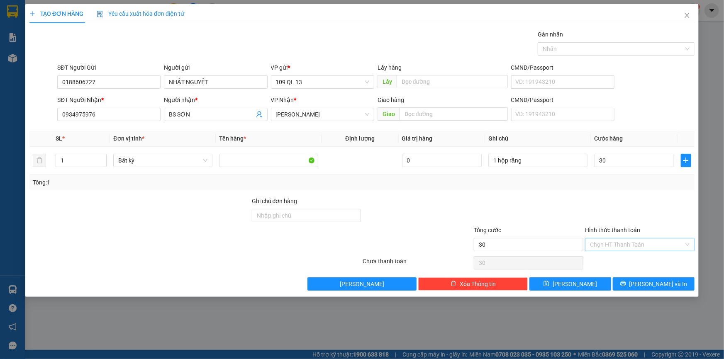
type input "30.000"
click at [638, 244] on input "Hình thức thanh toán" at bounding box center [637, 244] width 94 height 12
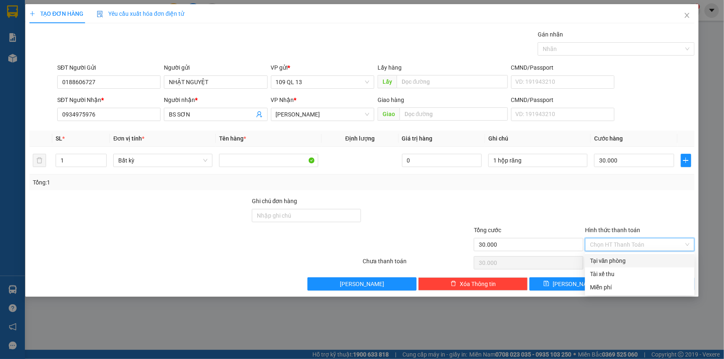
click at [631, 260] on div "Tại văn phòng" at bounding box center [640, 260] width 100 height 9
type input "0"
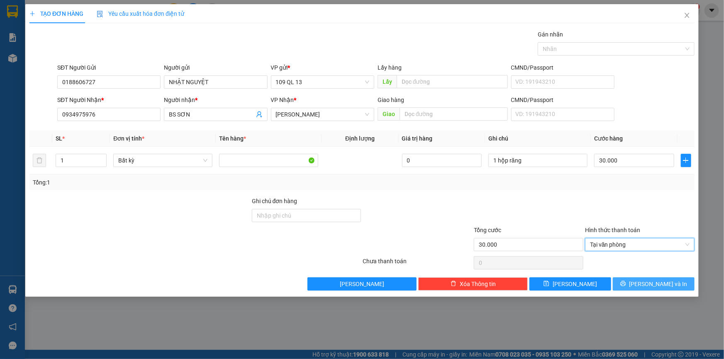
click at [646, 279] on span "Lưu và In" at bounding box center [658, 283] width 58 height 9
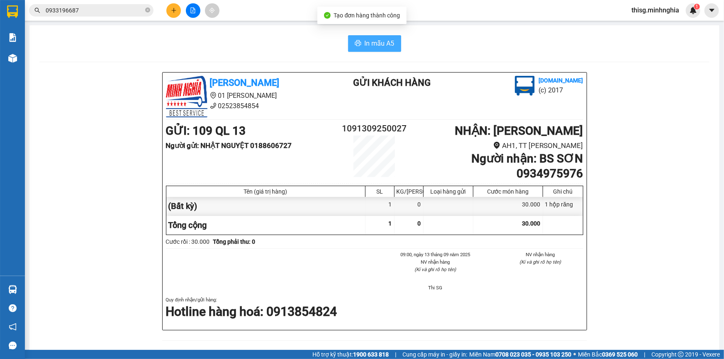
click at [367, 44] on span "In mẫu A5" at bounding box center [379, 43] width 30 height 10
click at [169, 11] on button at bounding box center [173, 10] width 15 height 15
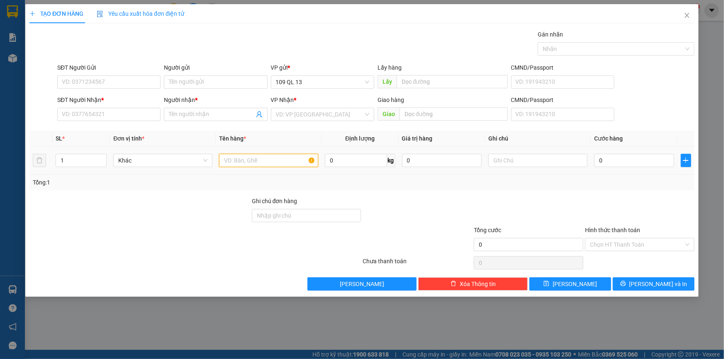
click at [271, 164] on input "text" at bounding box center [268, 160] width 99 height 13
click at [531, 163] on input "text" at bounding box center [537, 160] width 99 height 13
click at [73, 158] on input "1" at bounding box center [81, 160] width 50 height 12
type input "4"
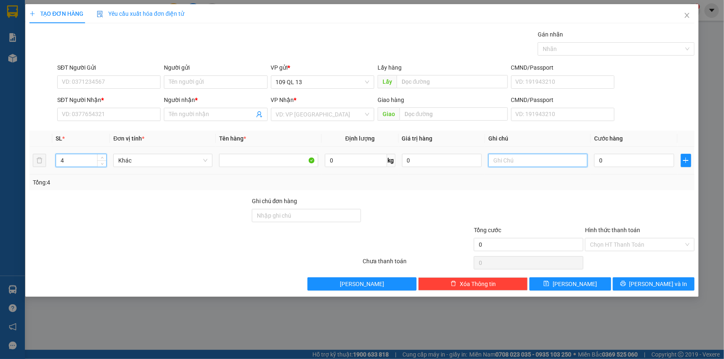
click at [550, 165] on input "text" at bounding box center [537, 160] width 99 height 13
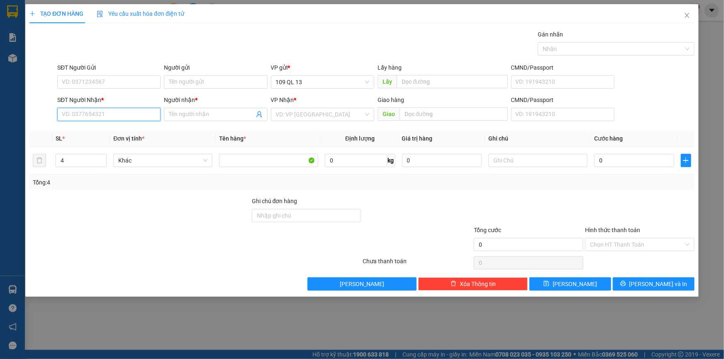
click at [149, 114] on input "SĐT Người Nhận *" at bounding box center [108, 114] width 103 height 13
type input "0974892949"
click at [122, 127] on div "0974892949 - VÂN" at bounding box center [108, 130] width 93 height 9
type input "VÂN"
type input "CX KIM TÀI"
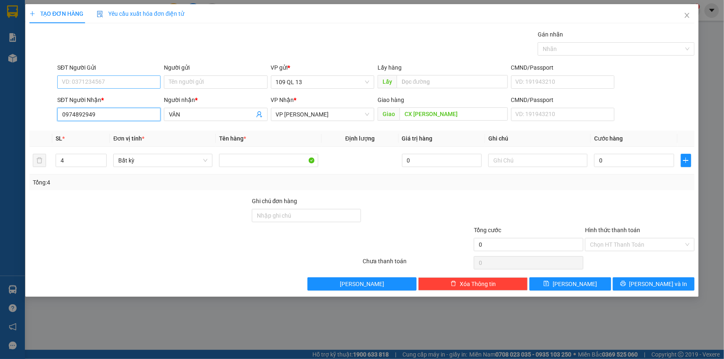
type input "0974892949"
click at [138, 83] on input "SĐT Người Gửi" at bounding box center [108, 81] width 103 height 13
click at [137, 95] on div "0913920993 - SƠN" at bounding box center [108, 98] width 93 height 9
type input "0913920993"
type input "SƠN"
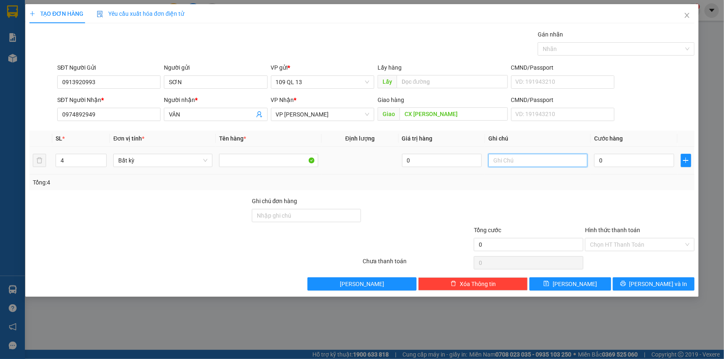
click at [551, 163] on input "text" at bounding box center [537, 160] width 99 height 13
type input "1 hg lk"
click at [629, 164] on input "0" at bounding box center [634, 160] width 80 height 13
type input "3"
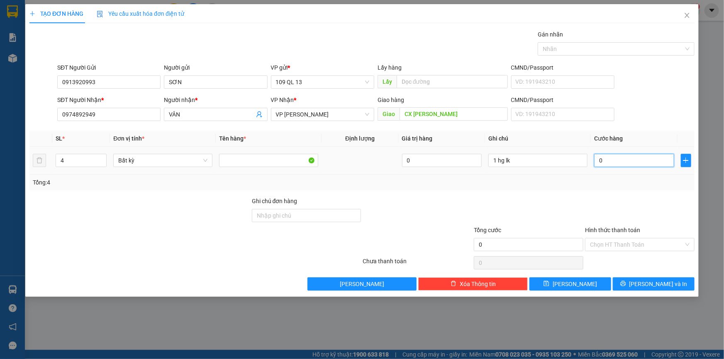
type input "3"
type input "30"
type input "30.000"
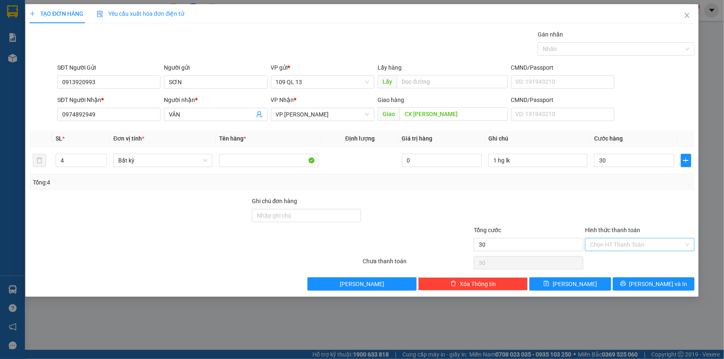
type input "30.000"
click at [639, 240] on input "Hình thức thanh toán" at bounding box center [637, 244] width 94 height 12
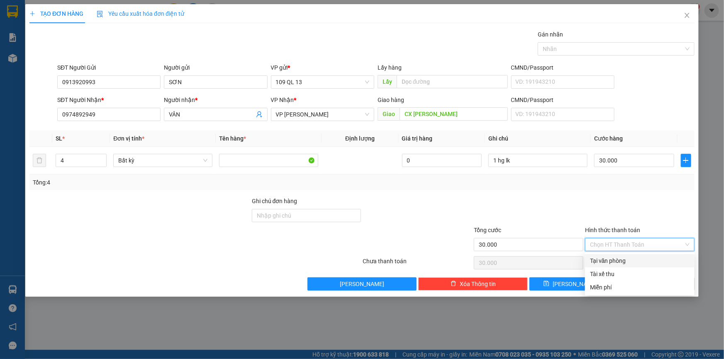
click at [638, 262] on div "Tại văn phòng" at bounding box center [640, 260] width 100 height 9
type input "0"
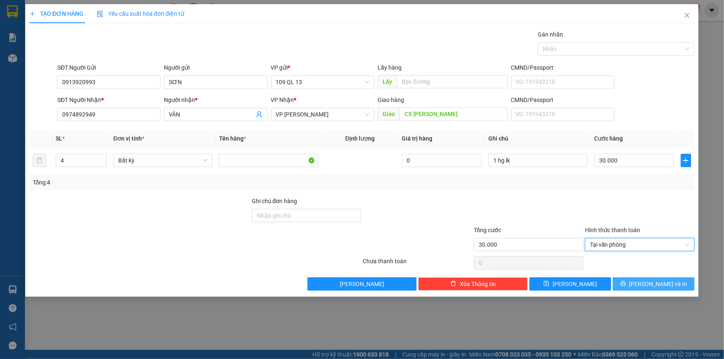
click at [646, 287] on button "Lưu và In" at bounding box center [653, 283] width 82 height 13
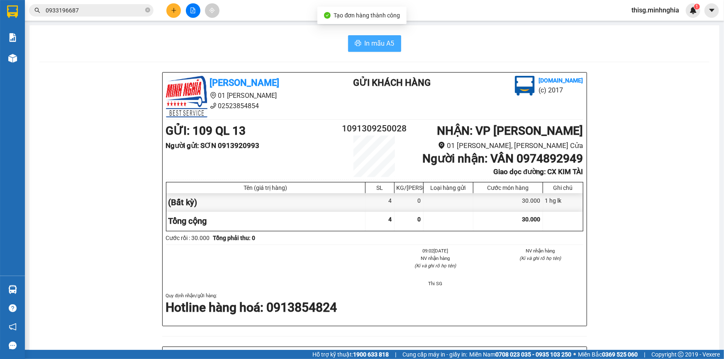
click at [379, 44] on span "In mẫu A5" at bounding box center [379, 43] width 30 height 10
click at [174, 9] on icon "plus" at bounding box center [174, 10] width 6 height 6
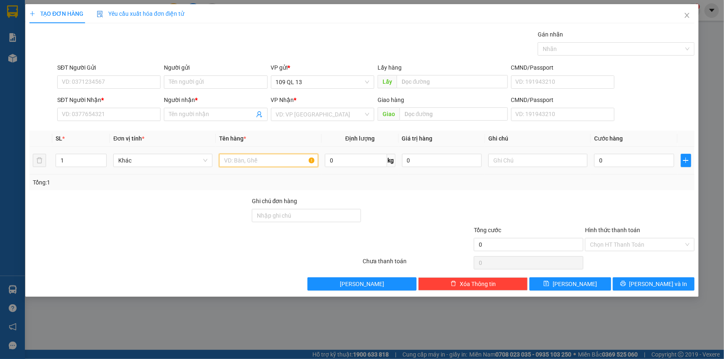
click at [289, 154] on input "text" at bounding box center [268, 160] width 99 height 13
click at [564, 158] on input "text" at bounding box center [537, 160] width 99 height 13
type input "1"
click at [63, 161] on input "1" at bounding box center [81, 160] width 50 height 12
click at [538, 155] on input "text" at bounding box center [537, 160] width 99 height 13
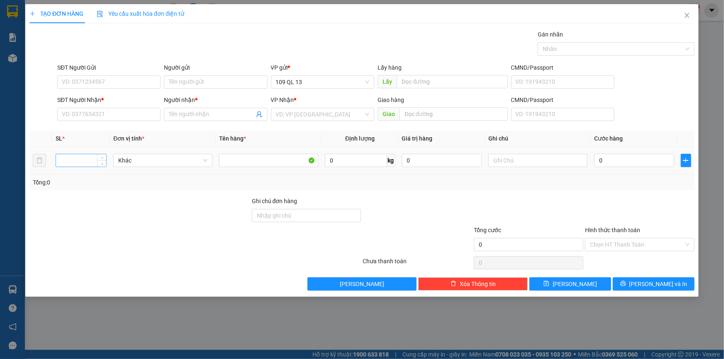
click at [64, 158] on input "number" at bounding box center [81, 160] width 50 height 12
type input "4"
click at [538, 162] on input "text" at bounding box center [537, 160] width 99 height 13
type input "1 kiện giấy trái cây 2 giỏ trắng đỏ"
click at [137, 119] on input "SĐT Người Nhận *" at bounding box center [108, 114] width 103 height 13
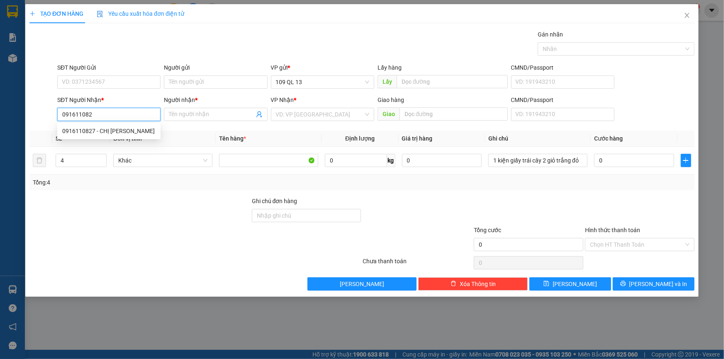
type input "0916110827"
click at [138, 129] on div "0916110827 - CHỊ PHƯƠNG" at bounding box center [108, 130] width 93 height 9
type input "CHỊ PHƯƠNG"
type input "BÌNH LIÊM"
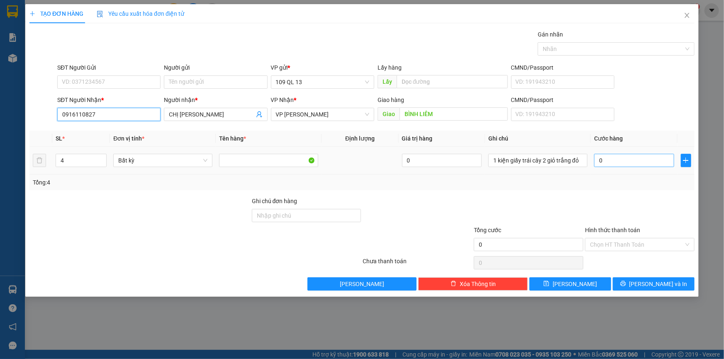
type input "0916110827"
click at [644, 156] on input "0" at bounding box center [634, 160] width 80 height 13
type input "8"
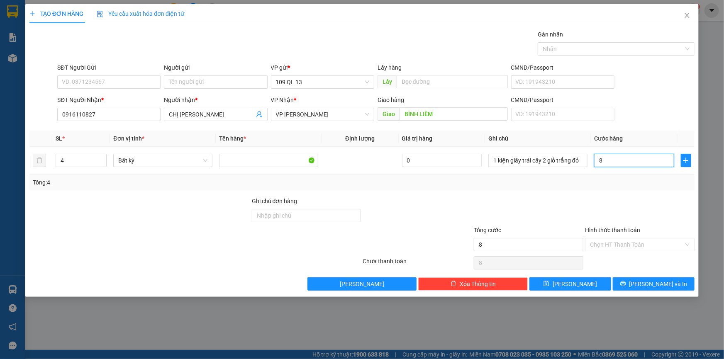
type input "80"
type input "80.000"
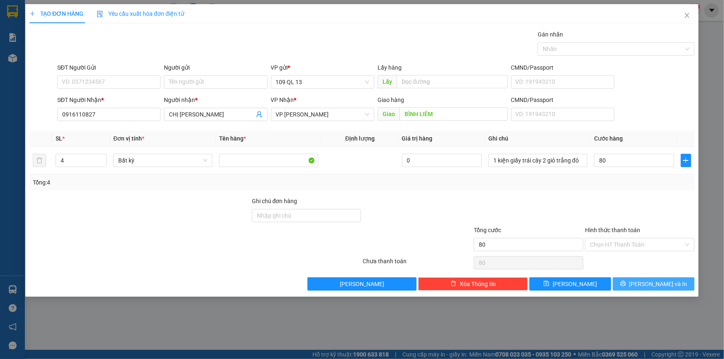
type input "80.000"
click at [625, 285] on icon "printer" at bounding box center [622, 283] width 5 height 5
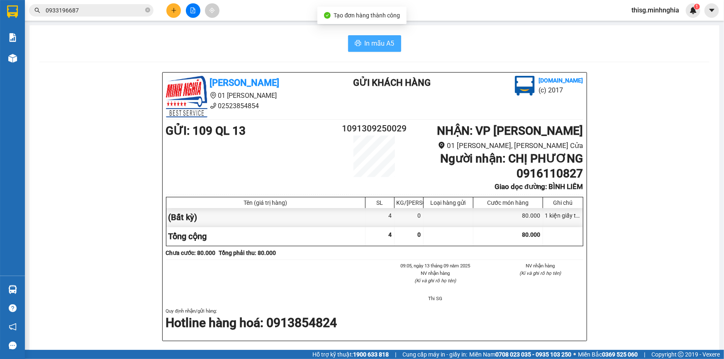
click at [384, 47] on span "In mẫu A5" at bounding box center [379, 43] width 30 height 10
click at [174, 11] on icon "plus" at bounding box center [174, 10] width 6 height 6
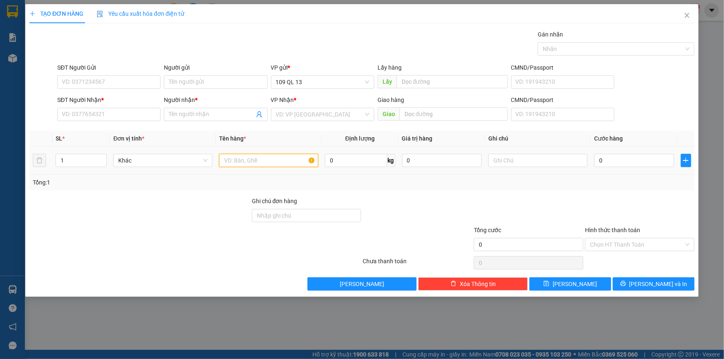
click at [278, 157] on input "text" at bounding box center [268, 160] width 99 height 13
click at [504, 162] on input "text" at bounding box center [537, 160] width 99 height 13
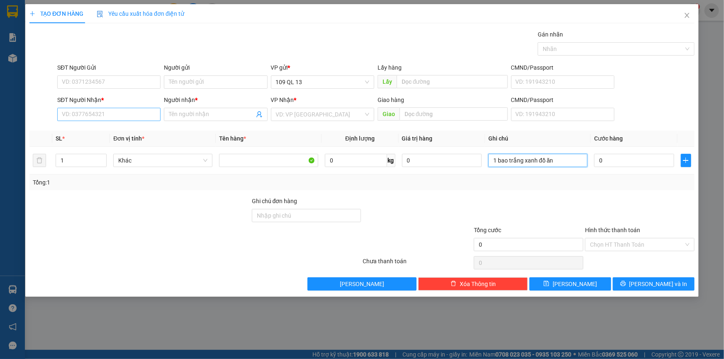
type input "1 bao trắng xanh đồ ăn"
click at [90, 112] on input "SĐT Người Nhận *" at bounding box center [108, 114] width 103 height 13
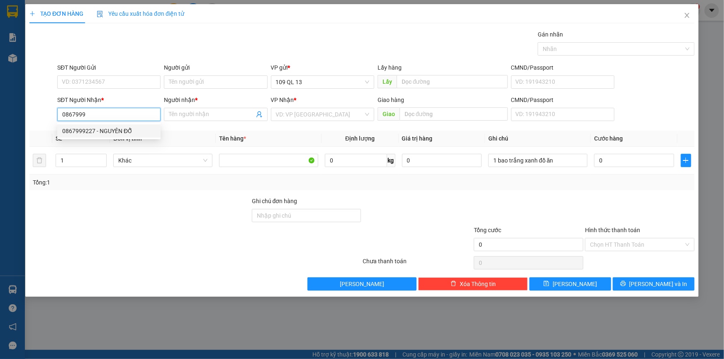
click at [96, 135] on div "0867999227 - NGUYÊN ĐỖ" at bounding box center [108, 130] width 93 height 9
type input "0867999227"
type input "NGUYÊN ĐỖ"
type input "0867999227"
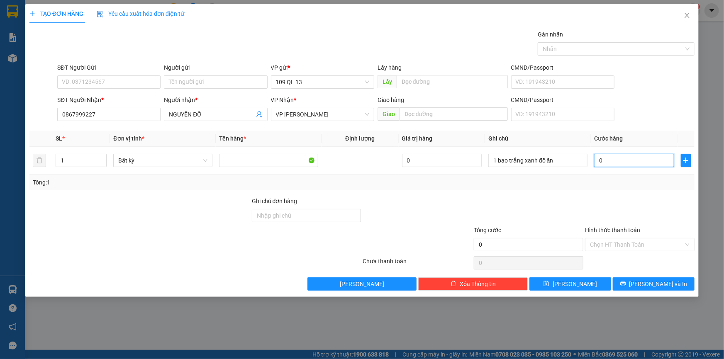
type input "4"
type input "40"
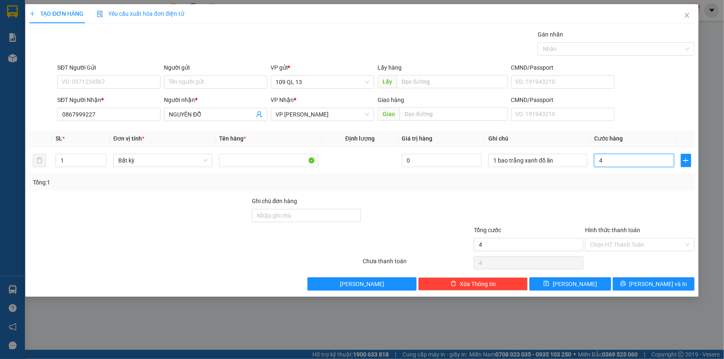
type input "40"
type input "40.000"
click at [656, 245] on input "Hình thức thanh toán" at bounding box center [637, 244] width 94 height 12
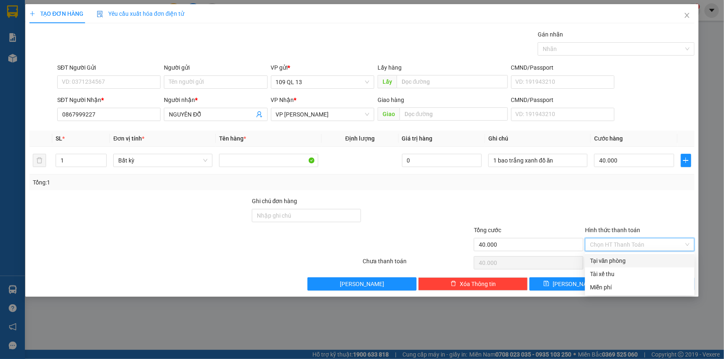
click at [656, 191] on div "Transit Pickup Surcharge Ids Transit Deliver Surcharge Ids Transit Deliver Surc…" at bounding box center [361, 160] width 665 height 261
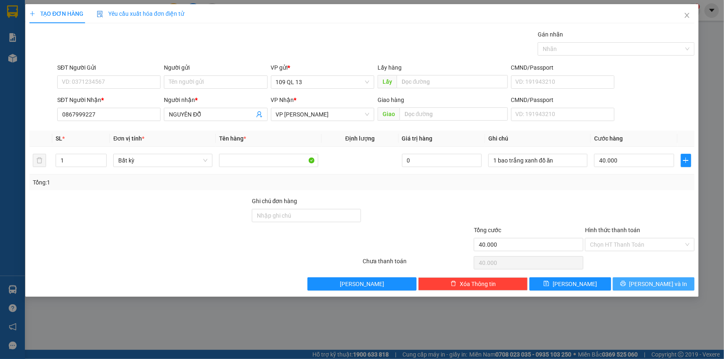
click at [652, 285] on span "Lưu và In" at bounding box center [658, 283] width 58 height 9
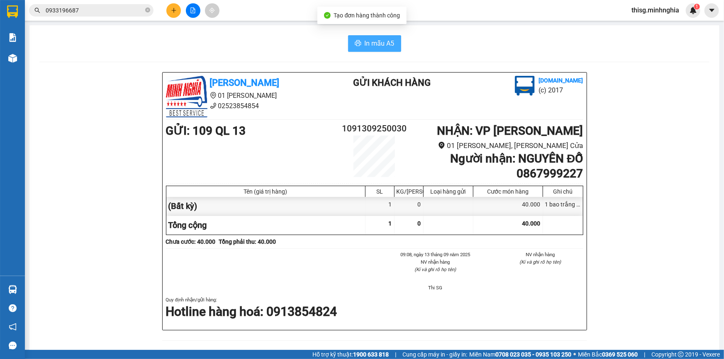
click at [375, 43] on span "In mẫu A5" at bounding box center [379, 43] width 30 height 10
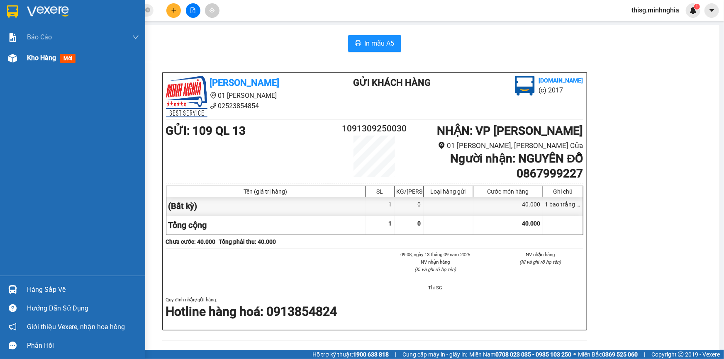
click at [39, 62] on span "Kho hàng" at bounding box center [41, 58] width 29 height 8
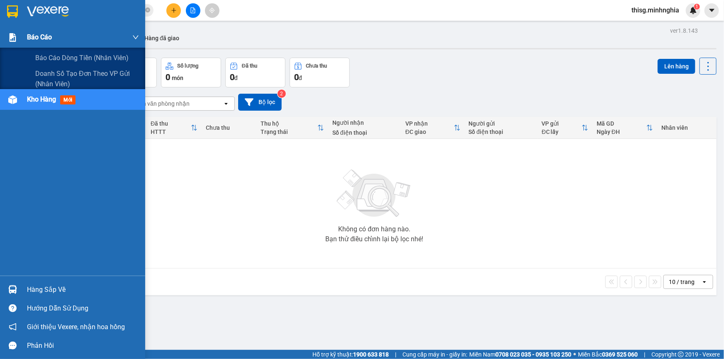
click at [61, 38] on div "Báo cáo" at bounding box center [83, 37] width 112 height 21
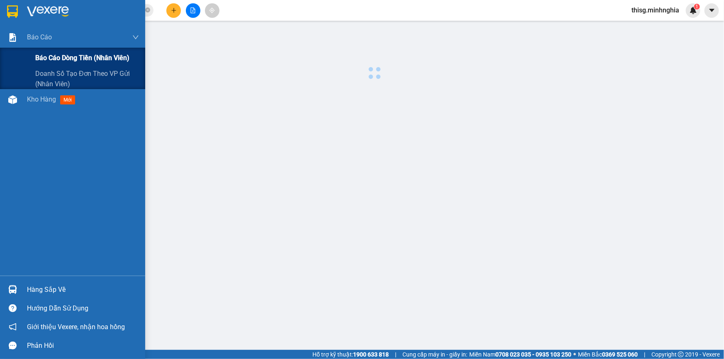
click at [65, 54] on span "Báo cáo dòng tiền (nhân viên)" at bounding box center [82, 58] width 94 height 10
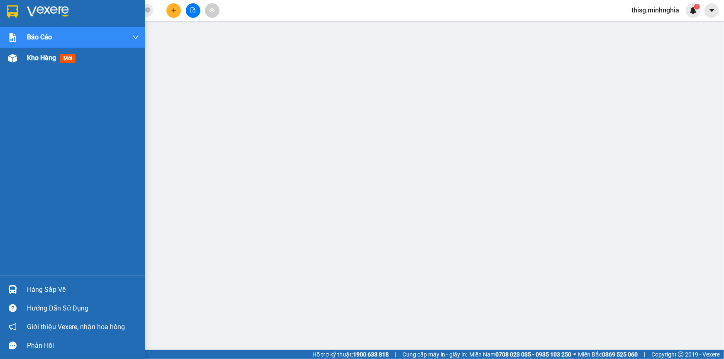
click at [27, 63] on div "Kho hàng mới" at bounding box center [83, 58] width 112 height 21
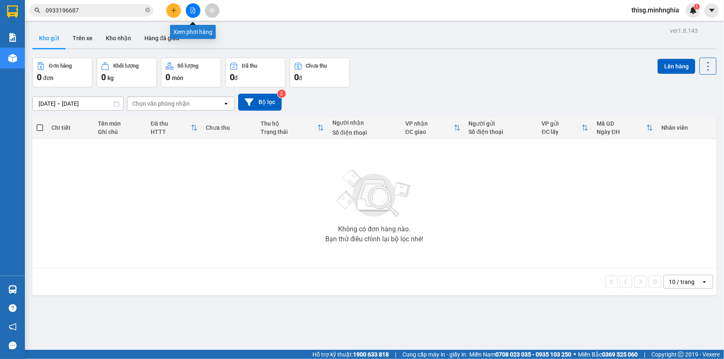
click at [194, 12] on icon "file-add" at bounding box center [193, 10] width 5 height 6
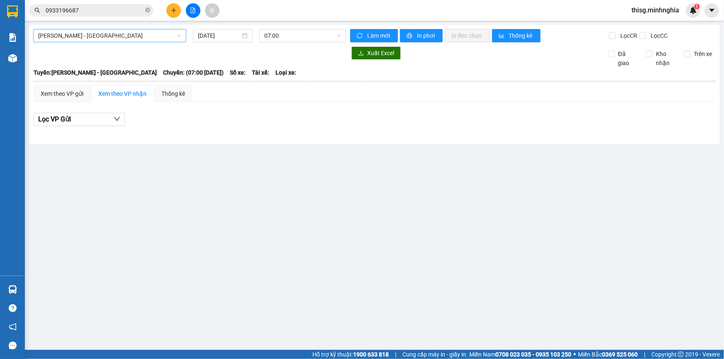
click at [117, 38] on span "Phan Rí - Sài Gòn" at bounding box center [109, 35] width 143 height 12
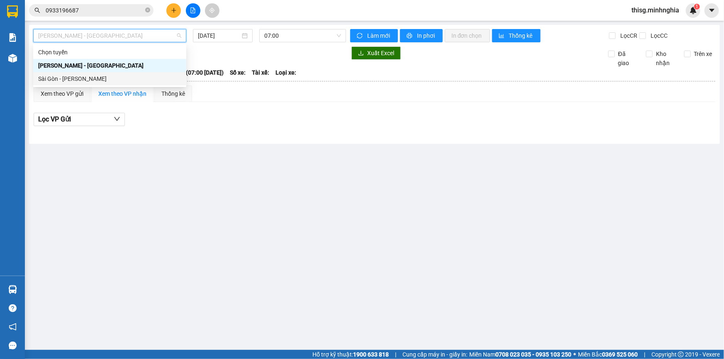
click at [112, 75] on div "Sài Gòn - Phan Rí" at bounding box center [109, 78] width 143 height 9
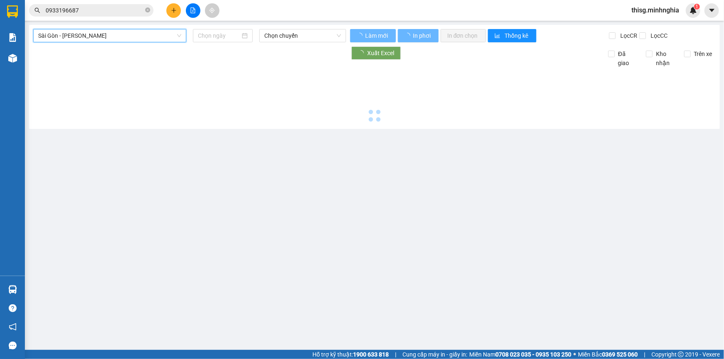
type input "13/09/2025"
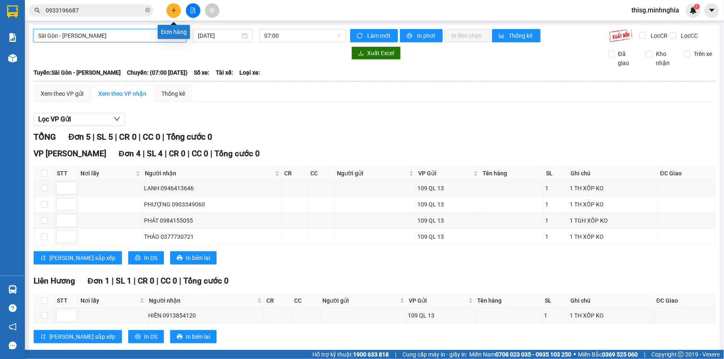
click at [168, 12] on button at bounding box center [173, 10] width 15 height 15
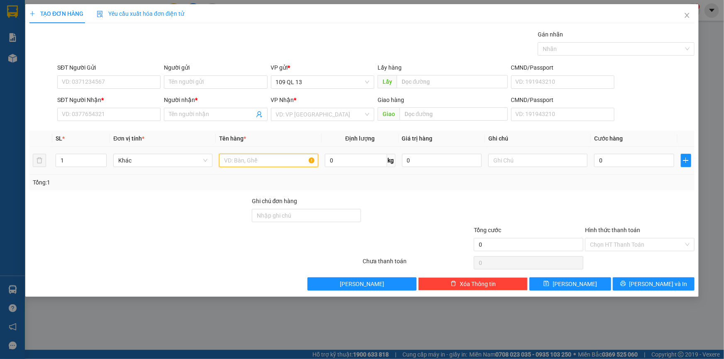
click at [266, 163] on input "text" at bounding box center [268, 160] width 99 height 13
click at [543, 166] on input "text" at bounding box center [537, 160] width 99 height 13
type input "1 tg sơn"
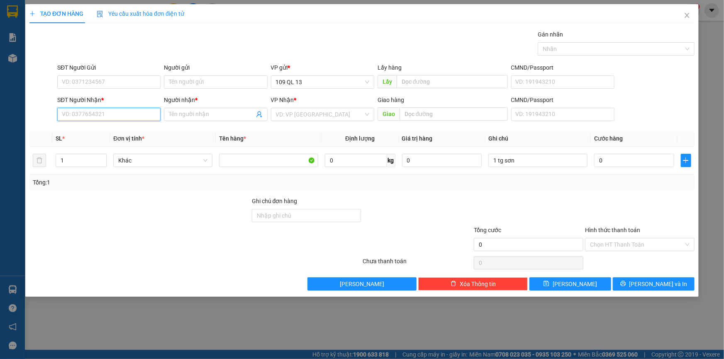
click at [142, 116] on input "SĐT Người Nhận *" at bounding box center [108, 114] width 103 height 13
type input "0917888773"
click at [146, 82] on input "SĐT Người Gửi" at bounding box center [108, 81] width 103 height 13
type input "0766757247"
click at [362, 115] on input "search" at bounding box center [319, 114] width 87 height 12
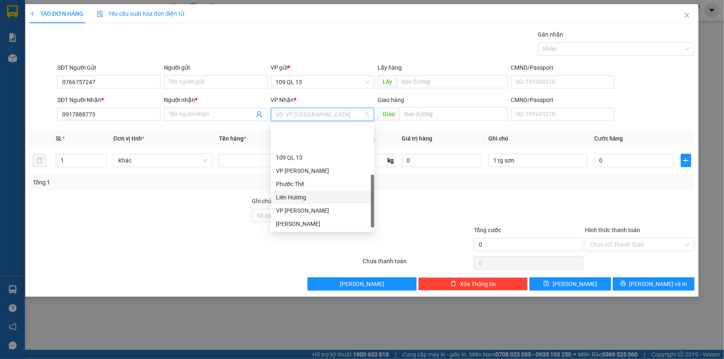
scroll to position [39, 0]
click at [296, 159] on div "Liên Hương" at bounding box center [322, 157] width 93 height 9
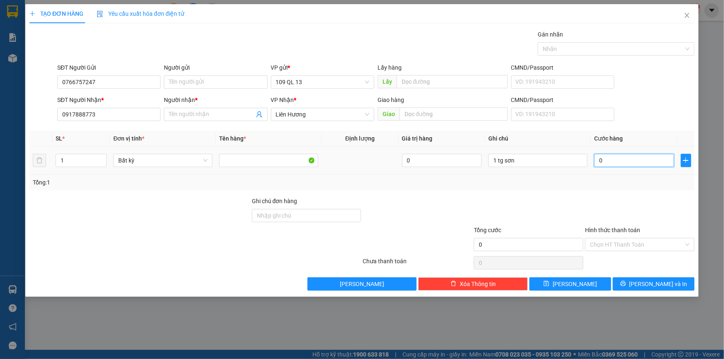
click at [617, 162] on input "0" at bounding box center [634, 160] width 80 height 13
type input "4"
type input "40"
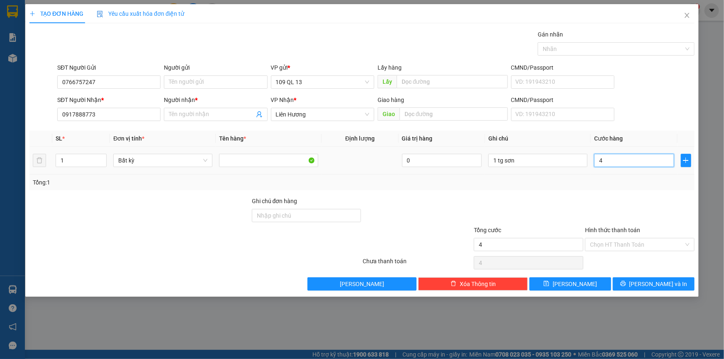
type input "40"
click at [642, 243] on input "Hình thức thanh toán" at bounding box center [637, 244] width 94 height 12
type input "40.000"
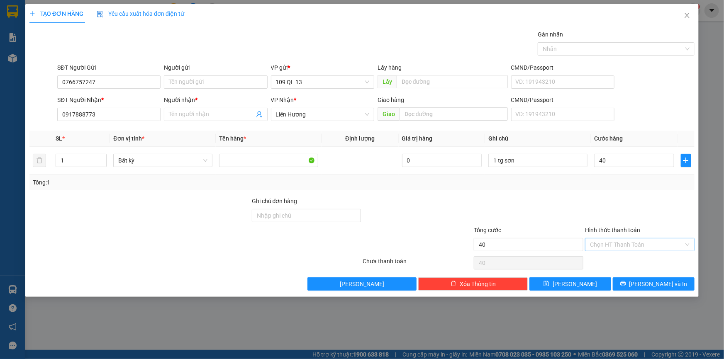
type input "40.000"
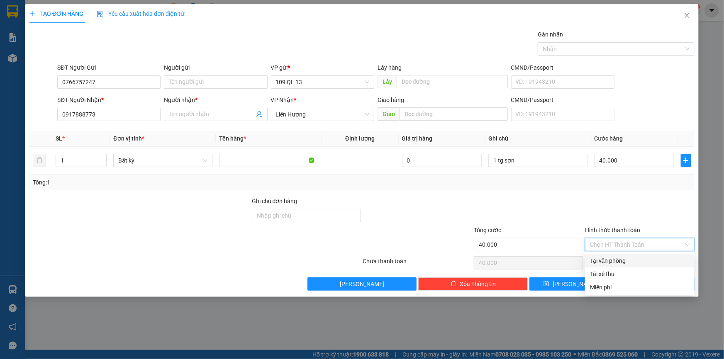
click at [654, 206] on div at bounding box center [639, 211] width 111 height 29
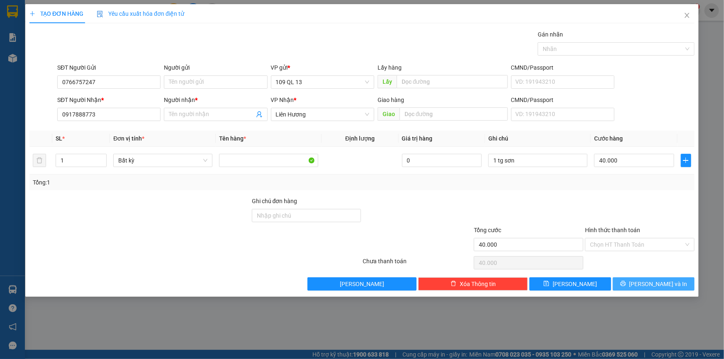
click at [654, 286] on span "Lưu và In" at bounding box center [658, 283] width 58 height 9
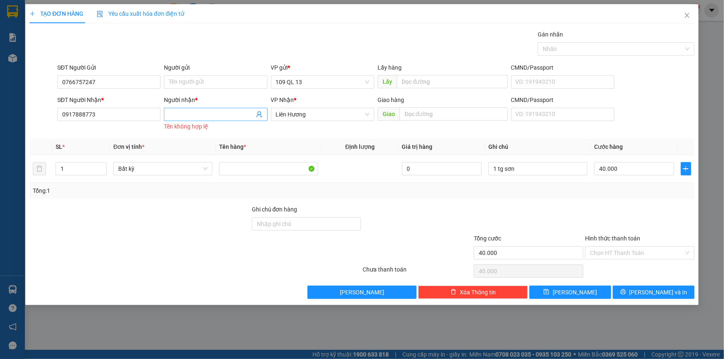
click at [238, 114] on input "Người nhận *" at bounding box center [211, 114] width 85 height 9
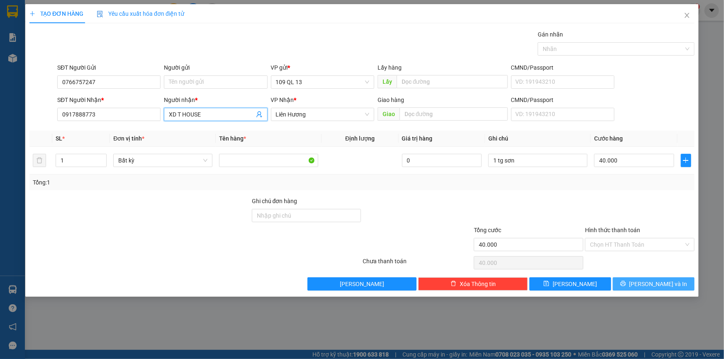
type input "XD T HOUSE"
click at [643, 290] on button "Lưu và In" at bounding box center [653, 283] width 82 height 13
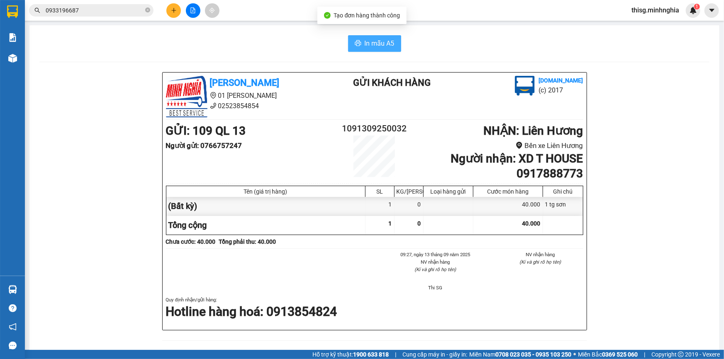
click at [380, 45] on span "In mẫu A5" at bounding box center [379, 43] width 30 height 10
click at [178, 7] on button at bounding box center [173, 10] width 15 height 15
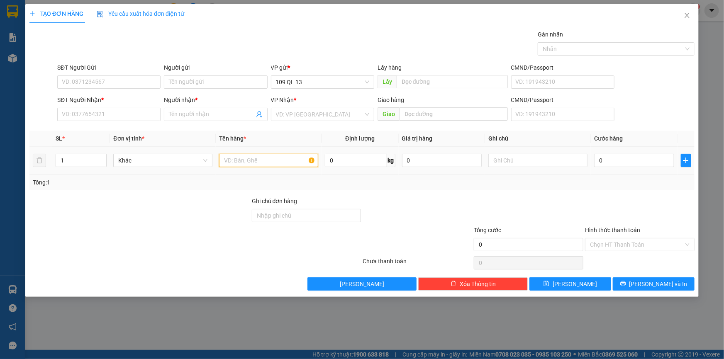
click at [292, 157] on input "text" at bounding box center [268, 160] width 99 height 13
click at [513, 150] on td at bounding box center [538, 161] width 106 height 28
click at [515, 160] on input "text" at bounding box center [537, 160] width 99 height 13
type input "1 TX ĐẬU HỦ"
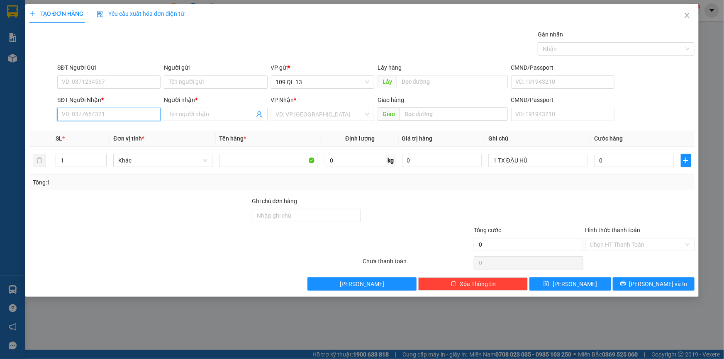
click at [92, 112] on input "SĐT Người Nhận *" at bounding box center [108, 114] width 103 height 13
click at [626, 158] on input "0" at bounding box center [634, 160] width 80 height 13
type input "03"
type input "3"
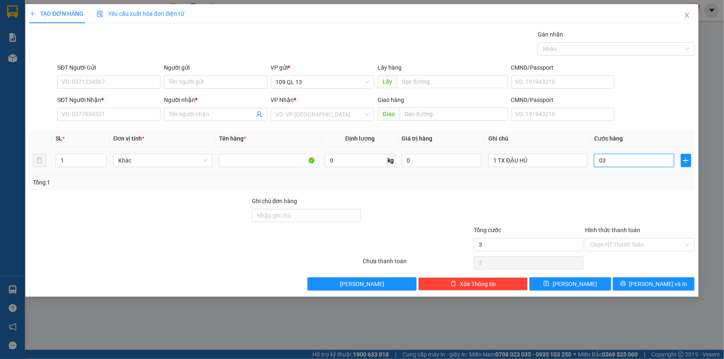
type input "034"
type input "34"
type input "0.343"
type input "343"
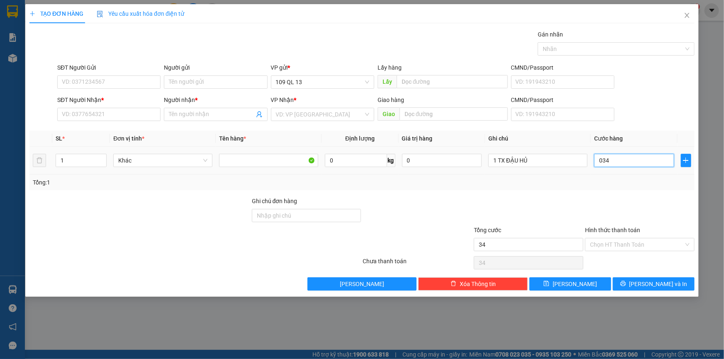
type input "343"
type input "03.437"
type input "3.437"
type input "034.378"
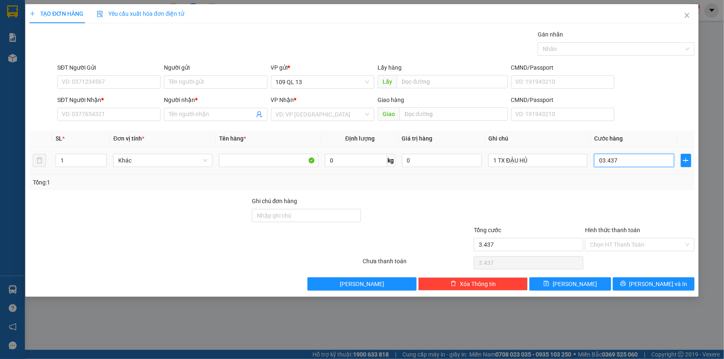
type input "34.378"
type input "03.437"
type input "3.437"
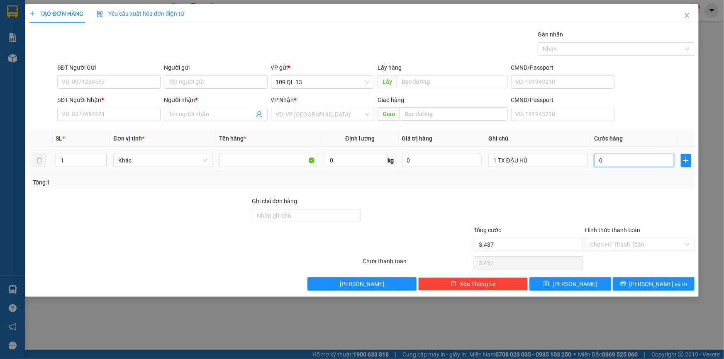
type input "0"
click at [121, 118] on input "SĐT Người Nhận *" at bounding box center [108, 114] width 103 height 13
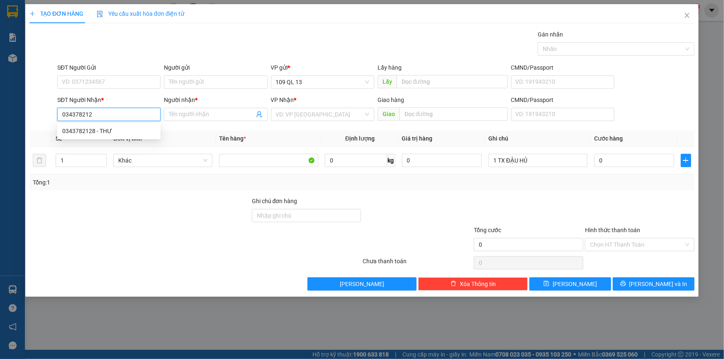
type input "0343782128"
click at [121, 130] on div "0343782128 - THƯ" at bounding box center [108, 130] width 93 height 9
type input "THƯ"
type input "0343782128"
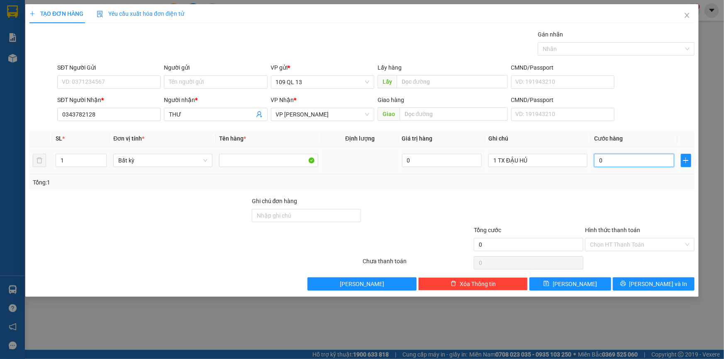
click at [636, 162] on input "0" at bounding box center [634, 160] width 80 height 13
type input "5"
type input "50"
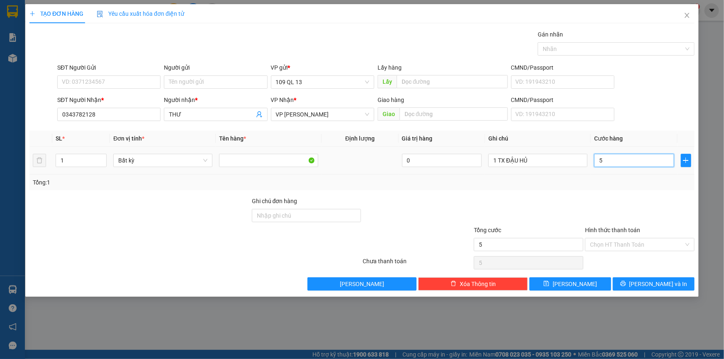
type input "50"
type input "5"
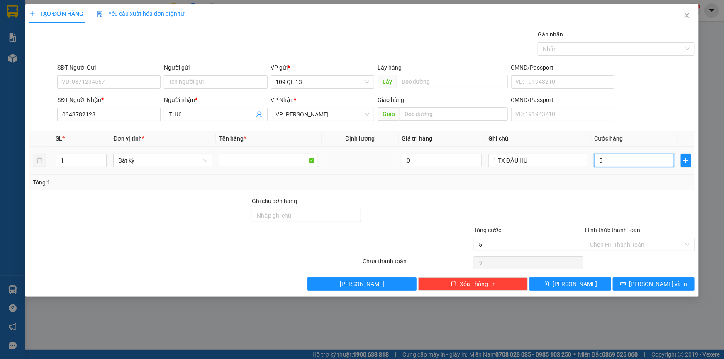
type input "0"
type input "06"
type input "6"
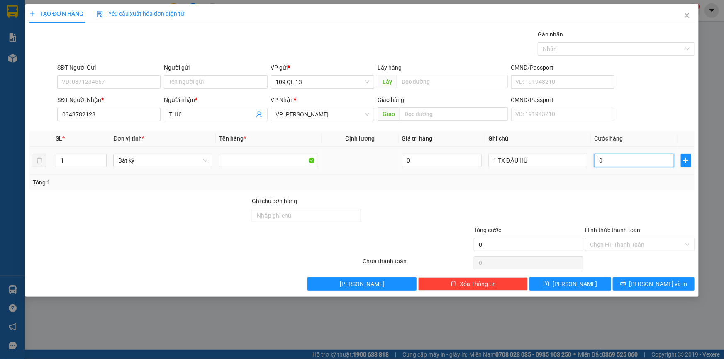
type input "6"
type input "060"
type input "60"
type input "60.000"
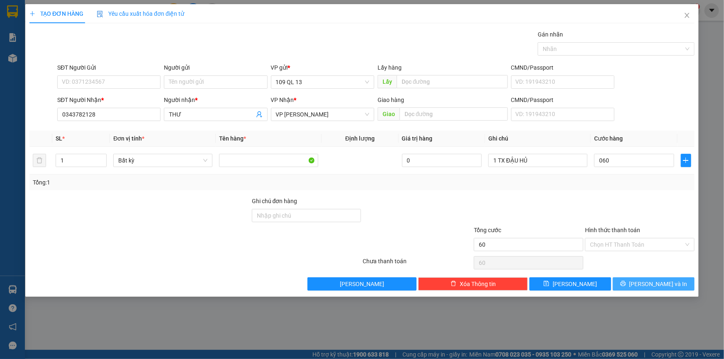
type input "60.000"
click at [644, 283] on button "Lưu và In" at bounding box center [653, 283] width 82 height 13
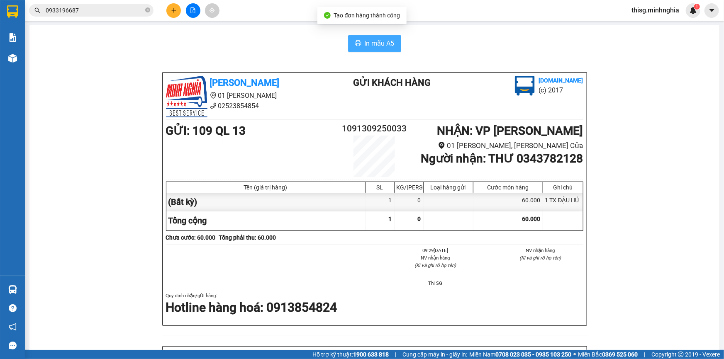
click at [363, 36] on button "In mẫu A5" at bounding box center [374, 43] width 53 height 17
click at [371, 54] on div "In mẫu A5 Minh Nghĩa 01 Đinh Tiên Hoàng 02523854854 Gửi khách hàng Vexere.com (…" at bounding box center [374, 337] width 690 height 624
click at [371, 44] on span "In mẫu A5" at bounding box center [379, 43] width 30 height 10
click at [164, 8] on div at bounding box center [193, 10] width 62 height 15
click at [172, 10] on icon "plus" at bounding box center [174, 10] width 6 height 6
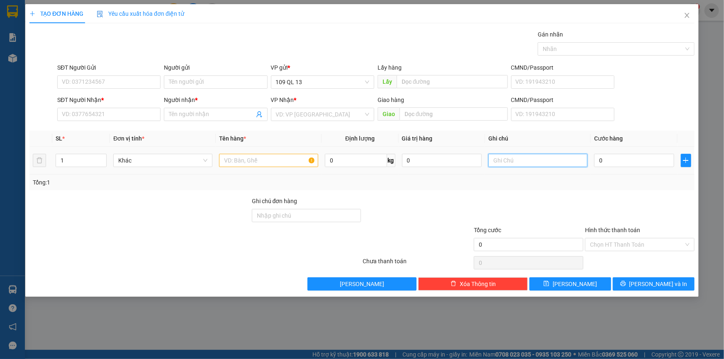
click at [503, 164] on input "text" at bounding box center [537, 160] width 99 height 13
type input "1 BỊ TRẮNG GT"
click at [105, 111] on input "SĐT Người Nhận *" at bounding box center [108, 114] width 103 height 13
click at [287, 160] on input "text" at bounding box center [268, 160] width 99 height 13
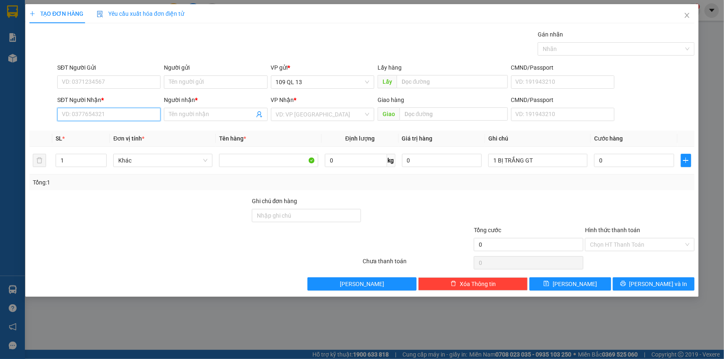
click at [100, 113] on input "SĐT Người Nhận *" at bounding box center [108, 114] width 103 height 13
type input "0822099088"
click at [112, 134] on div "0822099088 - A TƯ" at bounding box center [108, 130] width 93 height 9
type input "A TƯ"
type input "0822099088"
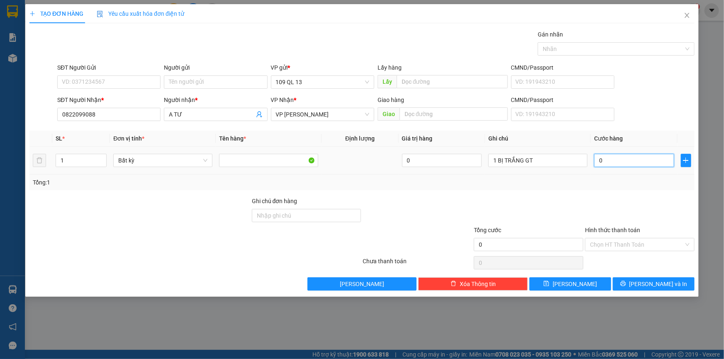
click at [643, 160] on input "0" at bounding box center [634, 160] width 80 height 13
type input "3"
type input "30"
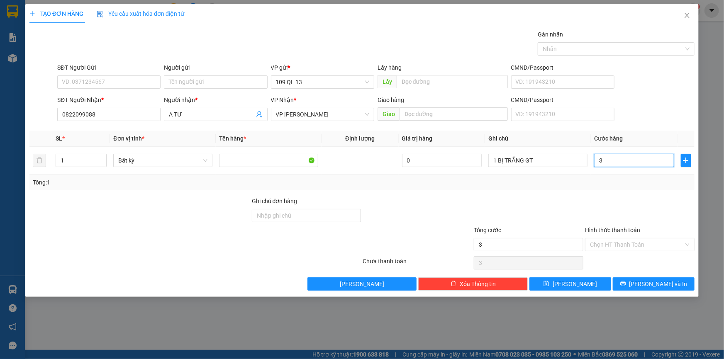
type input "30"
type input "30.000"
click at [646, 245] on input "Hình thức thanh toán" at bounding box center [637, 244] width 94 height 12
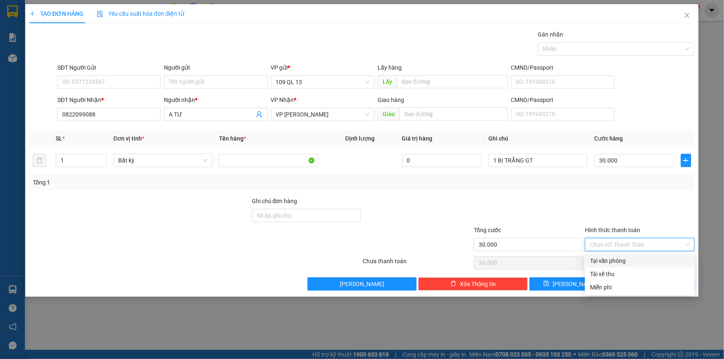
click at [644, 258] on div "Tại văn phòng" at bounding box center [640, 260] width 100 height 9
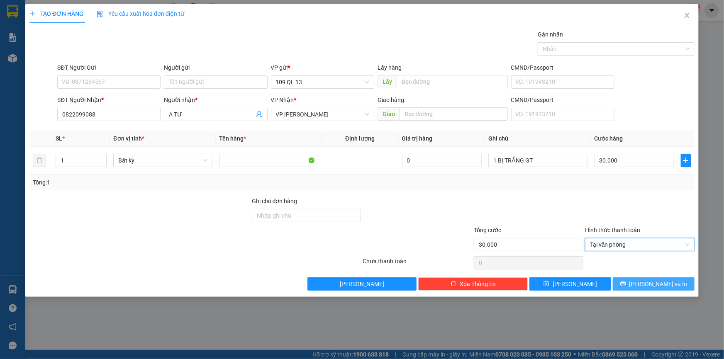
click at [654, 282] on span "Lưu và In" at bounding box center [658, 283] width 58 height 9
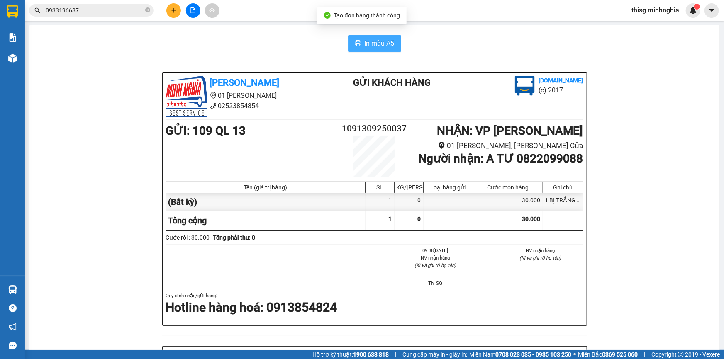
click at [393, 46] on button "In mẫu A5" at bounding box center [374, 43] width 53 height 17
click at [477, 4] on div "Kết quả tìm kiếm ( 0 ) Bộ lọc No Data 0933196687 thisg.minhnghia 1" at bounding box center [362, 10] width 724 height 21
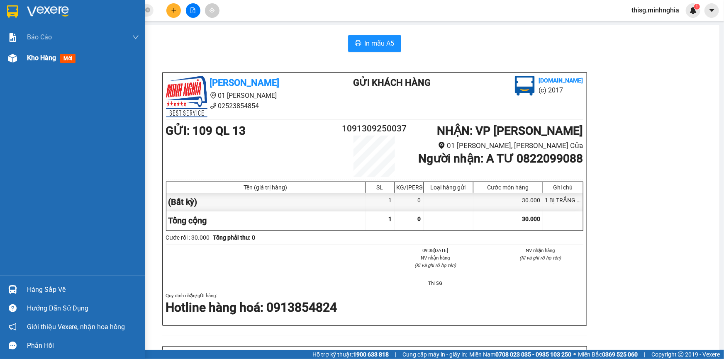
click at [23, 61] on div "Kho hàng mới" at bounding box center [72, 58] width 145 height 21
